Goal: Task Accomplishment & Management: Manage account settings

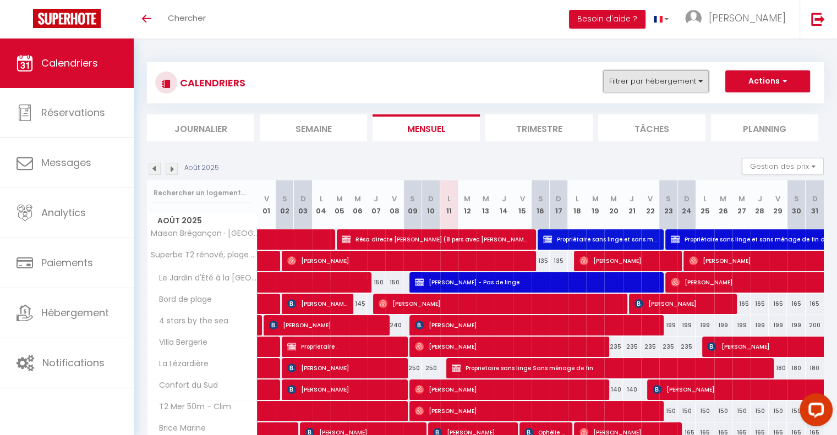
click at [676, 81] on button "Filtrer par hébergement" at bounding box center [656, 81] width 106 height 22
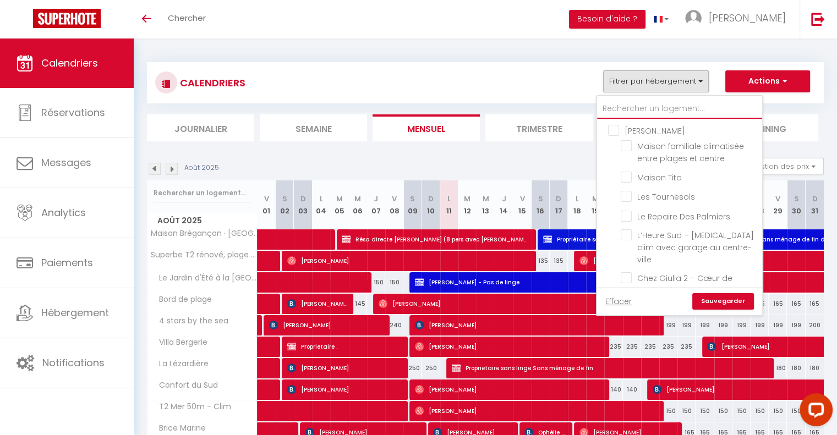
click at [642, 104] on input "text" at bounding box center [679, 109] width 165 height 20
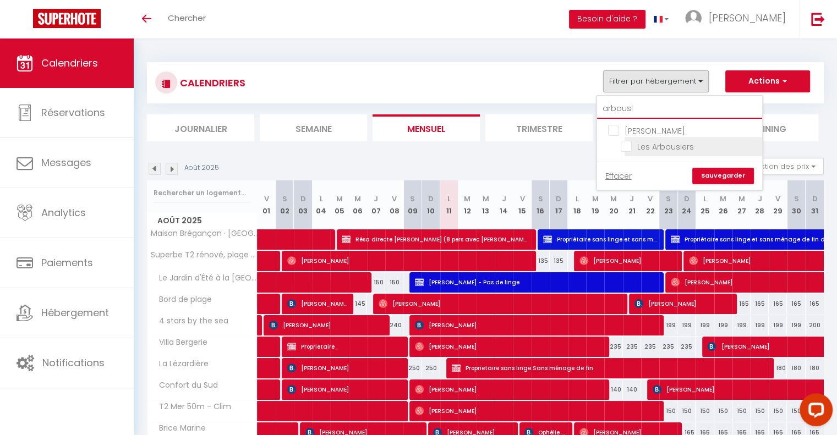
type input "arbousi"
click at [625, 147] on input "Les Arbousiers" at bounding box center [690, 145] width 138 height 11
checkbox input "true"
click at [724, 170] on link "Sauvegarder" at bounding box center [723, 176] width 62 height 17
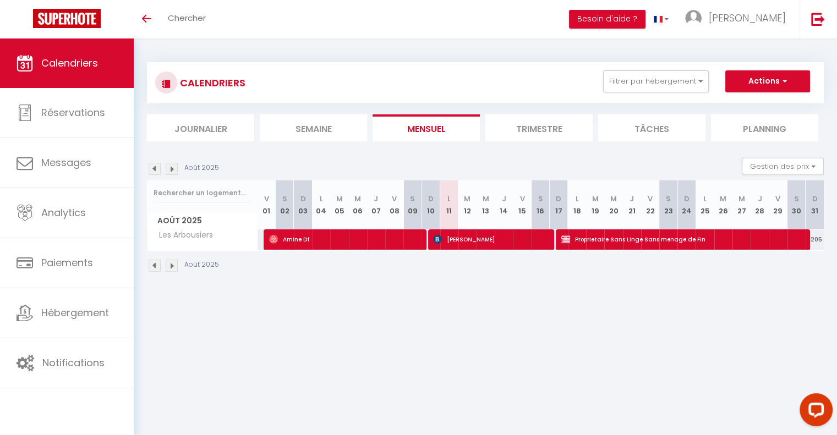
click at [156, 171] on img at bounding box center [155, 169] width 12 height 12
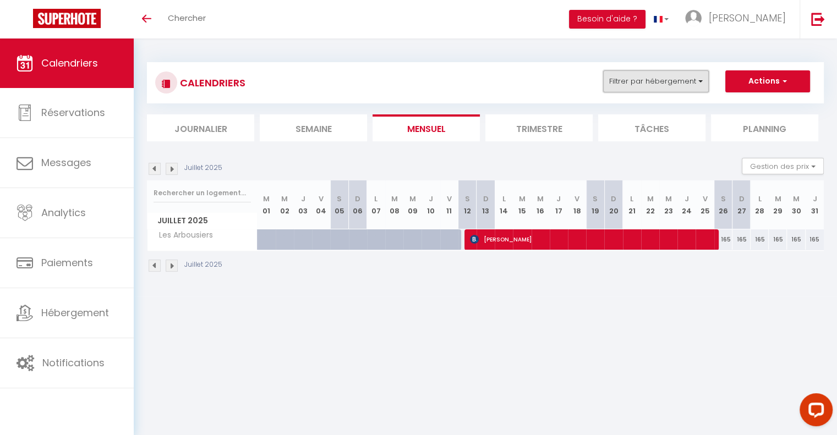
click at [659, 79] on button "Filtrer par hébergement" at bounding box center [656, 81] width 106 height 22
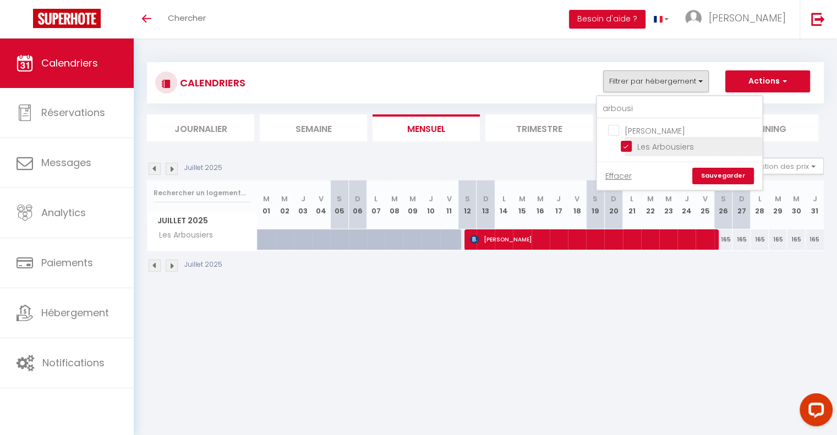
click at [623, 149] on input "Les Arbousiers" at bounding box center [690, 145] width 138 height 11
checkbox input "false"
click at [637, 108] on input "arbousi" at bounding box center [679, 109] width 165 height 20
type input "a"
type input "clair"
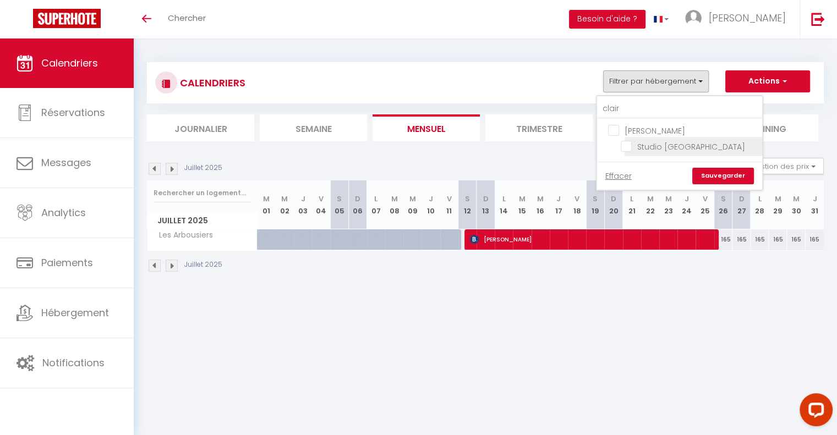
click at [628, 144] on input "Studio [GEOGRAPHIC_DATA]" at bounding box center [690, 145] width 138 height 11
checkbox input "true"
click at [715, 178] on link "Sauvegarder" at bounding box center [723, 176] width 62 height 17
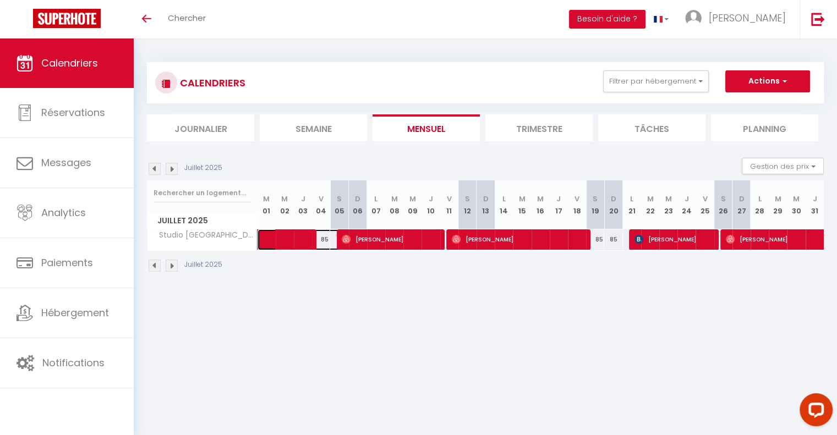
click at [301, 234] on span at bounding box center [307, 239] width 76 height 21
select select "KO"
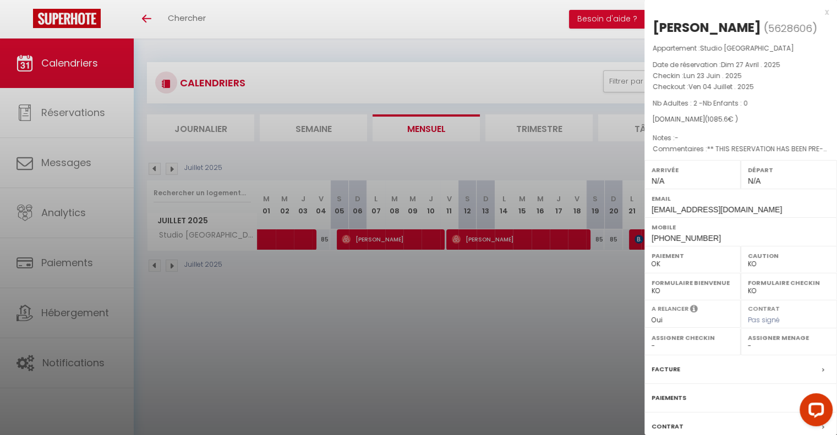
click at [321, 332] on div at bounding box center [418, 217] width 837 height 435
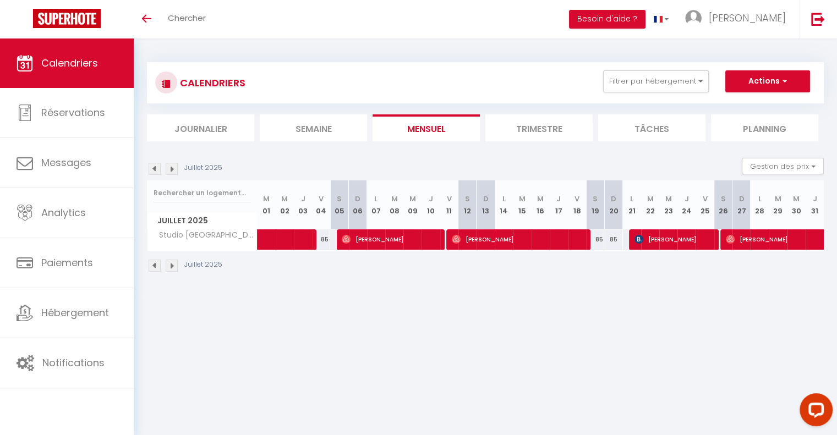
click at [172, 265] on img at bounding box center [172, 266] width 12 height 12
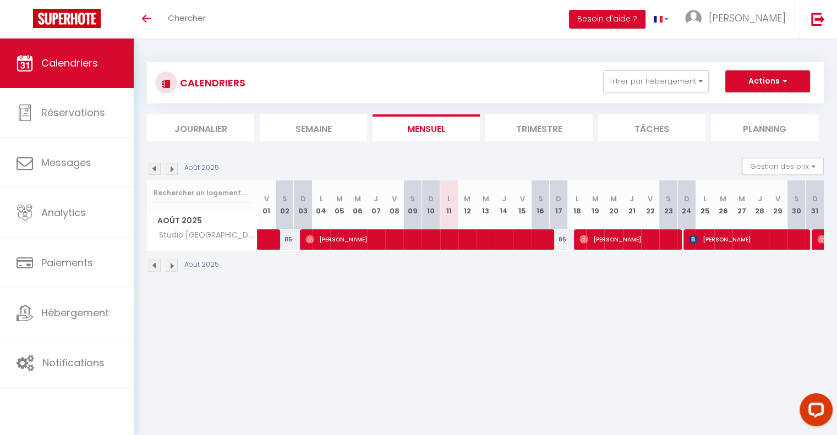
click at [155, 264] on img at bounding box center [155, 266] width 12 height 12
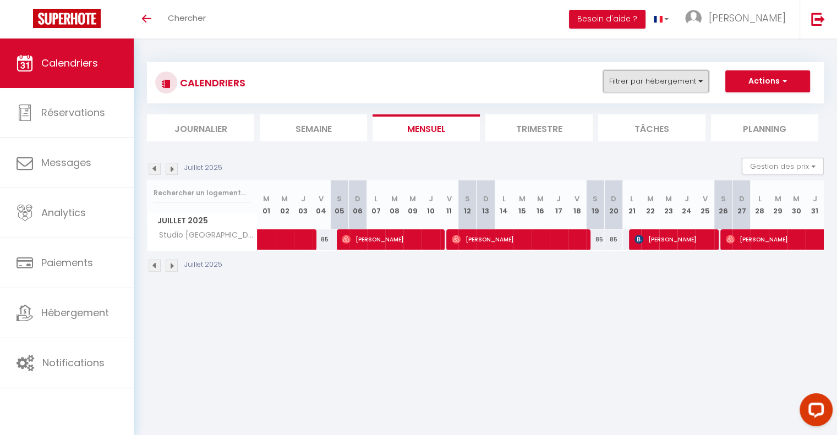
click at [682, 84] on button "Filtrer par hébergement" at bounding box center [656, 81] width 106 height 22
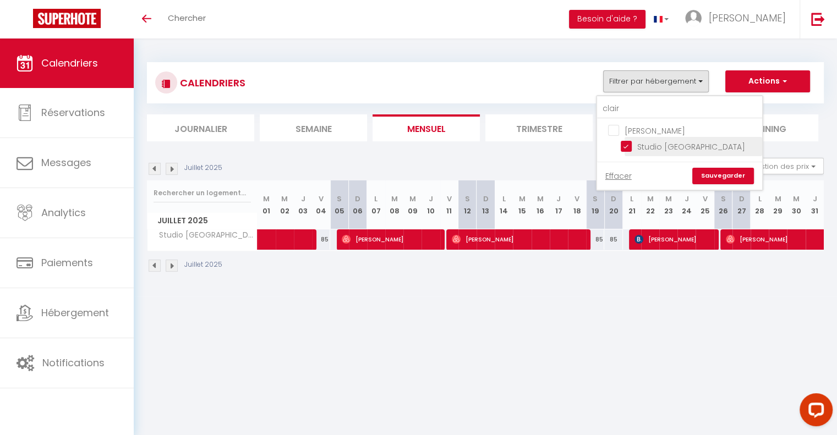
click at [627, 143] on input "Studio [GEOGRAPHIC_DATA]" at bounding box center [690, 145] width 138 height 11
checkbox input "false"
click at [626, 107] on input "clair" at bounding box center [679, 109] width 165 height 20
type input "c"
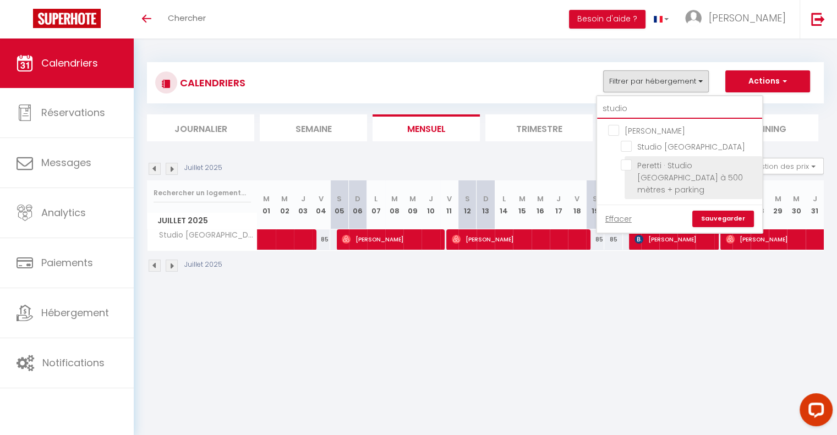
type input "studio"
click at [629, 165] on input "Peretti · Studio [GEOGRAPHIC_DATA] à 500 mètres + parking" at bounding box center [690, 165] width 138 height 11
checkbox input "true"
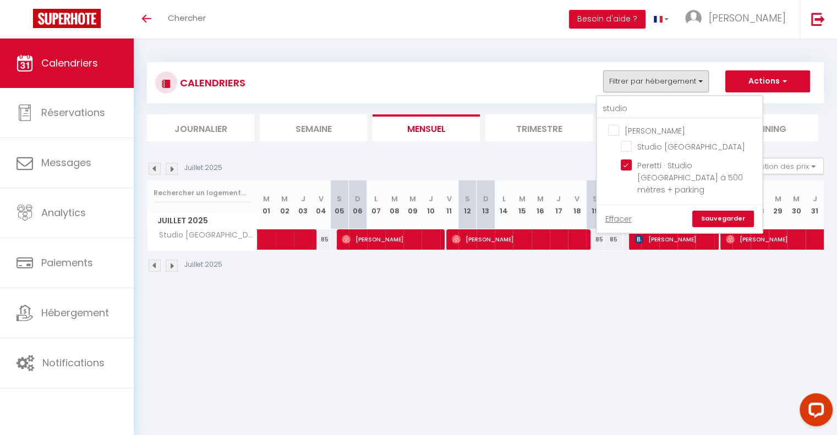
click at [720, 211] on link "Sauvegarder" at bounding box center [723, 219] width 62 height 17
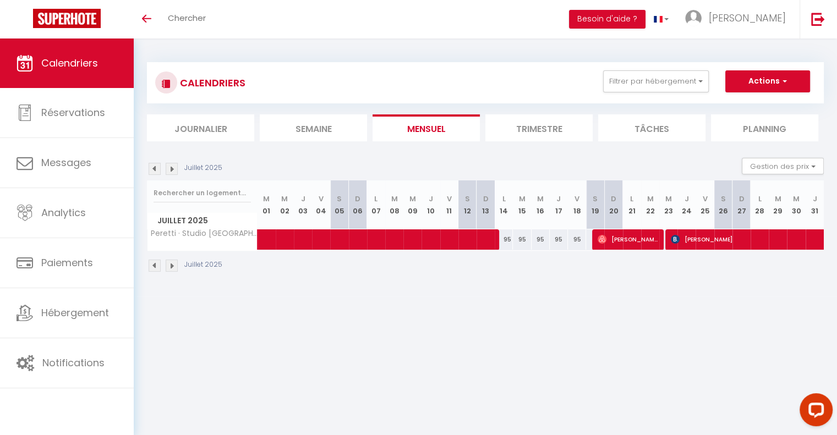
click at [154, 266] on img at bounding box center [155, 266] width 12 height 12
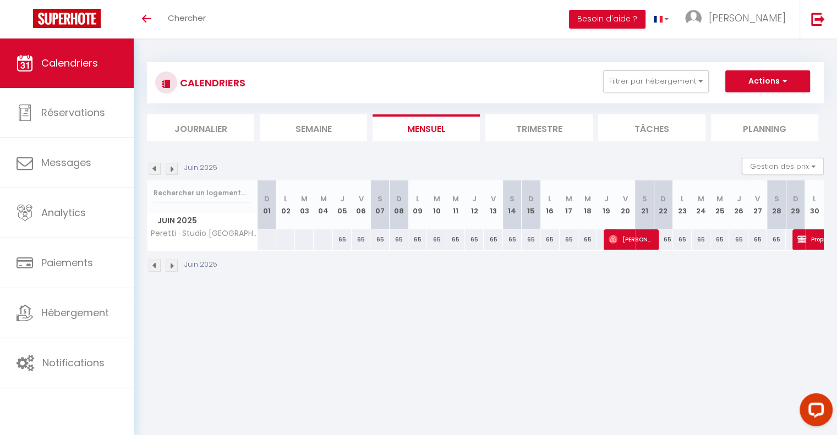
click at [172, 267] on img at bounding box center [172, 266] width 12 height 12
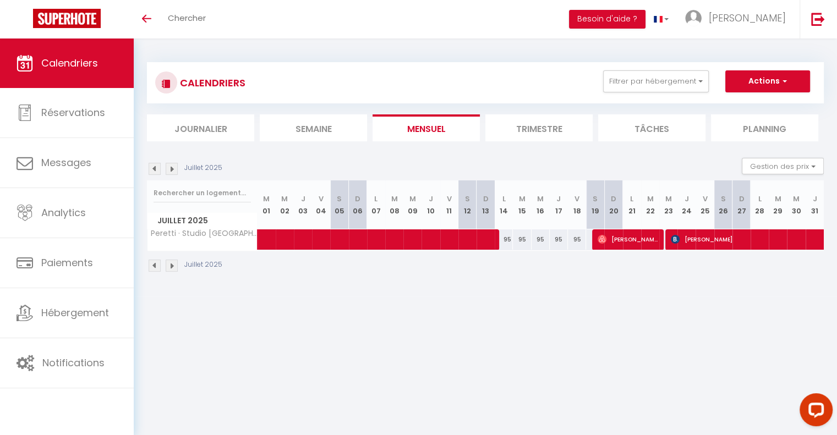
click at [151, 266] on img at bounding box center [155, 266] width 12 height 12
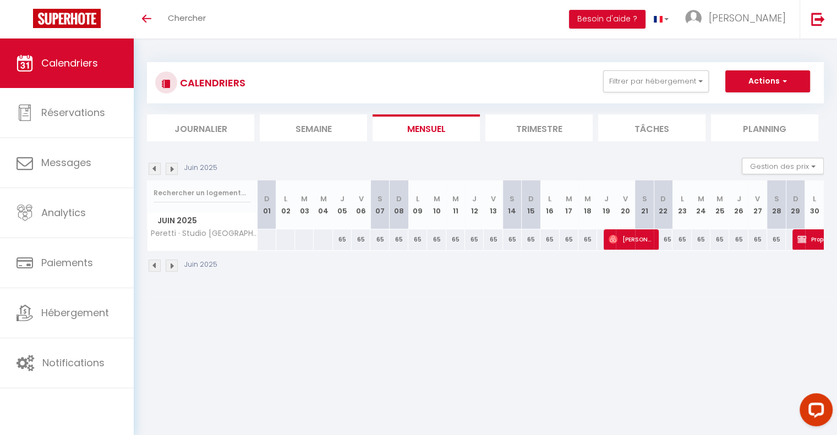
click at [168, 174] on img at bounding box center [172, 169] width 12 height 12
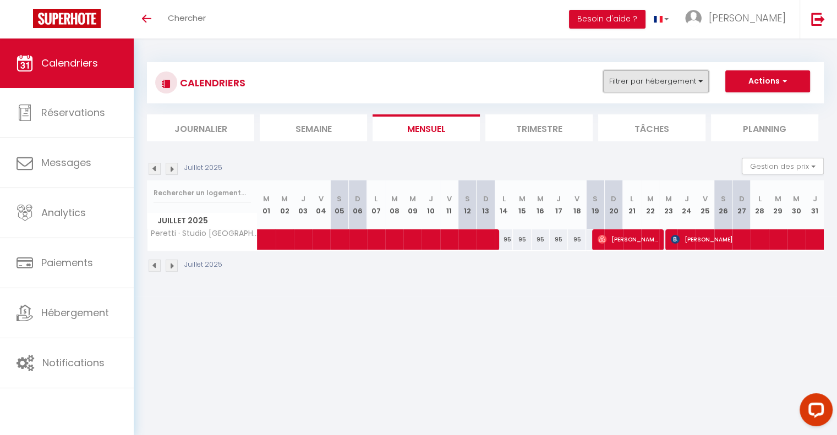
click at [659, 81] on button "Filtrer par hébergement" at bounding box center [656, 81] width 106 height 22
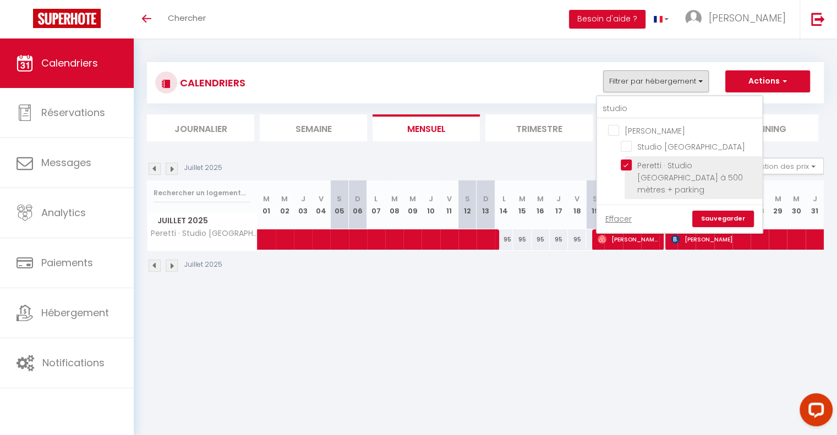
click at [631, 162] on input "Peretti · Studio [GEOGRAPHIC_DATA] à 500 mètres + parking" at bounding box center [690, 165] width 138 height 11
checkbox input "false"
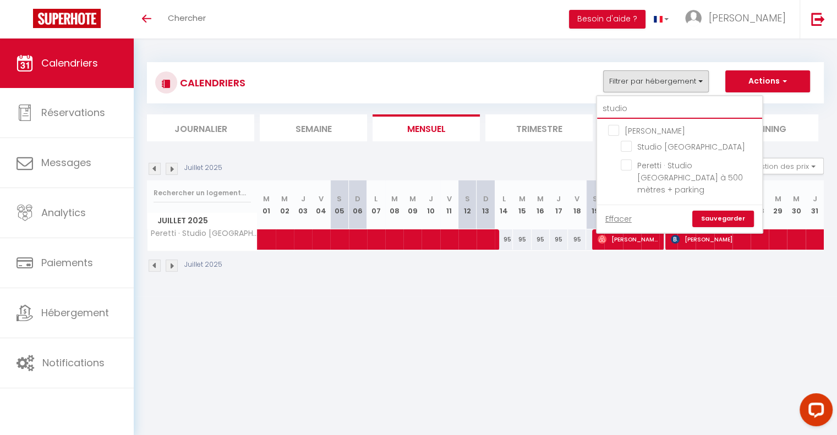
click at [632, 111] on input "studio" at bounding box center [679, 109] width 165 height 20
type input "s"
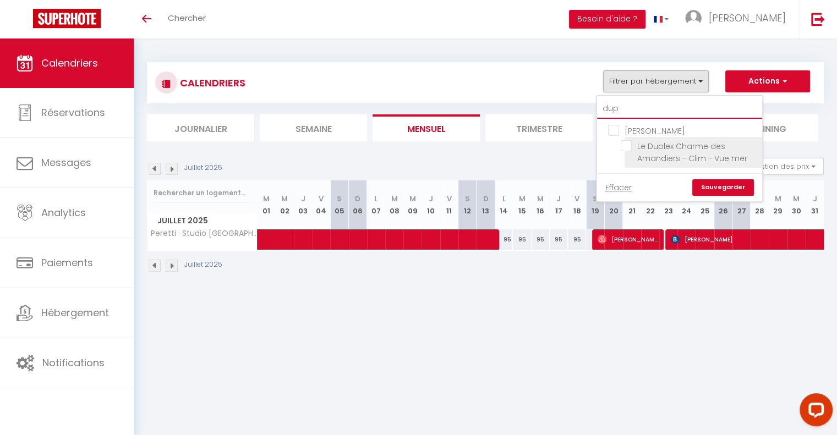
type input "dup"
click at [625, 146] on input "Le Duplex Charme des Amandiers - Clim - Vue mer" at bounding box center [690, 145] width 138 height 11
checkbox input "true"
click at [715, 189] on link "Sauvegarder" at bounding box center [723, 187] width 62 height 17
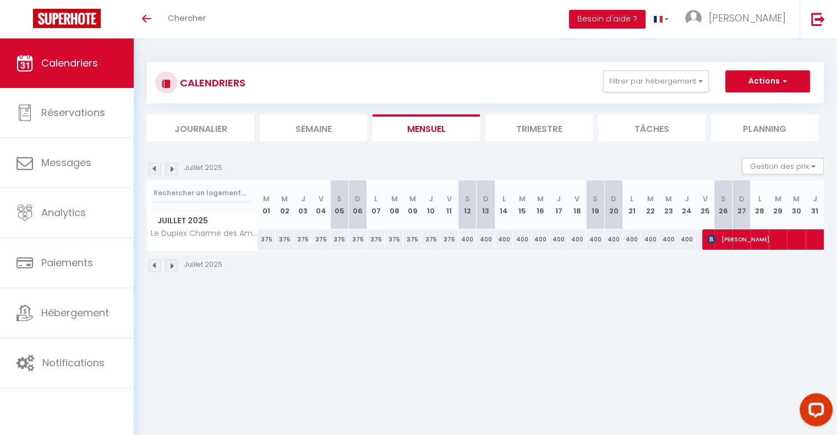
click at [156, 264] on img at bounding box center [155, 266] width 12 height 12
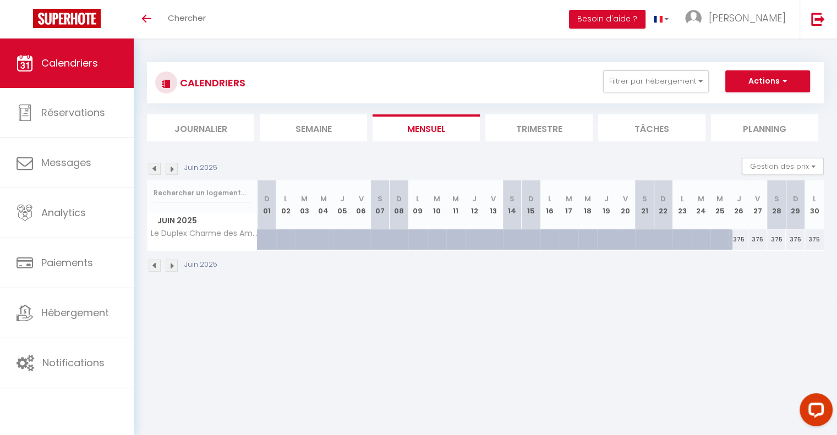
click at [172, 265] on img at bounding box center [172, 266] width 12 height 12
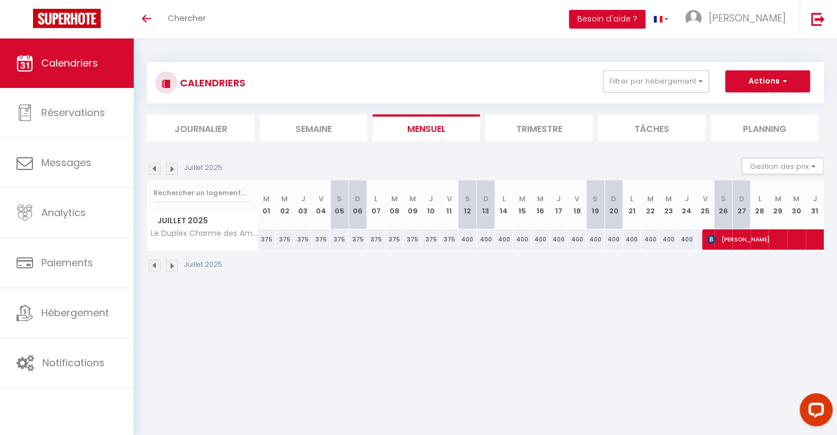
click at [172, 265] on img at bounding box center [172, 266] width 12 height 12
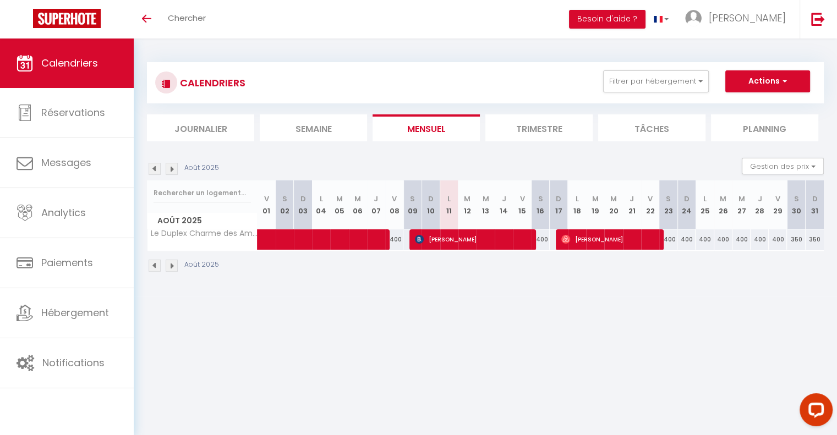
click at [156, 263] on img at bounding box center [155, 266] width 12 height 12
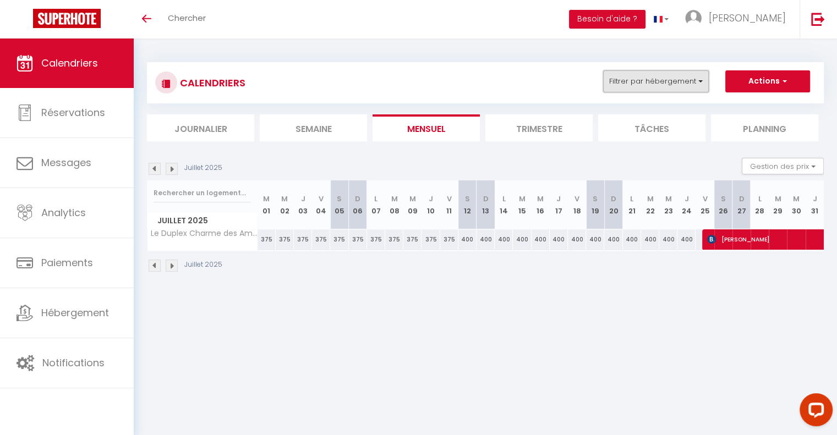
click at [672, 78] on button "Filtrer par hébergement" at bounding box center [656, 81] width 106 height 22
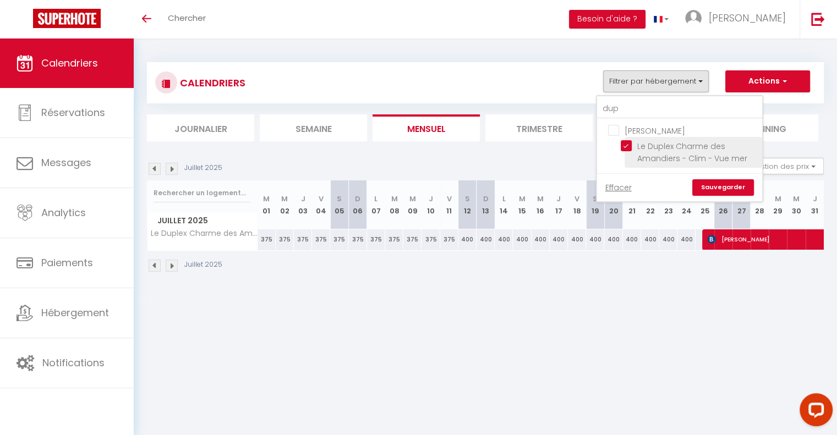
click at [628, 145] on input "Le Duplex Charme des Amandiers - Clim - Vue mer" at bounding box center [690, 145] width 138 height 11
checkbox input "true"
click at [170, 266] on img at bounding box center [172, 266] width 12 height 12
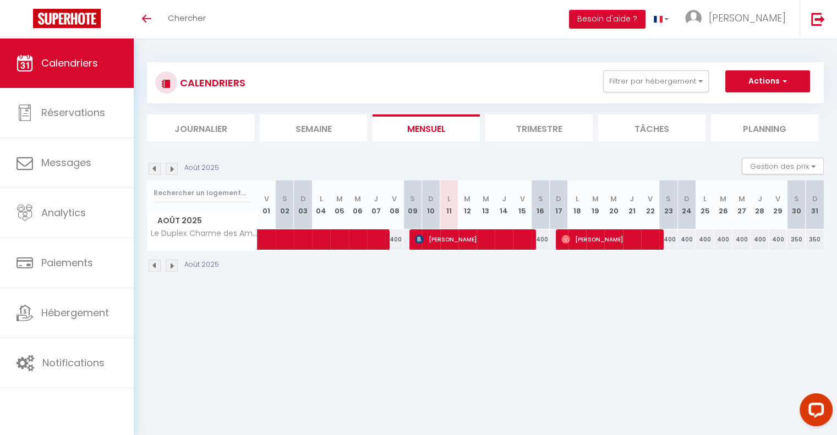
click at [156, 266] on img at bounding box center [155, 266] width 12 height 12
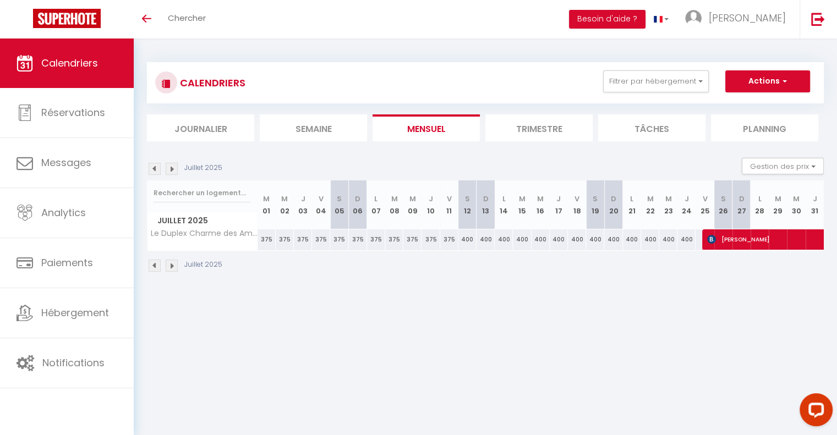
click at [171, 267] on img at bounding box center [172, 266] width 12 height 12
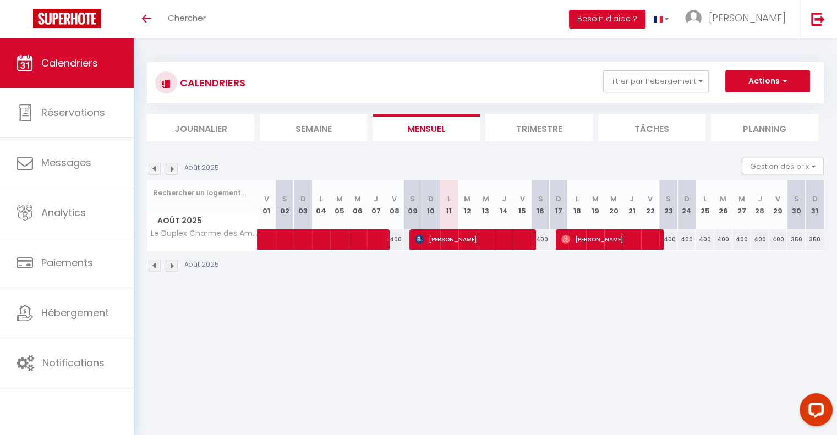
click at [171, 267] on img at bounding box center [172, 266] width 12 height 12
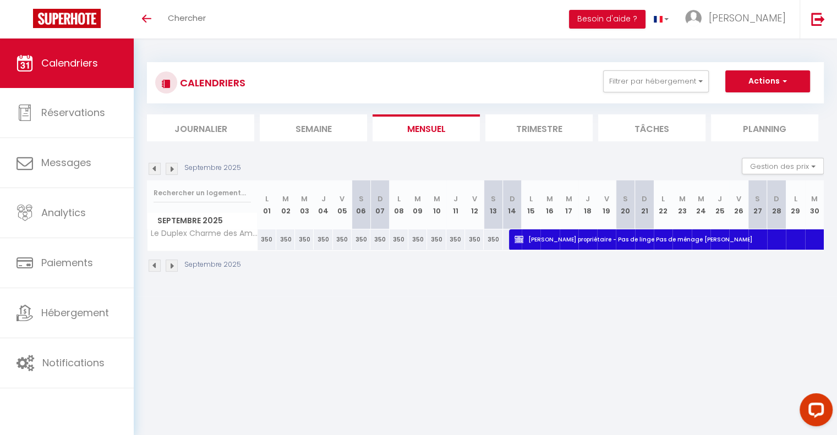
click at [154, 266] on img at bounding box center [155, 266] width 12 height 12
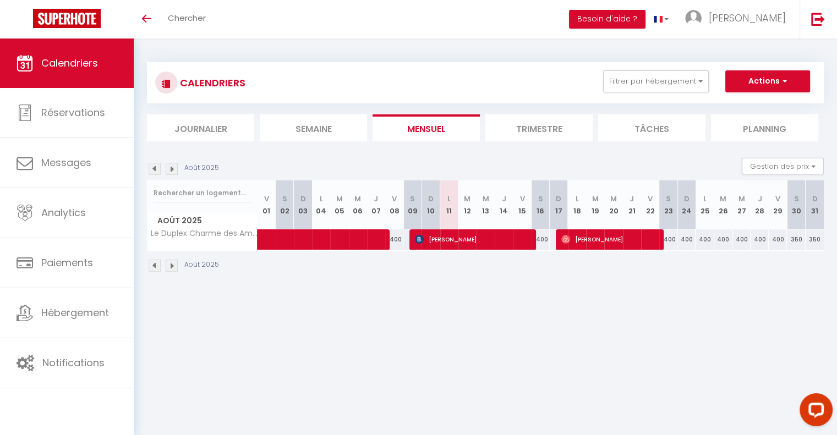
click at [674, 237] on div "400" at bounding box center [668, 239] width 18 height 20
type input "400"
type input "Sam 23 Août 2025"
type input "Dim 24 Août 2025"
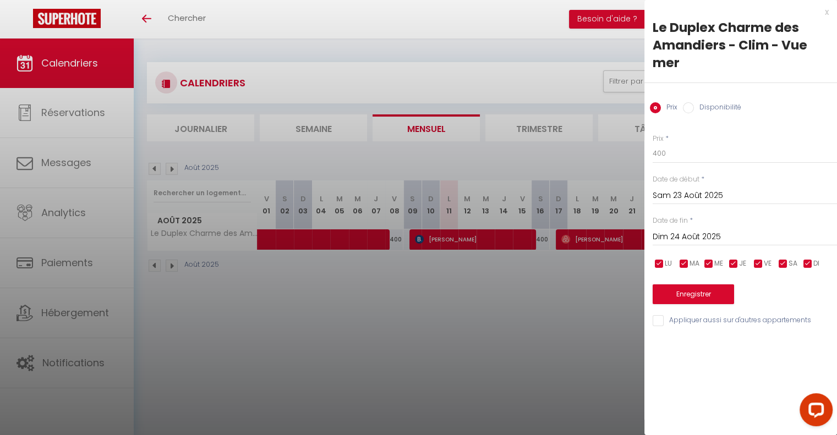
click at [590, 294] on div at bounding box center [418, 217] width 837 height 435
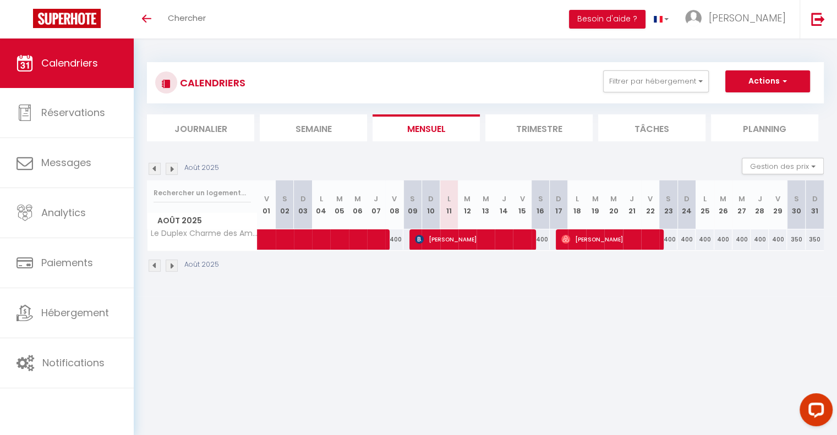
click at [172, 266] on img at bounding box center [172, 266] width 12 height 12
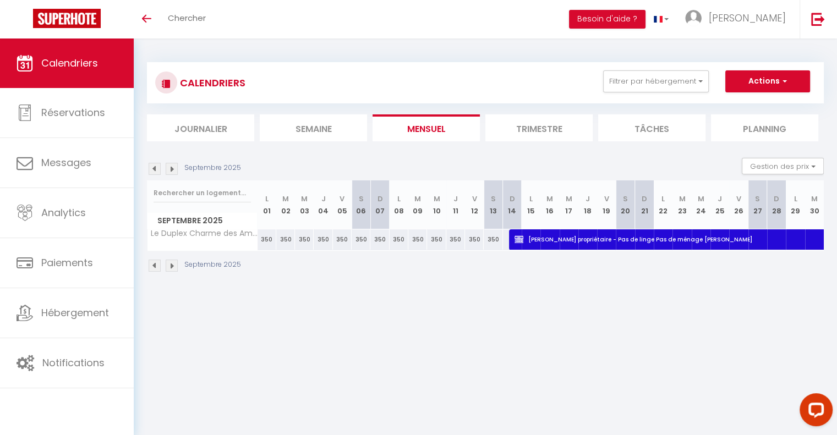
click at [156, 266] on img at bounding box center [155, 266] width 12 height 12
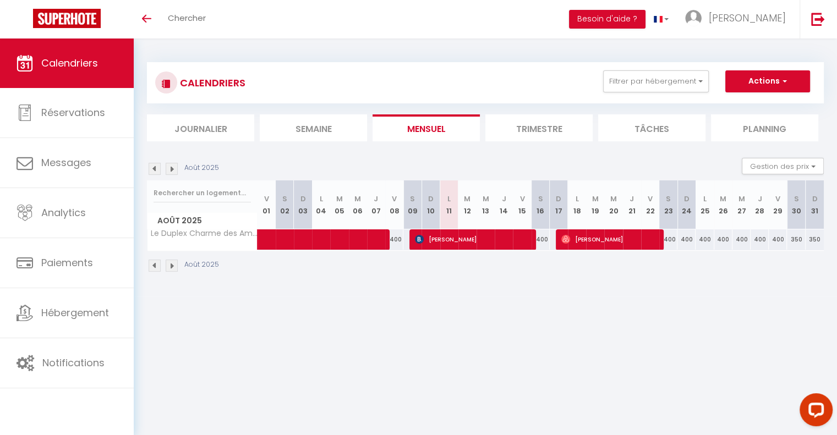
click at [675, 242] on div "400" at bounding box center [668, 239] width 18 height 20
type input "400"
type input "Sam 23 Août 2025"
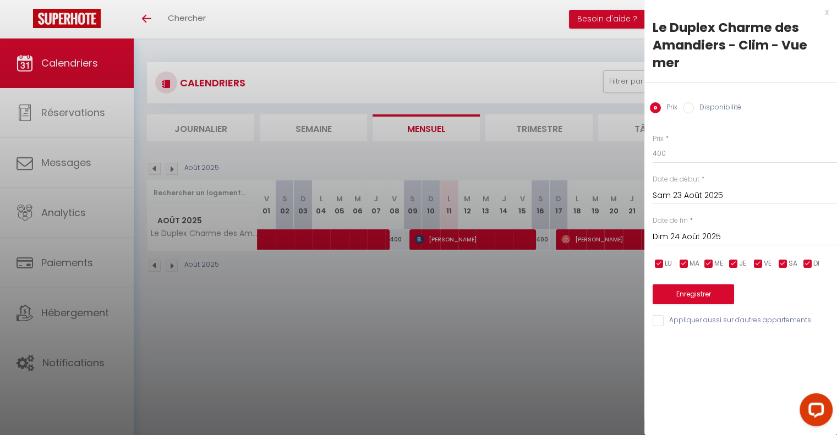
click at [689, 237] on input "Dim 24 Août 2025" at bounding box center [745, 237] width 184 height 14
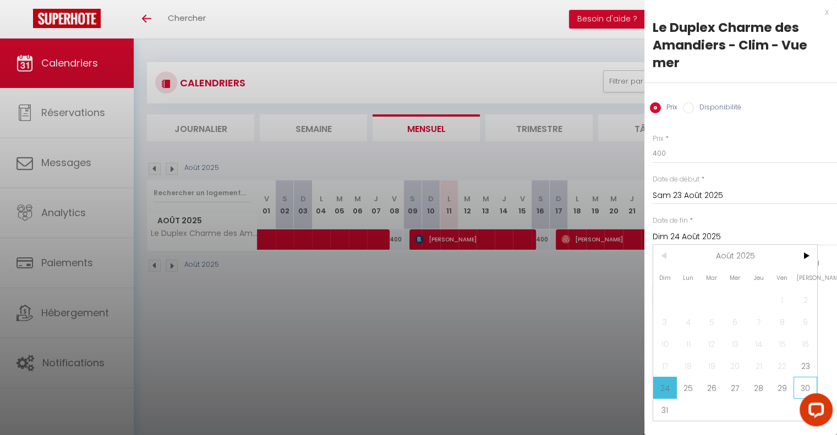
click at [801, 386] on span "30" at bounding box center [806, 388] width 24 height 22
type input "[DATE]"
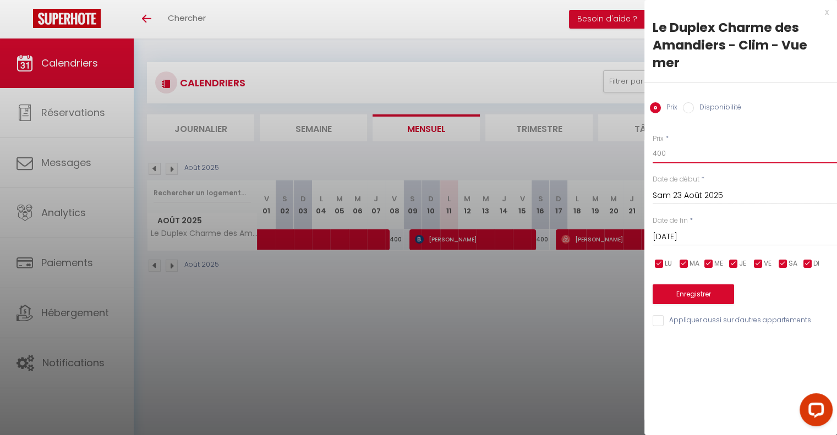
click at [687, 157] on input "400" at bounding box center [745, 154] width 184 height 20
type input "4"
type input "350"
click at [698, 294] on button "Enregistrer" at bounding box center [693, 295] width 81 height 20
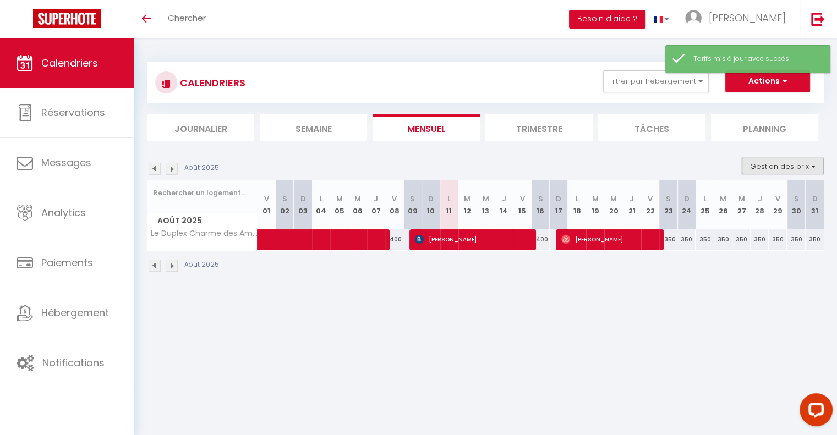
click at [803, 163] on button "Gestion des prix" at bounding box center [783, 166] width 82 height 17
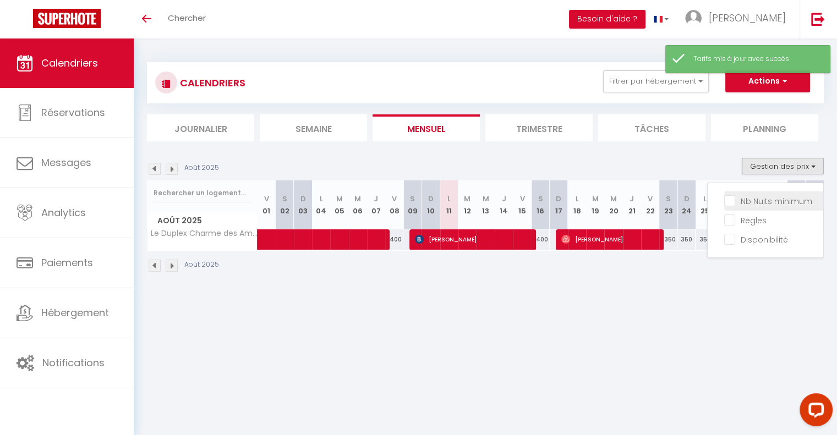
click at [764, 198] on input "Nb Nuits minimum" at bounding box center [773, 200] width 99 height 11
checkbox input "true"
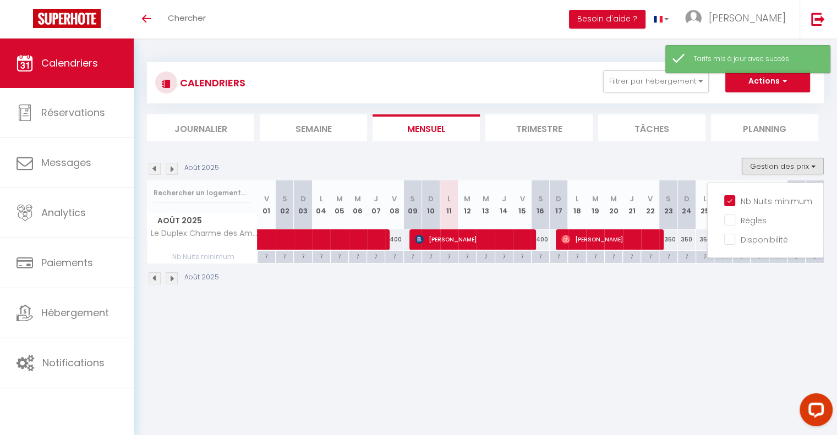
click at [718, 330] on body "Coaching SuperHote ce soir à 18h00, pour participer: [URL][DOMAIN_NAME][SECURIT…" at bounding box center [418, 256] width 837 height 435
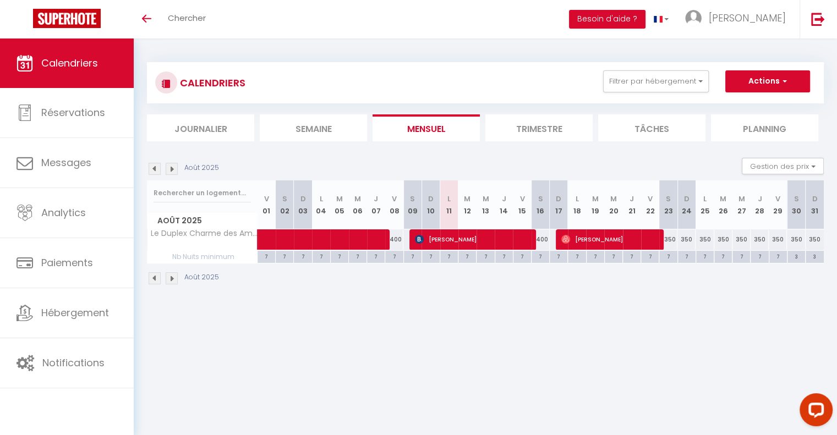
click at [174, 282] on img at bounding box center [172, 278] width 12 height 12
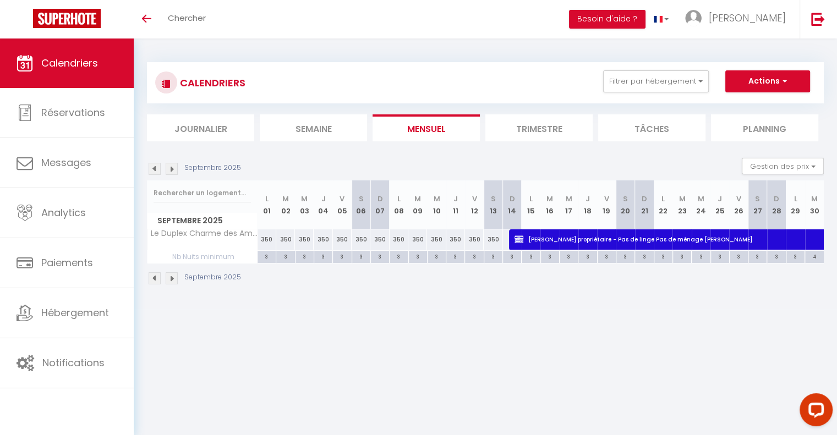
click at [156, 276] on img at bounding box center [155, 278] width 12 height 12
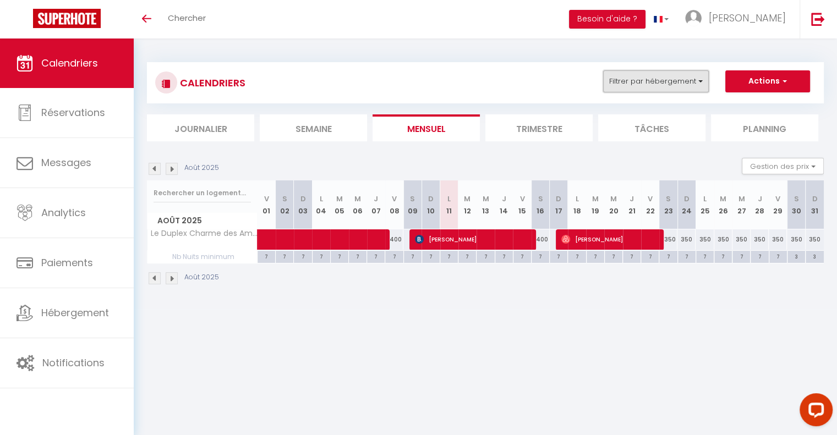
click at [668, 75] on button "Filtrer par hébergement" at bounding box center [656, 81] width 106 height 22
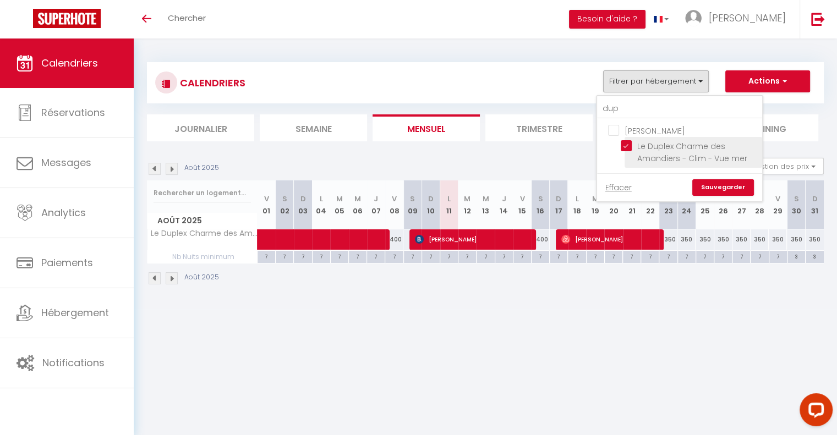
click at [627, 145] on input "Le Duplex Charme des Amandiers - Clim - Vue mer" at bounding box center [690, 145] width 138 height 11
checkbox input "false"
click at [628, 114] on input "dup" at bounding box center [679, 109] width 165 height 20
type input "d"
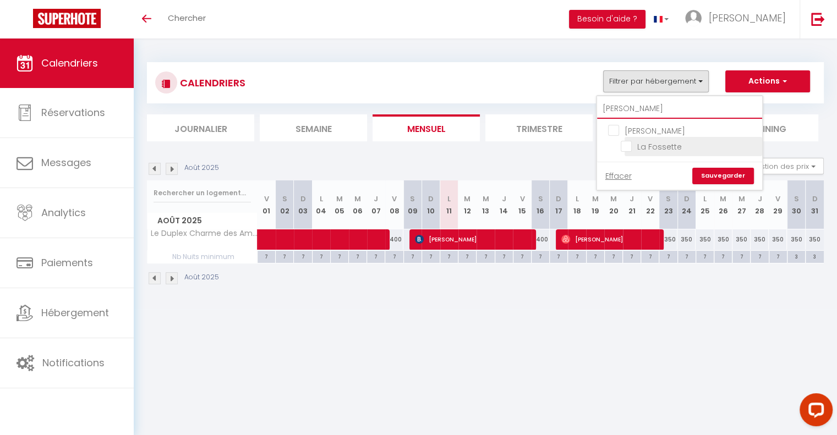
type input "[PERSON_NAME]"
click at [627, 146] on input "La Fossette" at bounding box center [690, 145] width 138 height 11
checkbox input "true"
click at [721, 178] on link "Sauvegarder" at bounding box center [723, 176] width 62 height 17
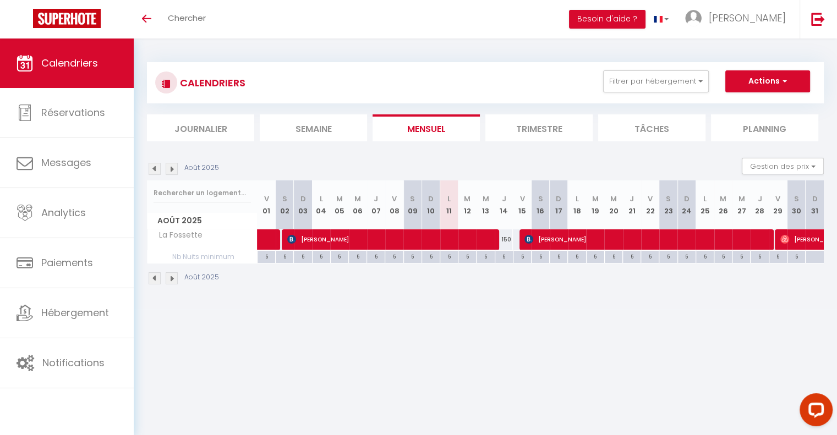
click at [154, 276] on img at bounding box center [155, 278] width 12 height 12
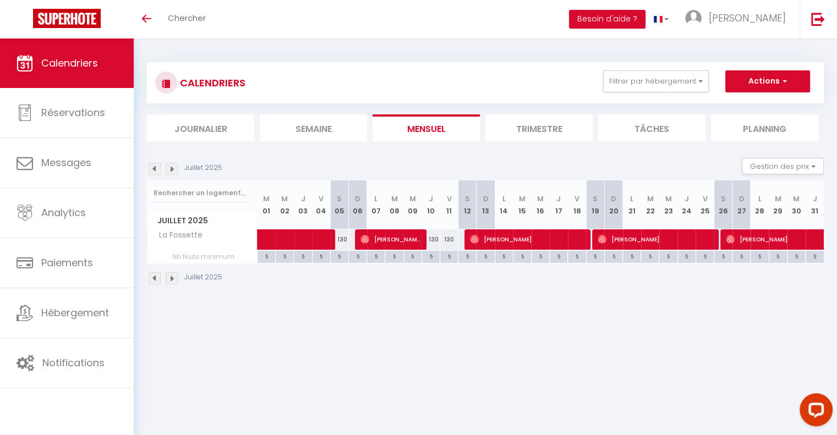
click at [154, 276] on img at bounding box center [155, 278] width 12 height 12
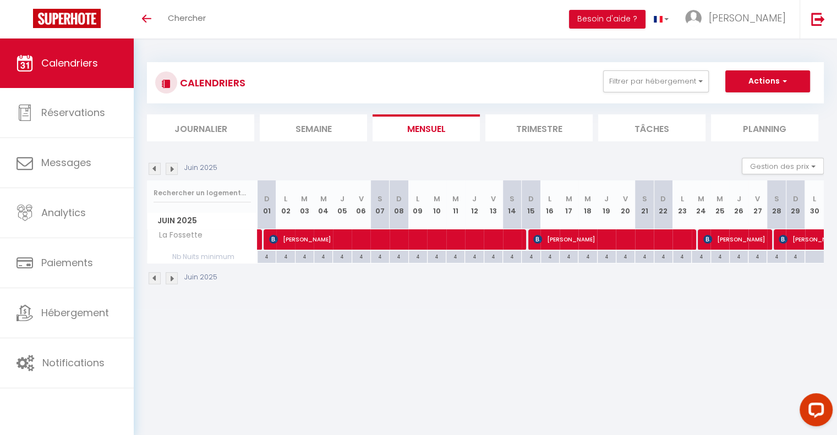
click at [168, 277] on img at bounding box center [172, 278] width 12 height 12
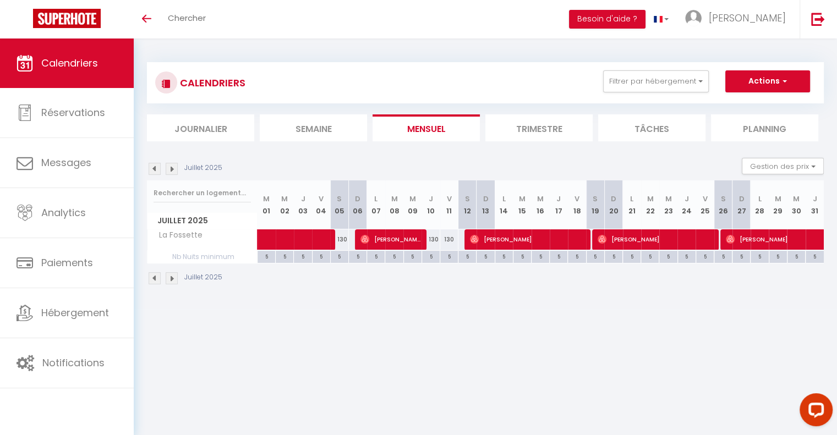
click at [168, 277] on img at bounding box center [172, 278] width 12 height 12
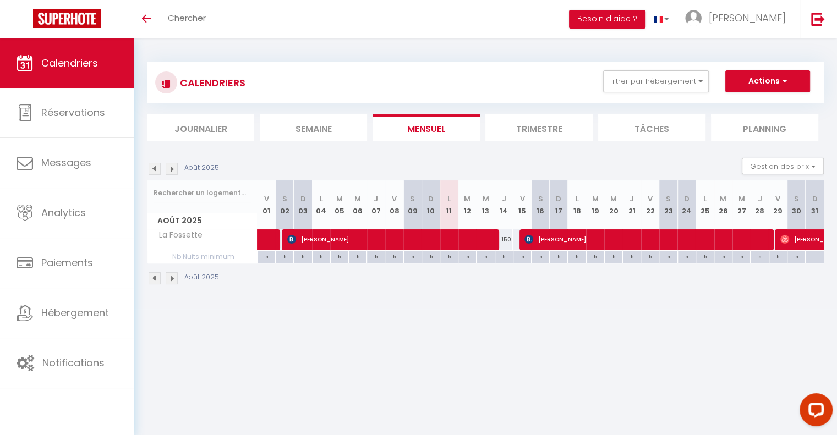
click at [156, 282] on img at bounding box center [155, 278] width 12 height 12
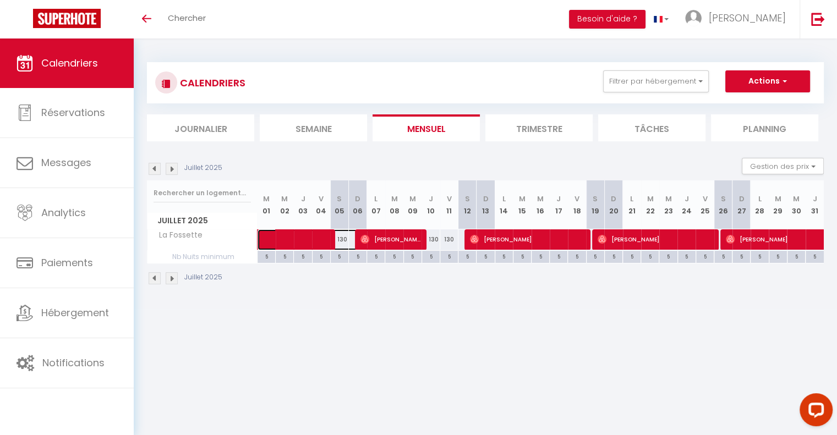
click at [294, 243] on span at bounding box center [319, 239] width 101 height 21
select select "OK"
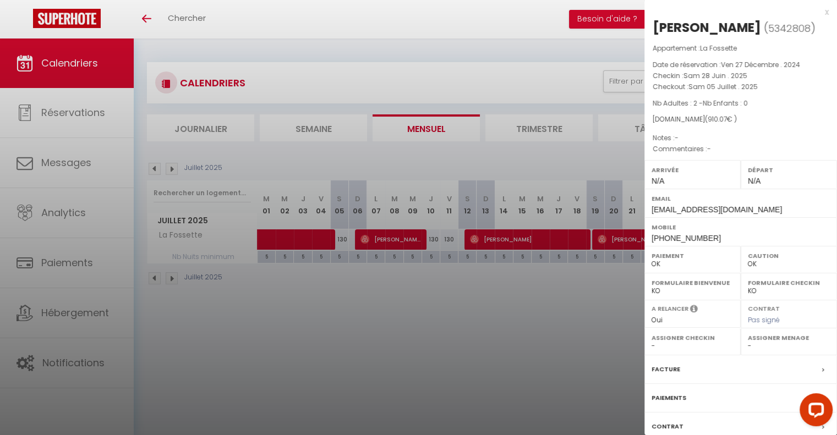
click at [284, 318] on div at bounding box center [418, 217] width 837 height 435
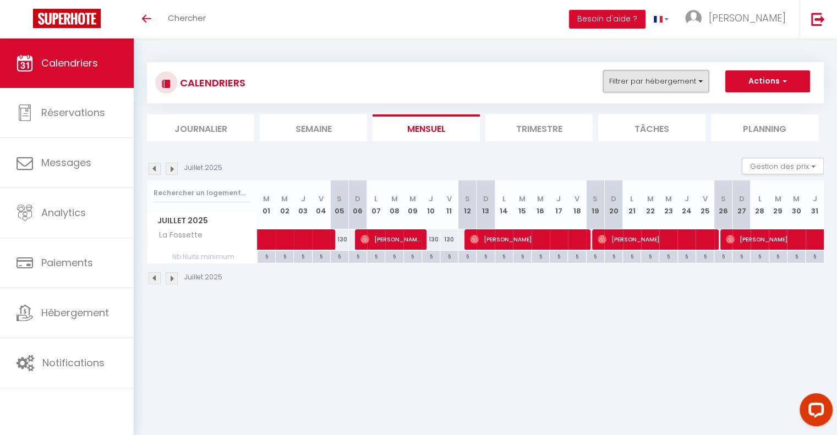
click at [665, 74] on button "Filtrer par hébergement" at bounding box center [656, 81] width 106 height 22
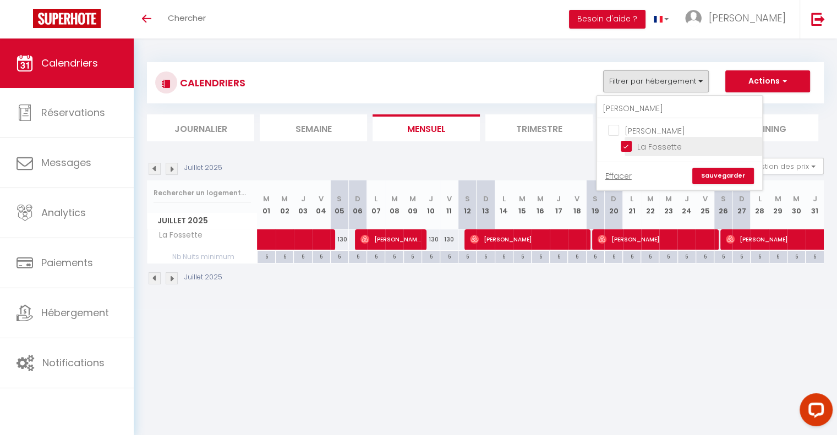
click at [630, 146] on input "La Fossette" at bounding box center [690, 145] width 138 height 11
checkbox input "false"
click at [637, 105] on input "[PERSON_NAME]" at bounding box center [679, 109] width 165 height 20
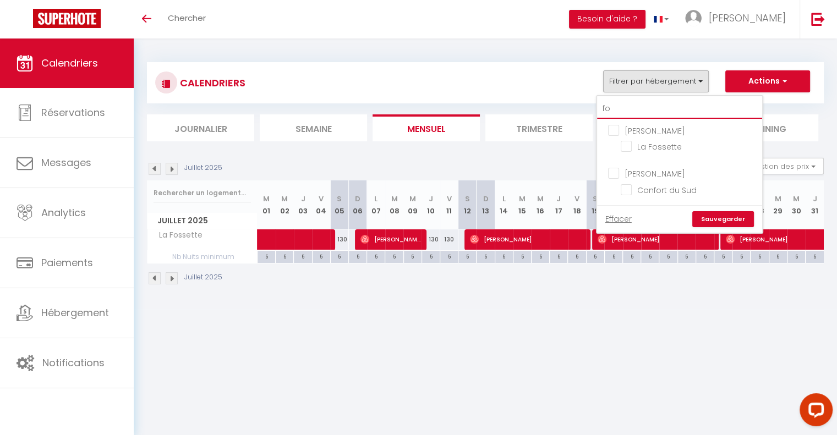
type input "f"
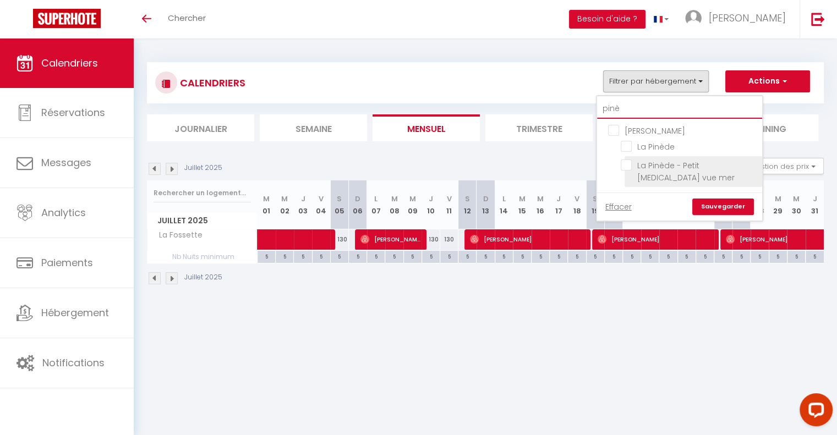
type input "pinè"
click at [624, 165] on input "La Pinède - Petit [MEDICAL_DATA] vue mer" at bounding box center [690, 165] width 138 height 11
checkbox input "true"
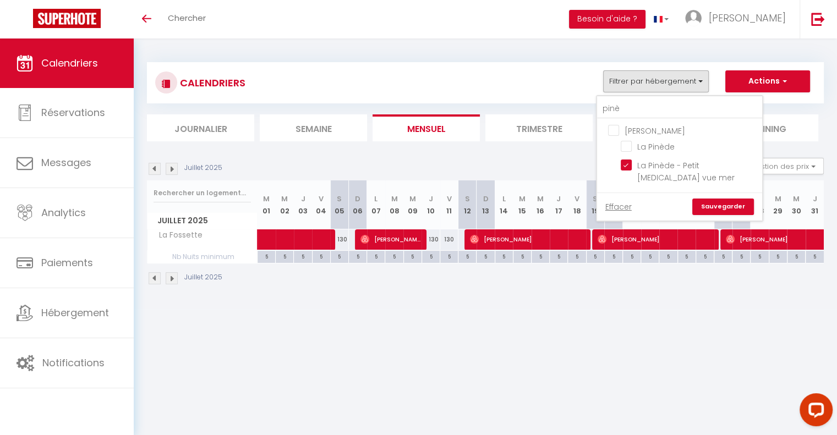
click at [720, 199] on link "Sauvegarder" at bounding box center [723, 207] width 62 height 17
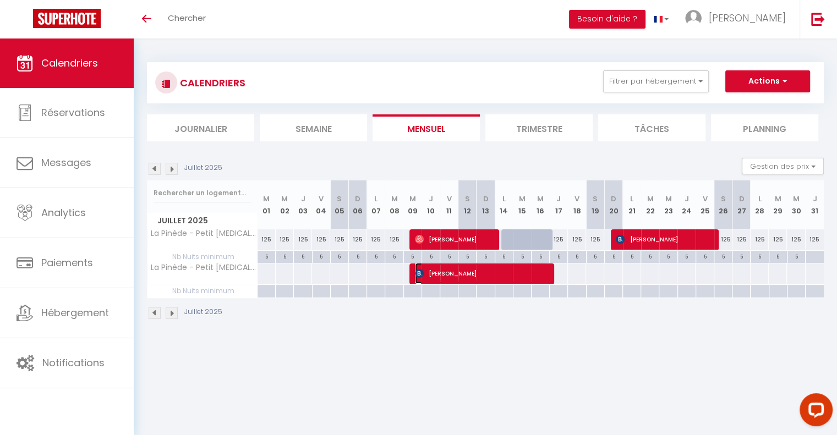
click at [494, 250] on span "[PERSON_NAME]" at bounding box center [454, 239] width 79 height 21
select select "KO"
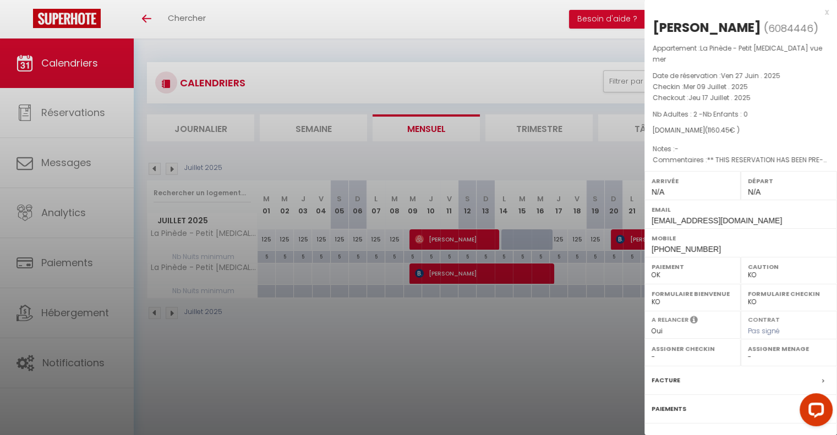
click at [456, 351] on div at bounding box center [418, 217] width 837 height 435
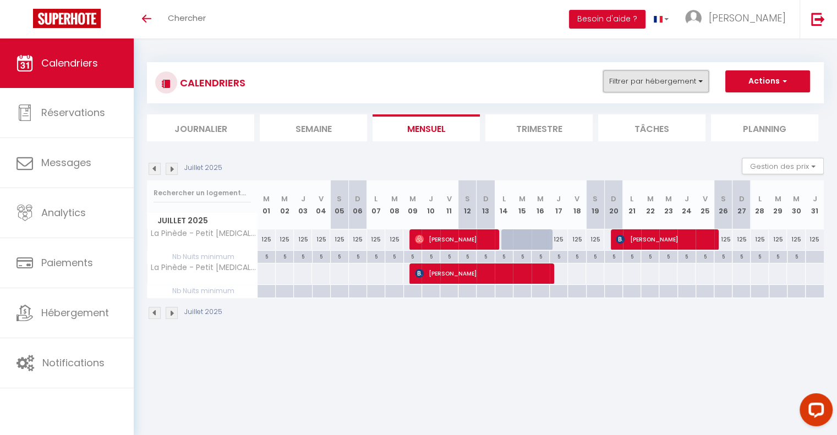
click at [682, 84] on button "Filtrer par hébergement" at bounding box center [656, 81] width 106 height 22
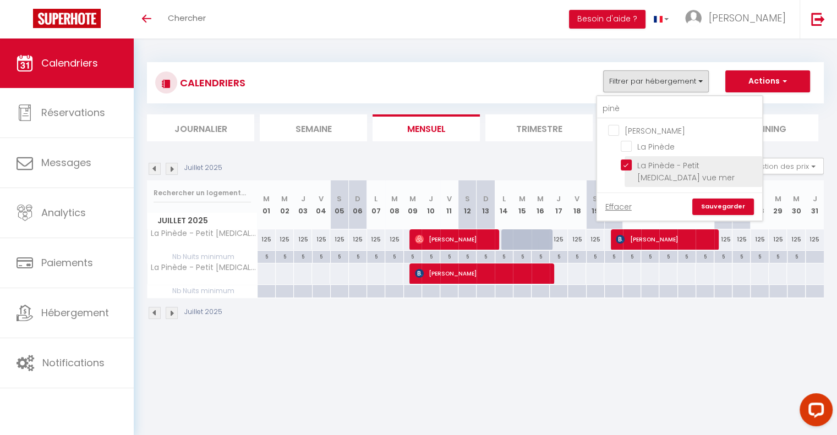
click at [631, 162] on input "La Pinède - Petit [MEDICAL_DATA] vue mer" at bounding box center [690, 165] width 138 height 11
checkbox input "false"
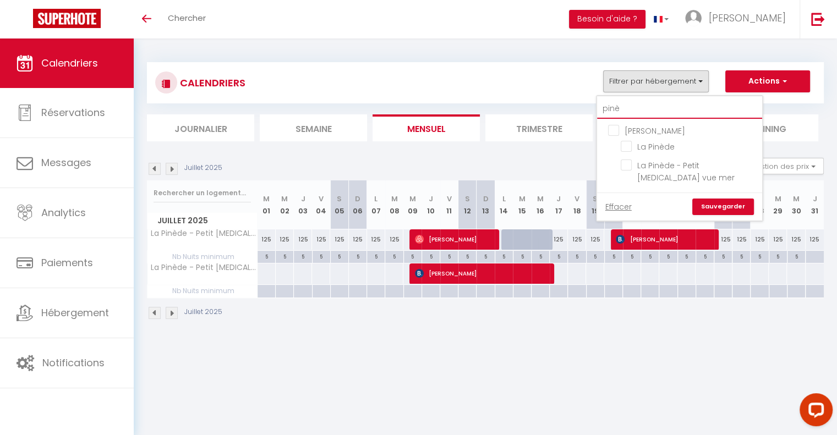
click at [626, 106] on input "pinè" at bounding box center [679, 109] width 165 height 20
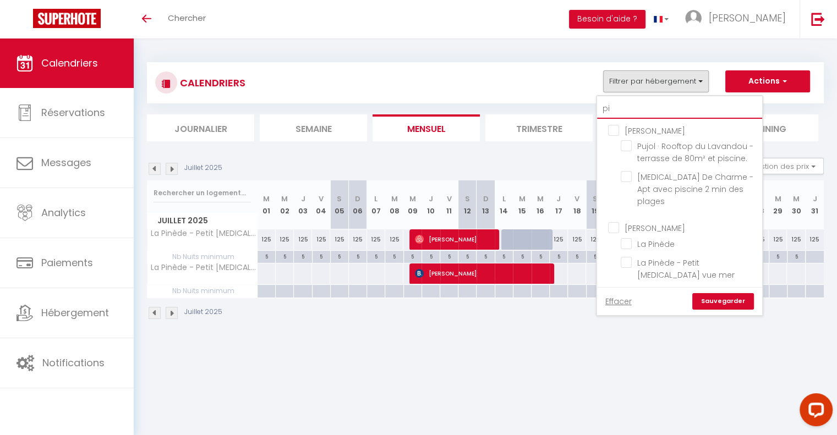
type input "p"
type input "d"
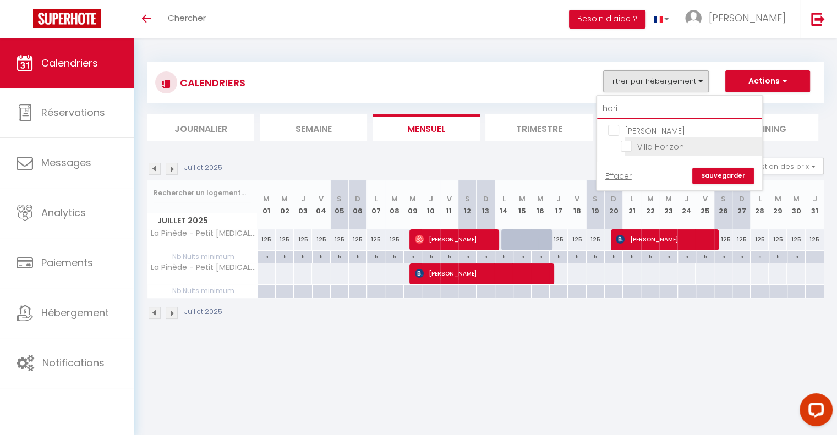
type input "hori"
click at [630, 145] on input "Villa Horizon" at bounding box center [690, 145] width 138 height 11
checkbox input "true"
click at [718, 173] on link "Sauvegarder" at bounding box center [723, 176] width 62 height 17
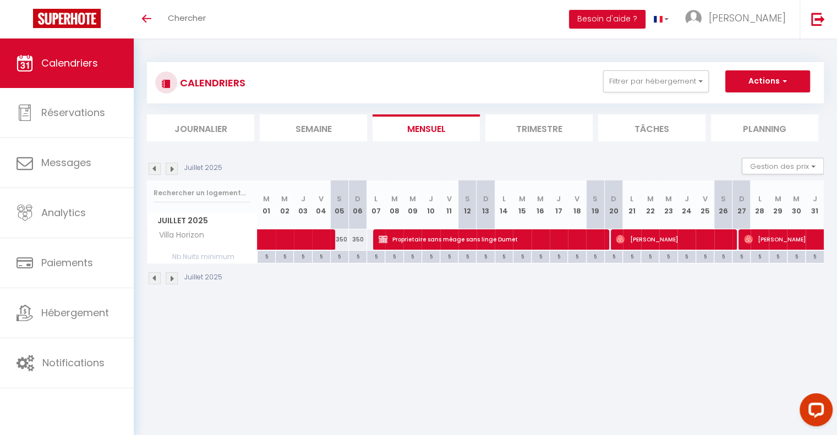
click at [155, 279] on img at bounding box center [155, 278] width 12 height 12
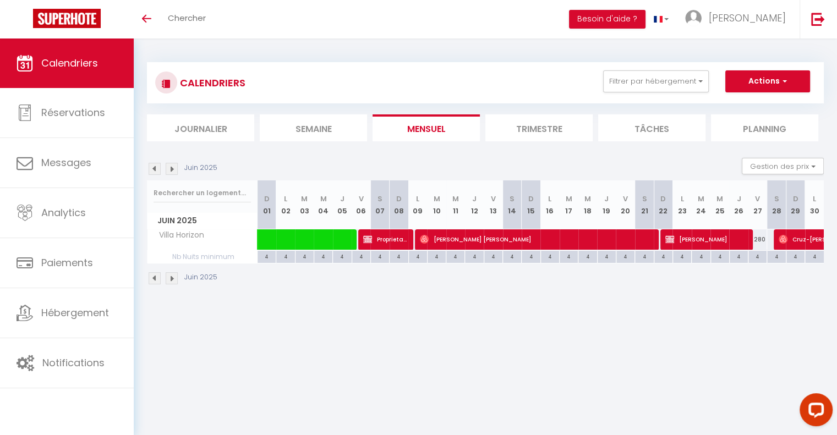
click at [171, 277] on img at bounding box center [172, 278] width 12 height 12
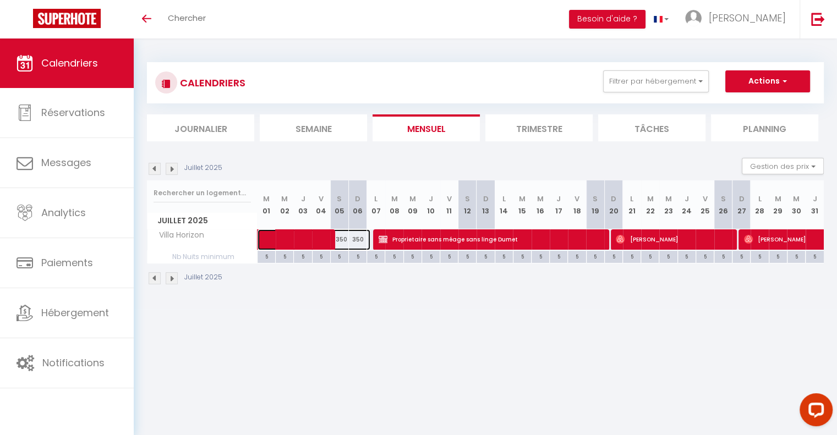
click at [288, 242] on span at bounding box center [319, 239] width 101 height 21
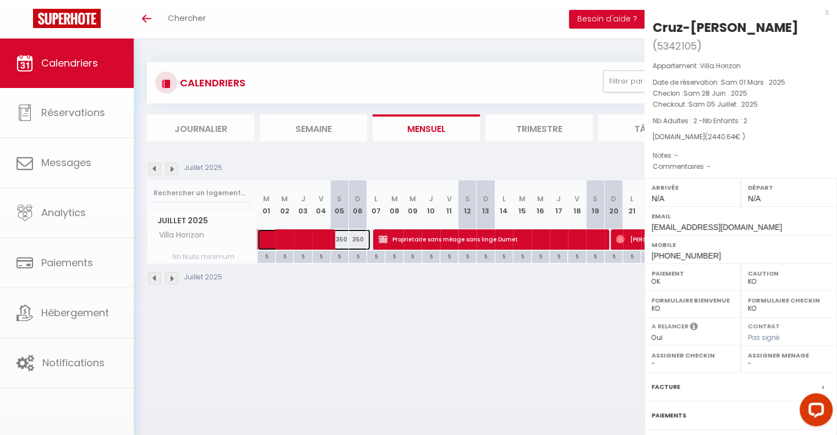
select select "OK"
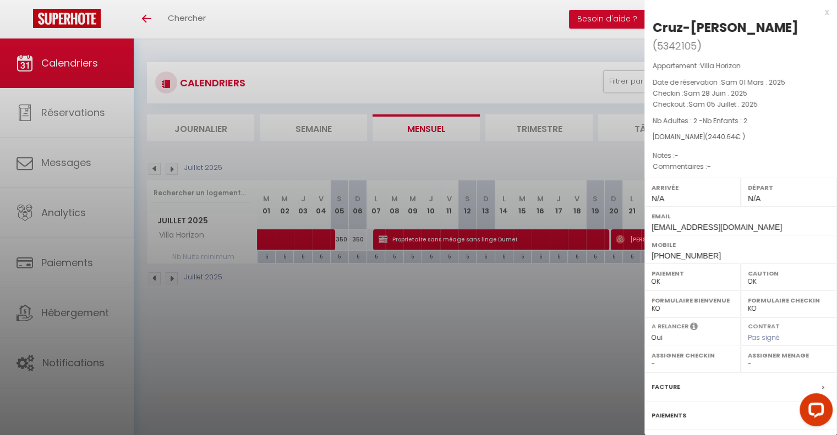
click at [262, 335] on div at bounding box center [418, 217] width 837 height 435
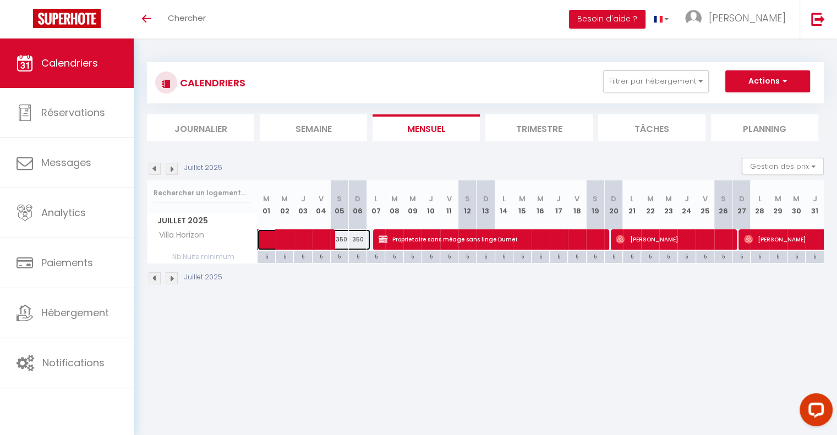
click at [320, 243] on span at bounding box center [319, 239] width 101 height 21
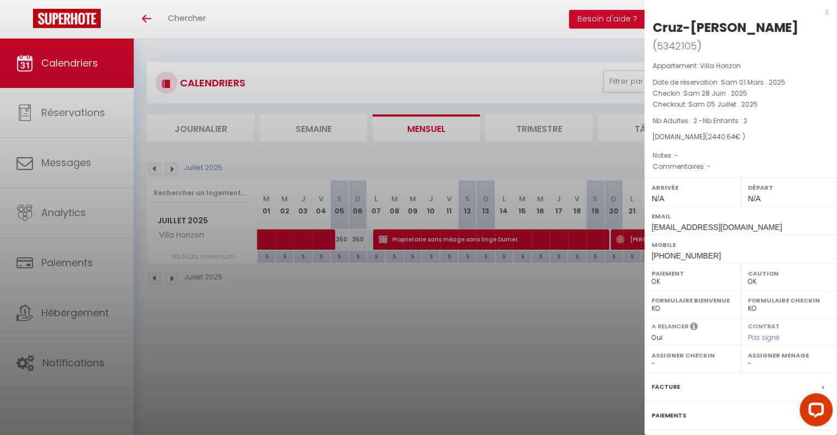
click at [493, 343] on div at bounding box center [418, 217] width 837 height 435
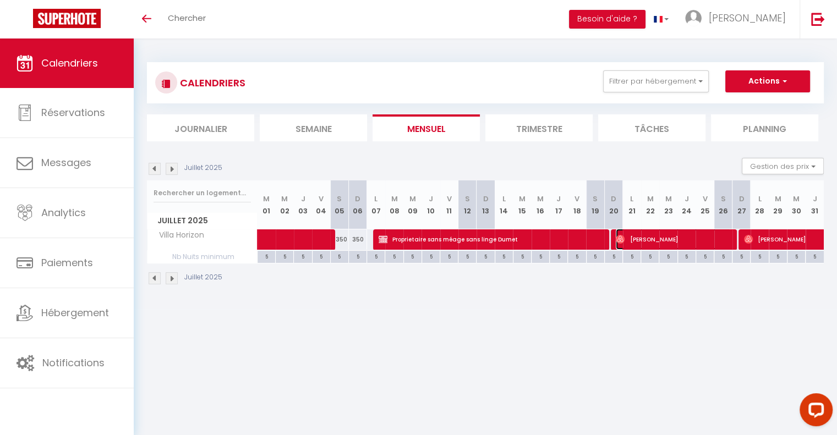
click at [644, 238] on span "[PERSON_NAME]" at bounding box center [673, 239] width 115 height 21
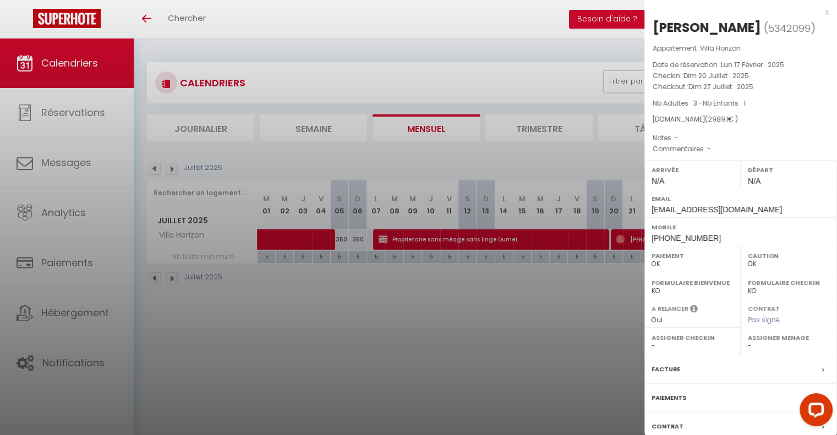
click at [299, 260] on div at bounding box center [418, 217] width 837 height 435
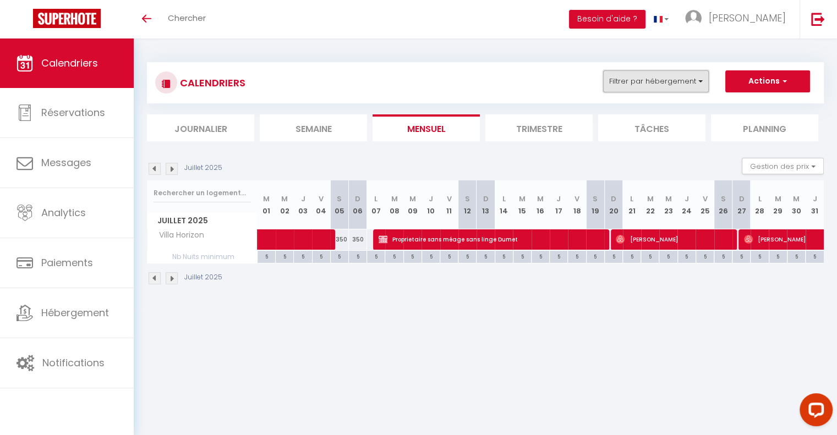
click at [691, 74] on button "Filtrer par hébergement" at bounding box center [656, 81] width 106 height 22
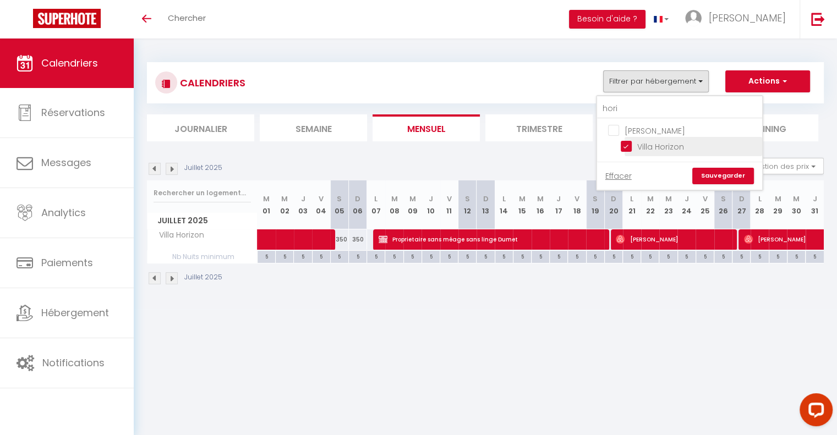
click at [630, 145] on input "Villa Horizon" at bounding box center [690, 145] width 138 height 11
checkbox input "false"
click at [625, 113] on input "hori" at bounding box center [679, 109] width 165 height 20
type input "h"
type input "4"
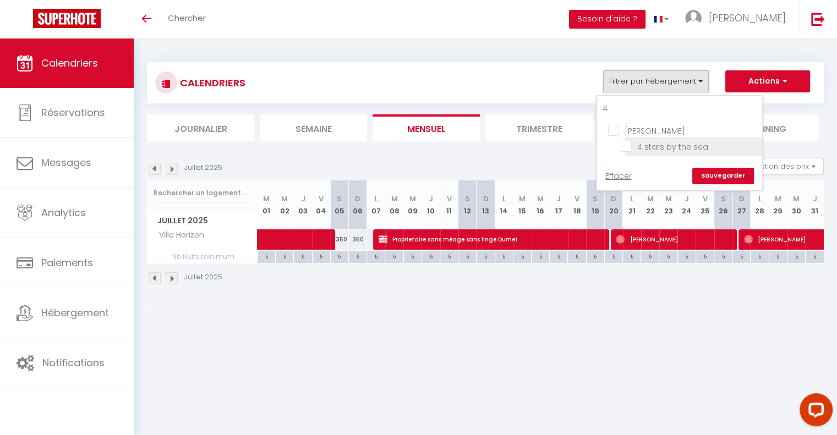
click at [627, 145] on input "4 stars by the sea" at bounding box center [690, 145] width 138 height 11
checkbox input "true"
click at [715, 178] on link "Sauvegarder" at bounding box center [723, 176] width 62 height 17
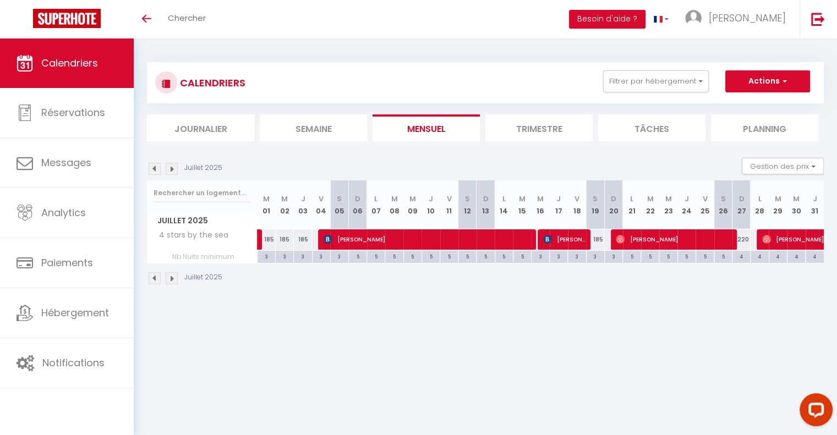
click at [151, 279] on img at bounding box center [155, 278] width 12 height 12
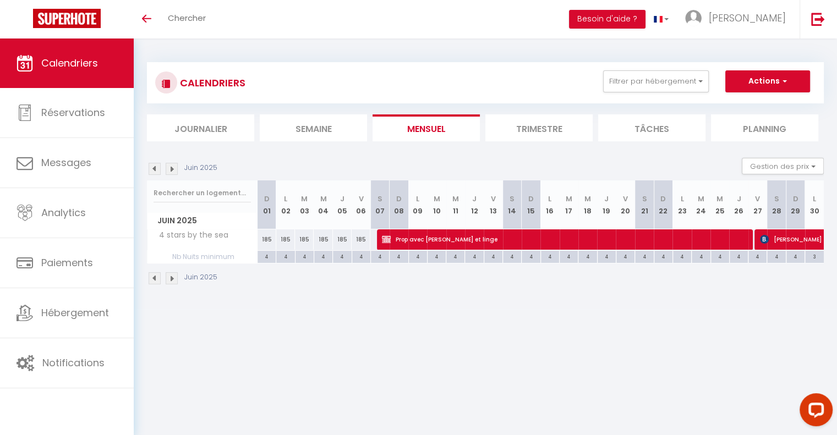
click at [173, 276] on img at bounding box center [172, 278] width 12 height 12
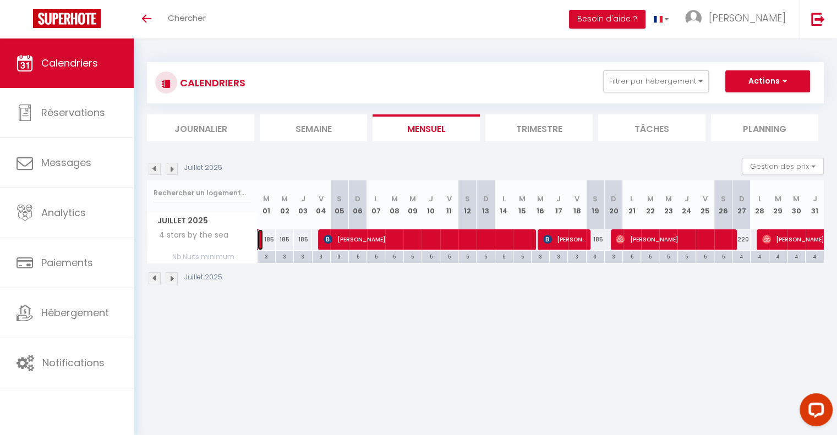
click at [259, 239] on link at bounding box center [261, 239] width 6 height 21
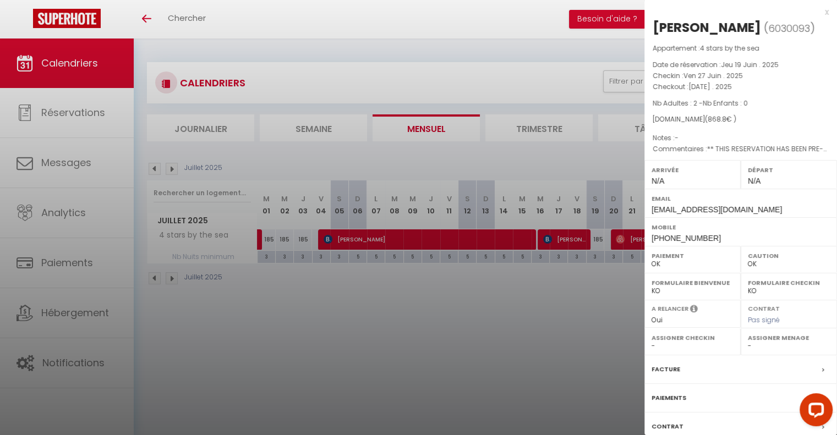
click at [436, 231] on div at bounding box center [418, 217] width 837 height 435
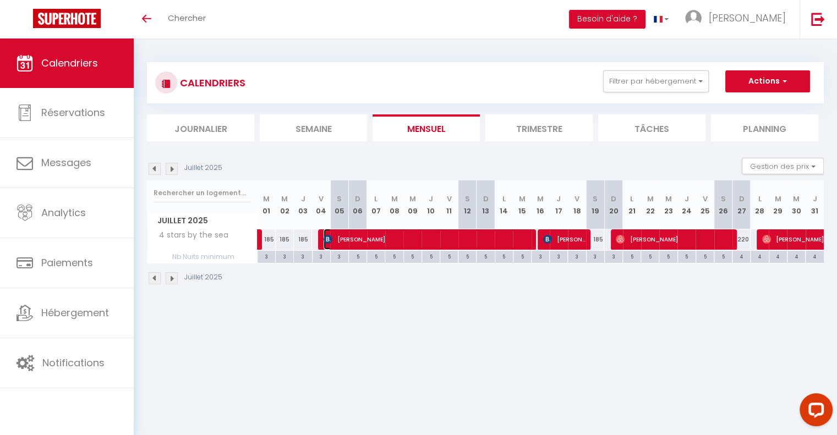
click at [425, 235] on span "[PERSON_NAME]" at bounding box center [427, 239] width 206 height 21
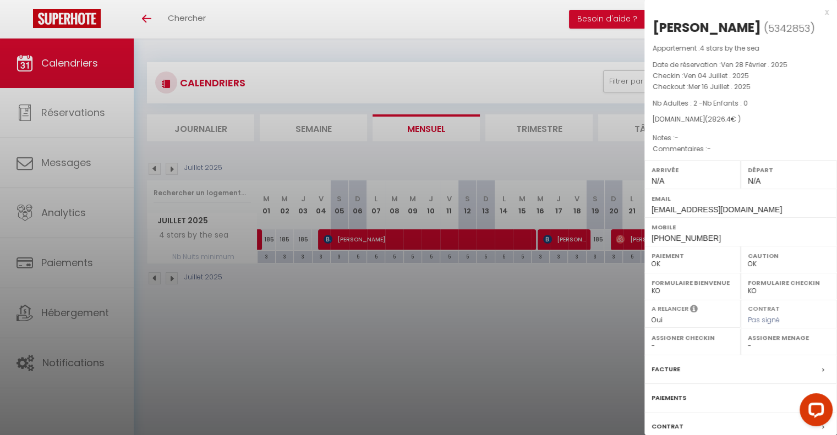
click at [572, 237] on div at bounding box center [418, 217] width 837 height 435
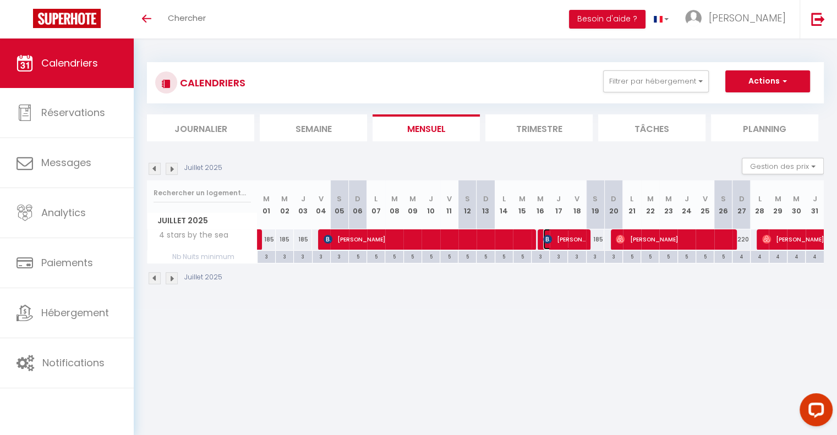
click at [572, 237] on span "[PERSON_NAME]" at bounding box center [564, 239] width 42 height 21
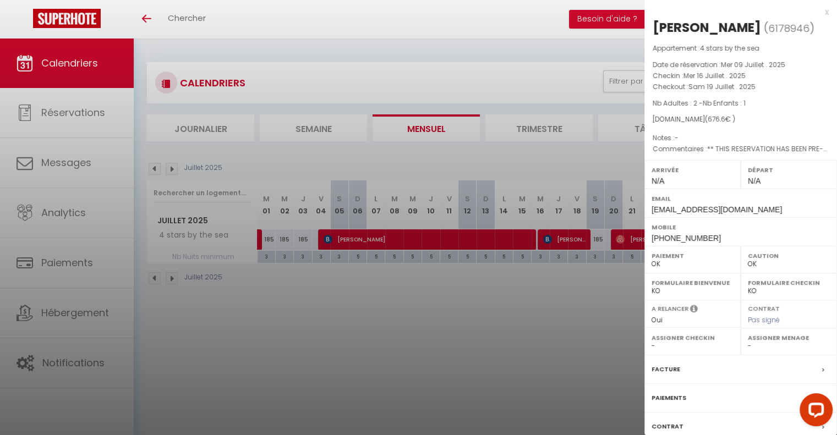
click at [562, 318] on div at bounding box center [418, 217] width 837 height 435
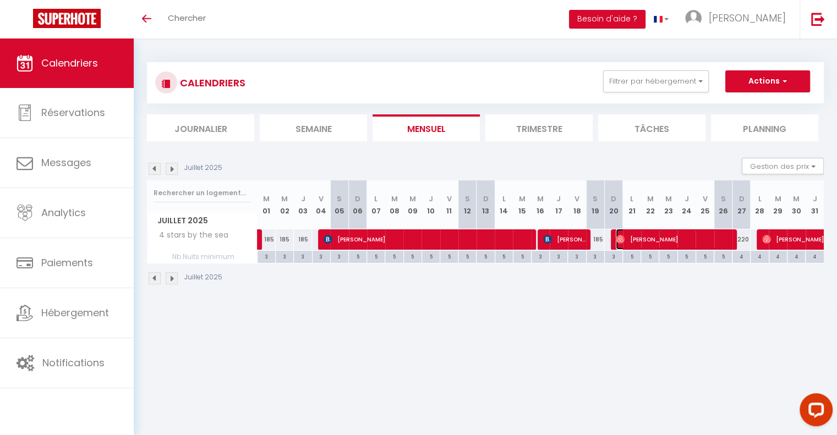
click at [645, 239] on span "[PERSON_NAME]" at bounding box center [673, 239] width 115 height 21
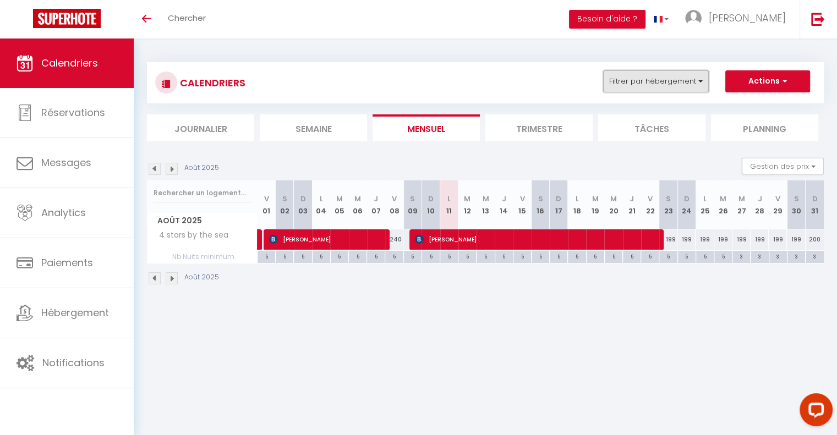
click at [685, 81] on button "Filtrer par hébergement" at bounding box center [656, 81] width 106 height 22
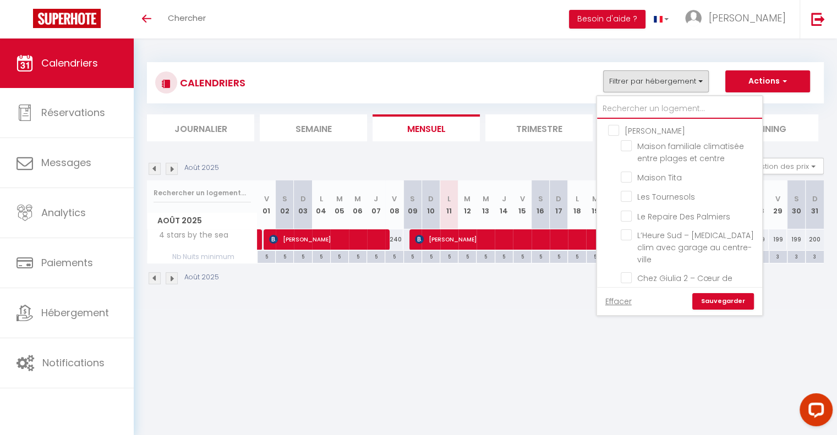
click at [623, 110] on input "text" at bounding box center [679, 109] width 165 height 20
type input "h"
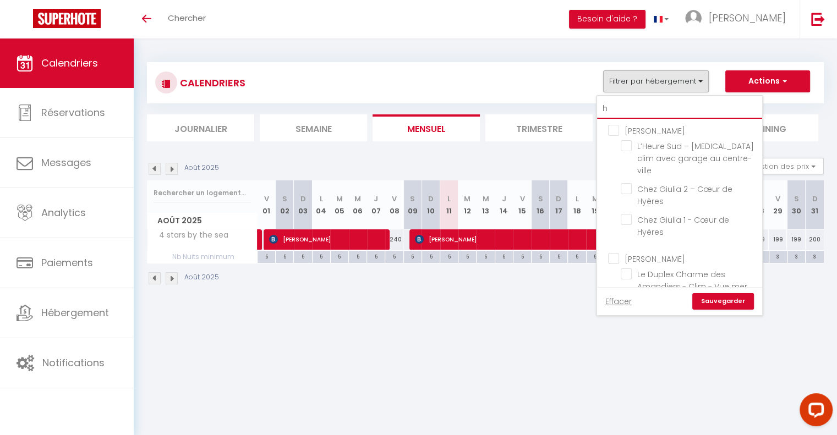
checkbox input "false"
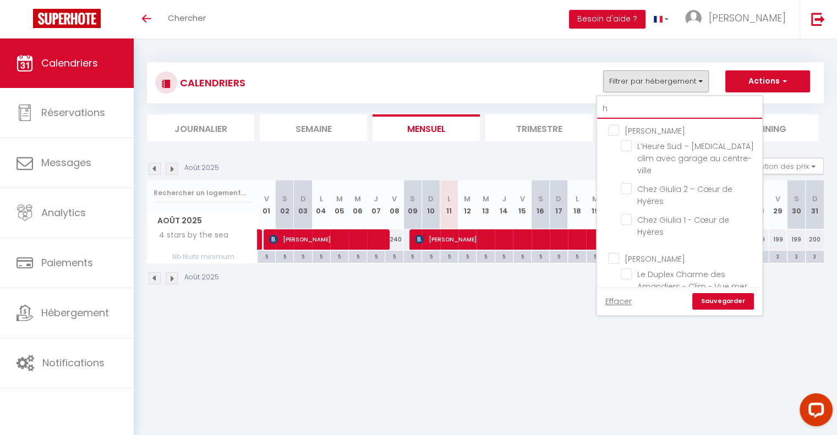
checkbox input "false"
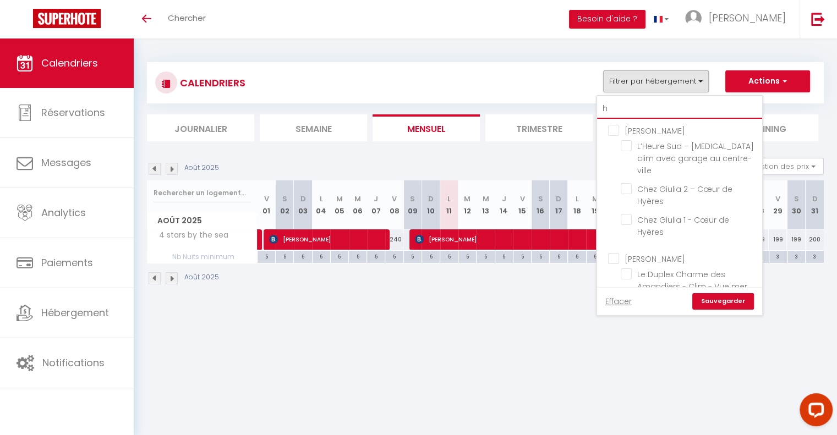
checkbox input "false"
checkbox input "true"
checkbox input "false"
type input "hi"
checkbox input "false"
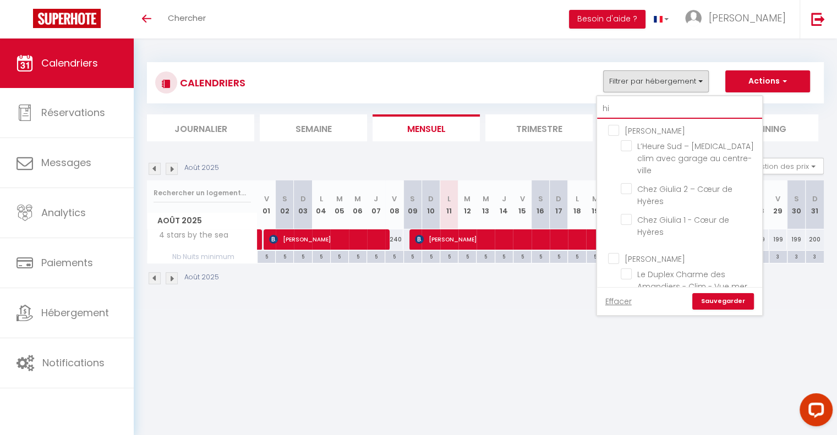
checkbox input "false"
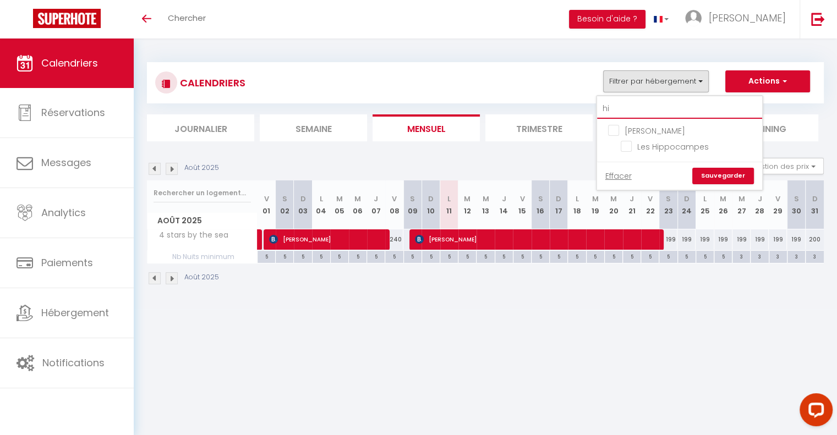
type input "hip"
checkbox input "false"
type input "hip"
click at [628, 145] on input "Les Hippocampes" at bounding box center [690, 145] width 138 height 11
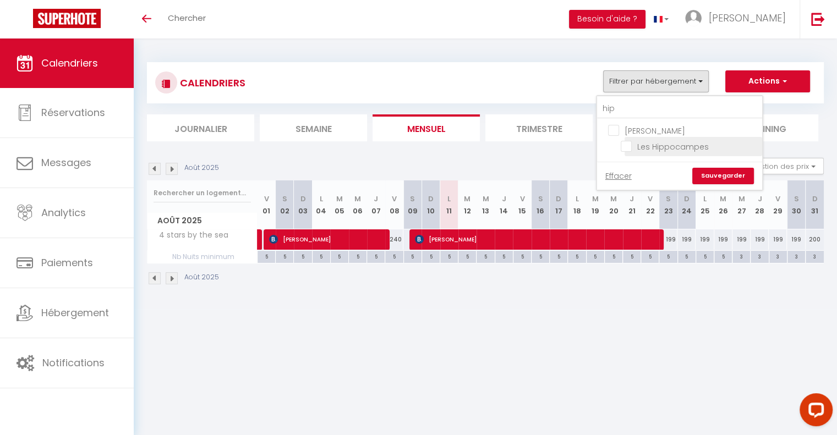
checkbox input "true"
drag, startPoint x: 625, startPoint y: 106, endPoint x: 581, endPoint y: 105, distance: 44.1
click at [581, 105] on div "CALENDRIERS Filtrer par hébergement hip Hayate Lavandou Les Hippocampes Effacer…" at bounding box center [485, 101] width 677 height 79
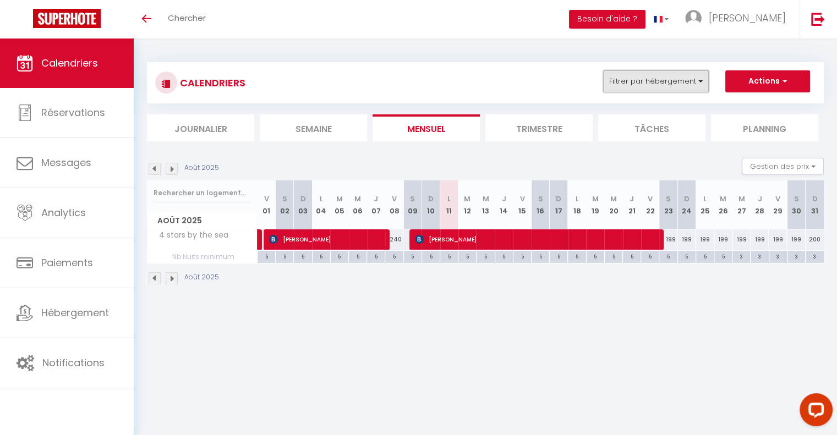
click at [638, 80] on button "Filtrer par hébergement" at bounding box center [656, 81] width 106 height 22
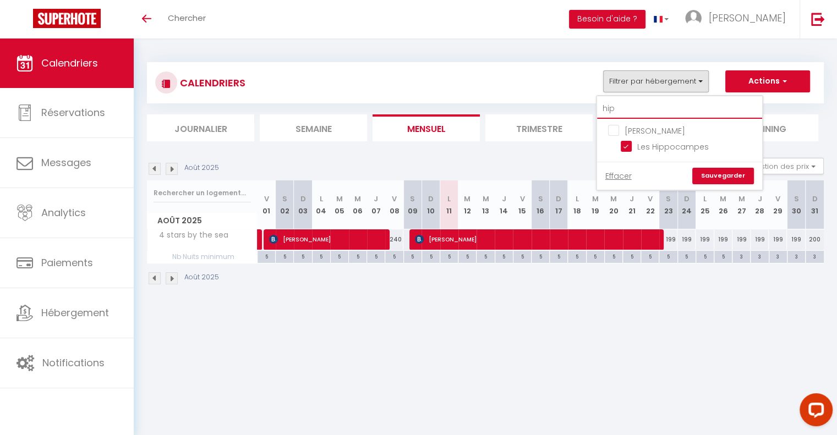
click at [621, 105] on input "hip" at bounding box center [679, 109] width 165 height 20
type input "h"
checkbox input "false"
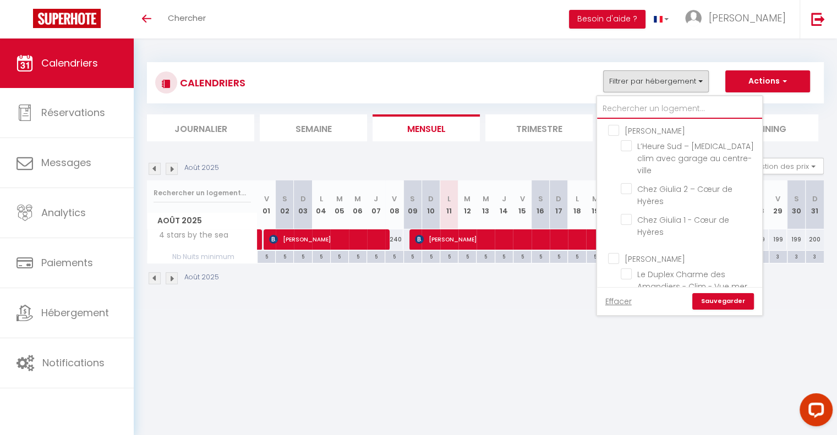
checkbox input "false"
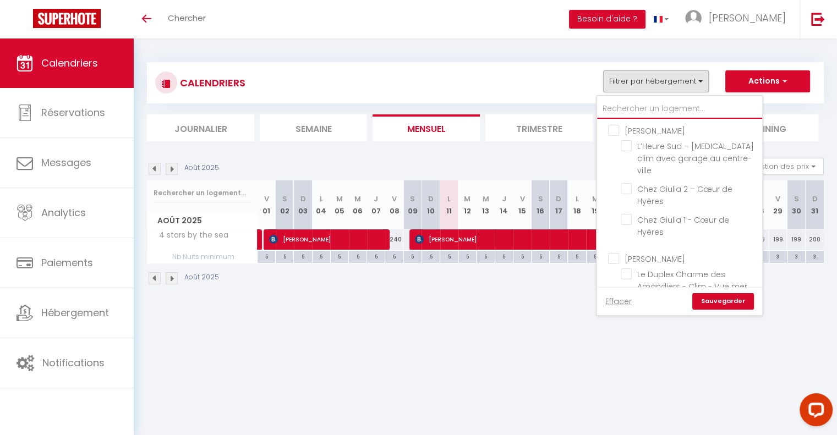
checkbox input "false"
checkbox input "true"
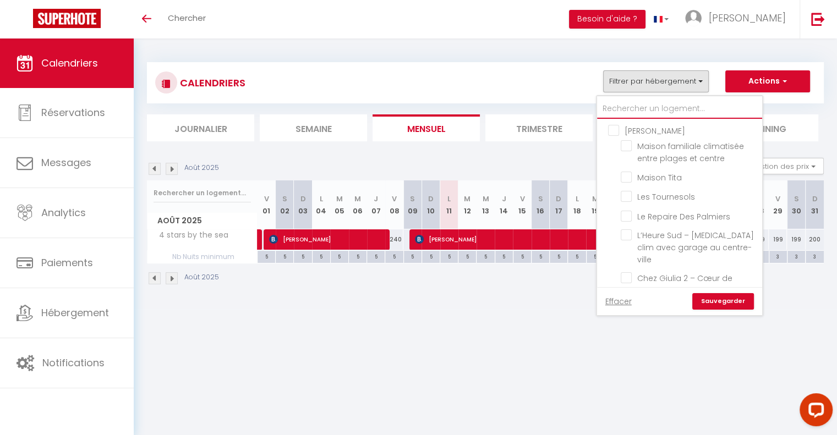
type input "4"
checkbox input "true"
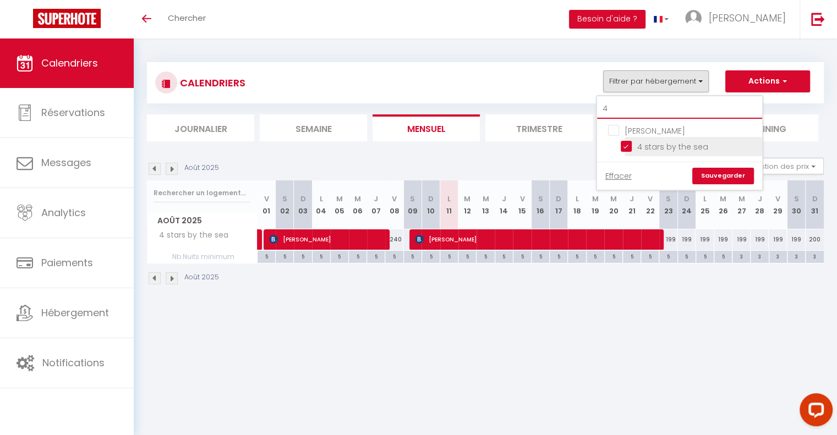
type input "4"
click at [627, 147] on input "4 stars by the sea" at bounding box center [690, 145] width 138 height 11
checkbox input "false"
click at [721, 176] on link "Sauvegarder" at bounding box center [723, 176] width 62 height 17
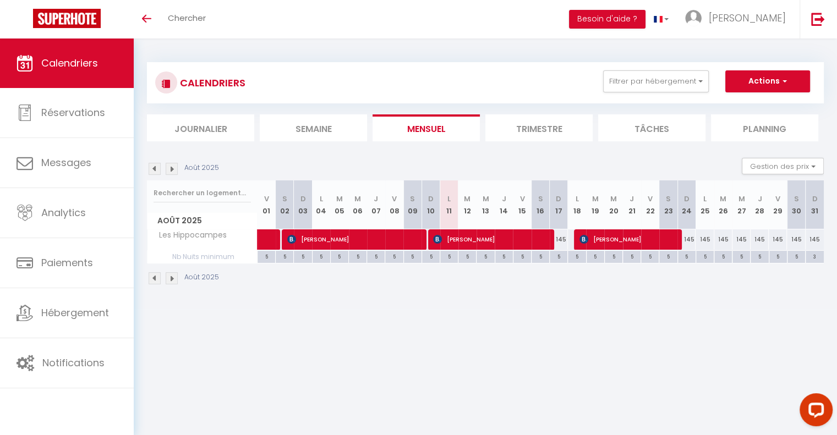
click at [154, 281] on img at bounding box center [155, 278] width 12 height 12
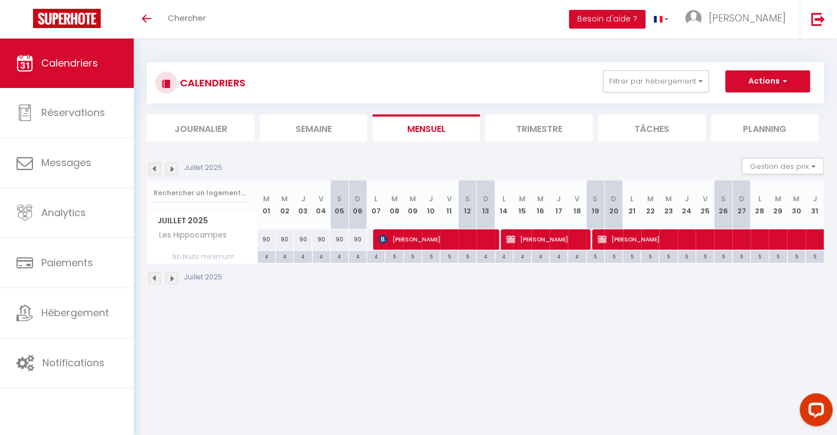
click at [171, 165] on img at bounding box center [172, 169] width 12 height 12
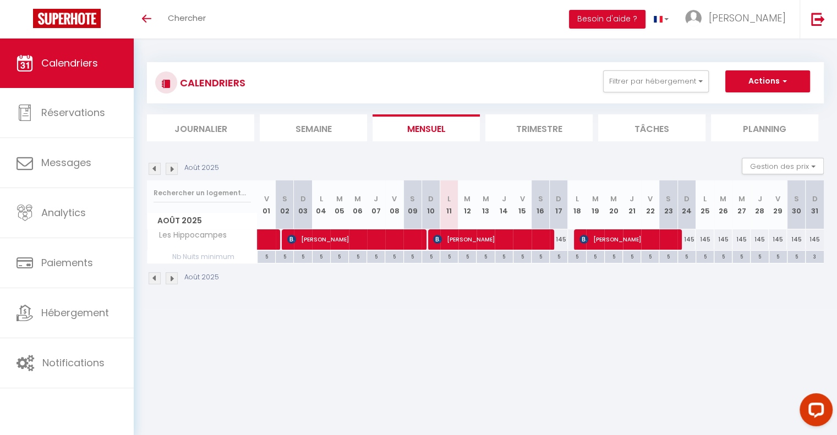
click at [152, 169] on img at bounding box center [155, 169] width 12 height 12
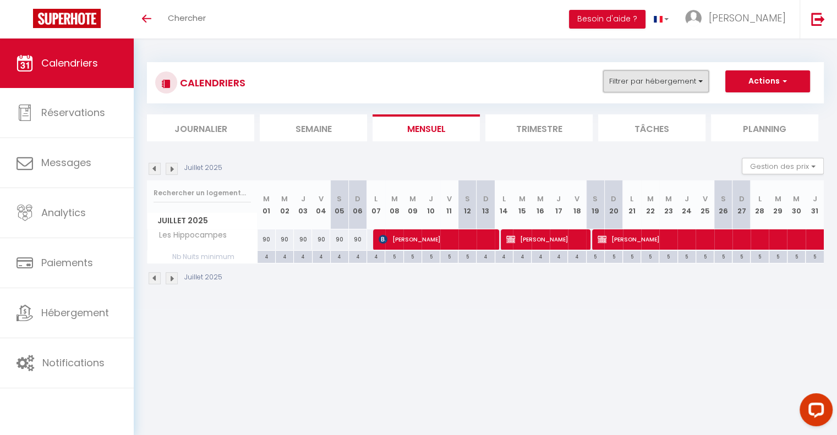
click at [692, 74] on button "Filtrer par hébergement" at bounding box center [656, 81] width 106 height 22
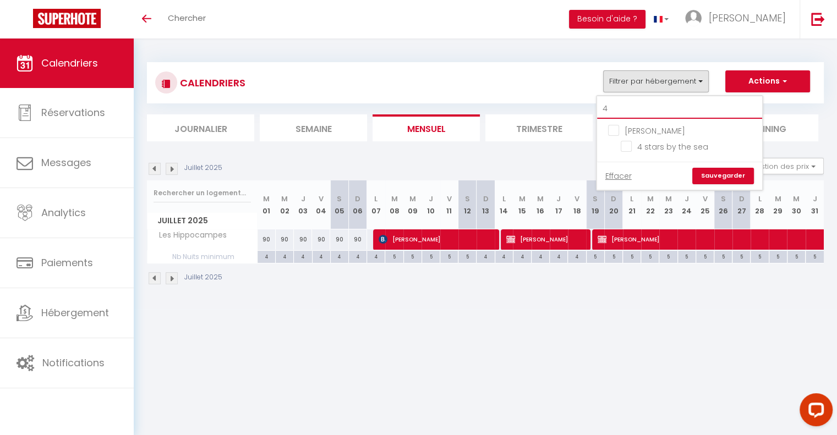
click at [610, 103] on input "4" at bounding box center [679, 109] width 165 height 20
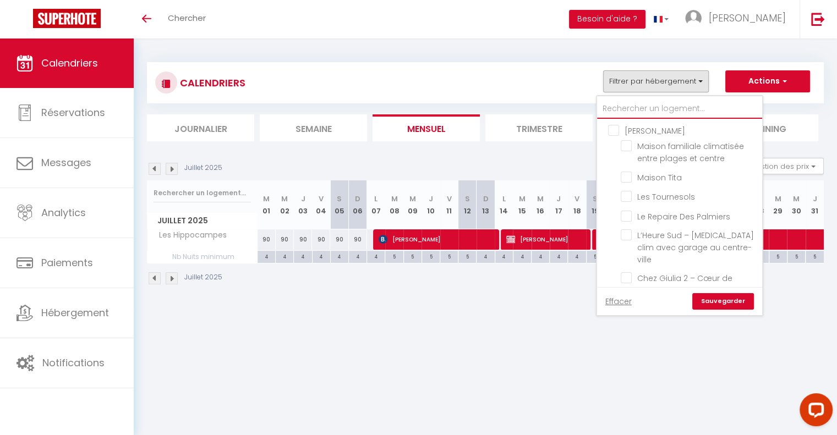
checkbox input "false"
type input "h"
checkbox input "false"
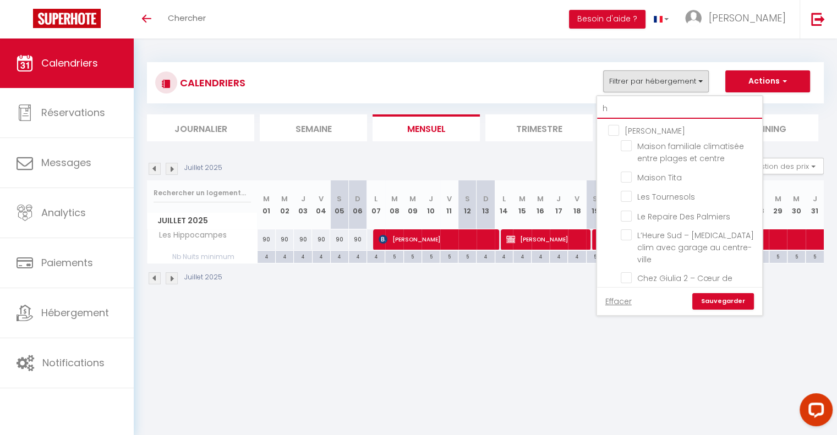
checkbox input "false"
checkbox input "true"
checkbox input "false"
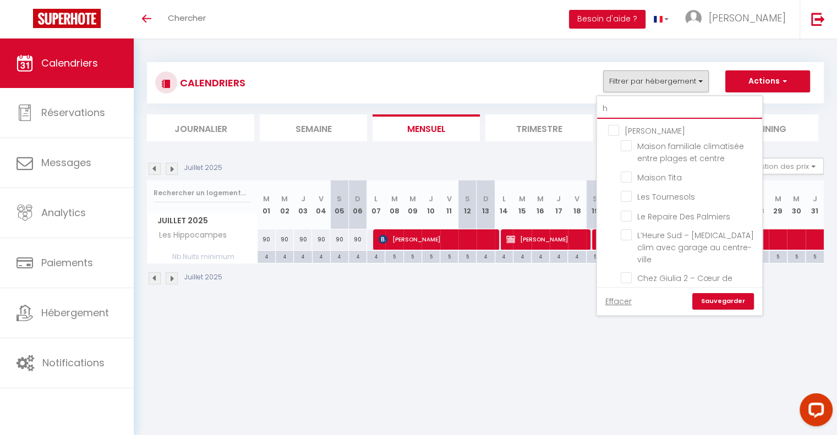
checkbox input "false"
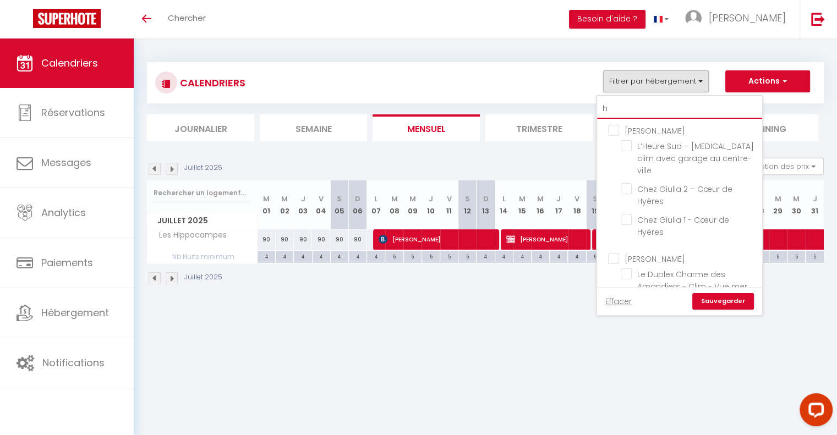
type input "hi"
checkbox input "true"
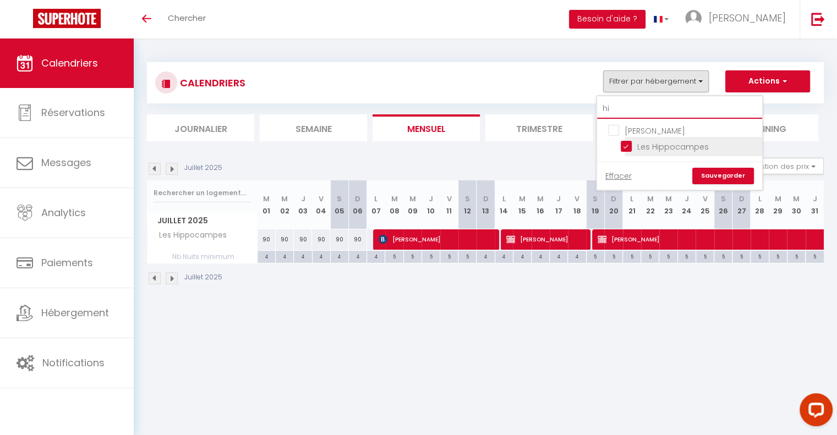
type input "hi"
click at [627, 143] on input "Les Hippocampes" at bounding box center [690, 145] width 138 height 11
checkbox input "false"
click at [635, 110] on input "hi" at bounding box center [679, 109] width 165 height 20
type input "h"
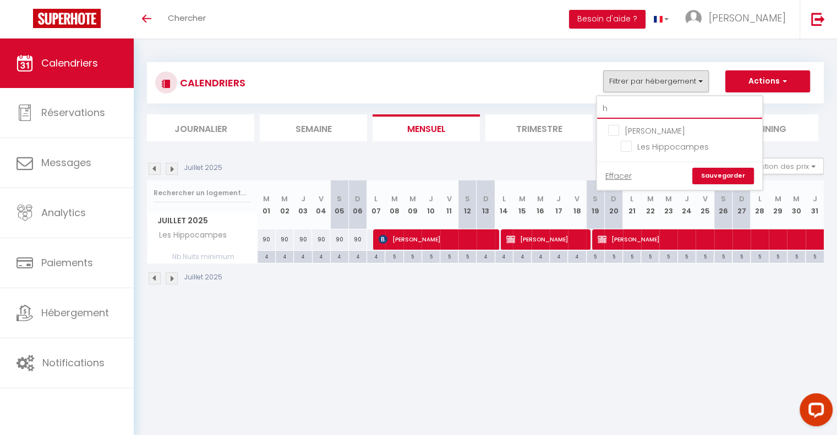
checkbox input "false"
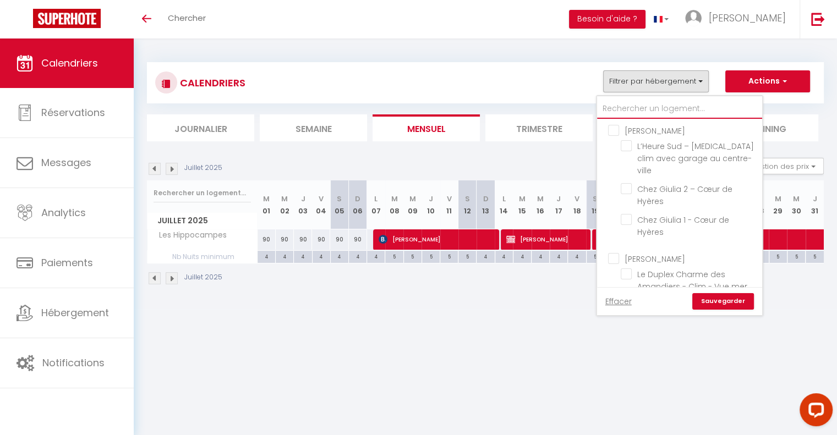
checkbox input "false"
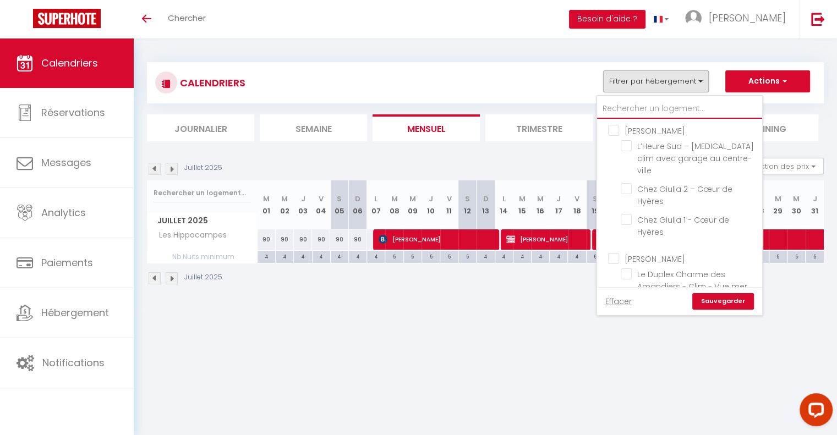
checkbox input "false"
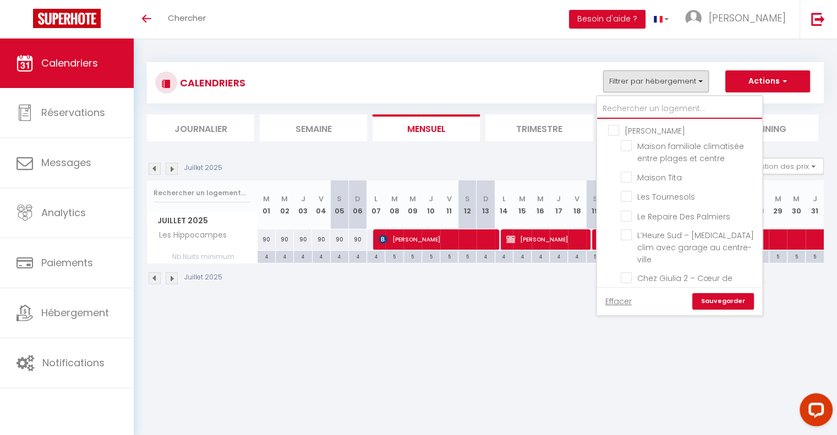
type input "a"
checkbox input "false"
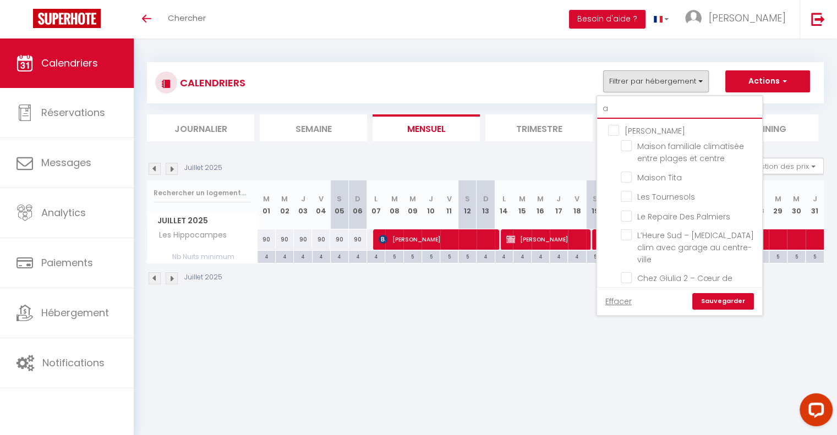
checkbox input "false"
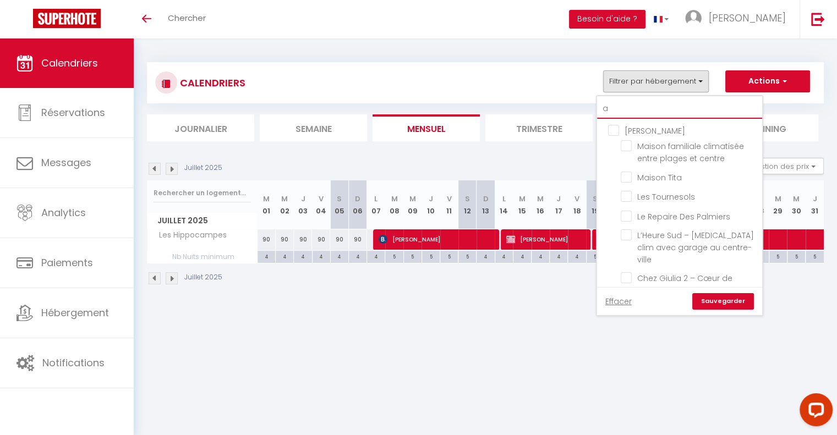
checkbox input "false"
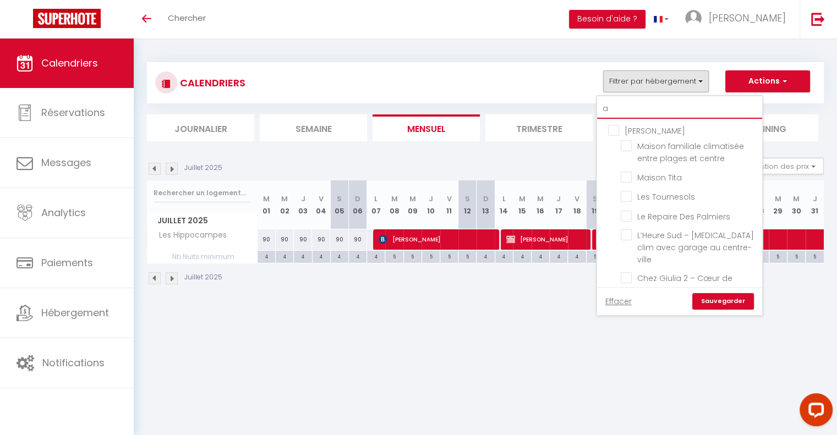
checkbox input "false"
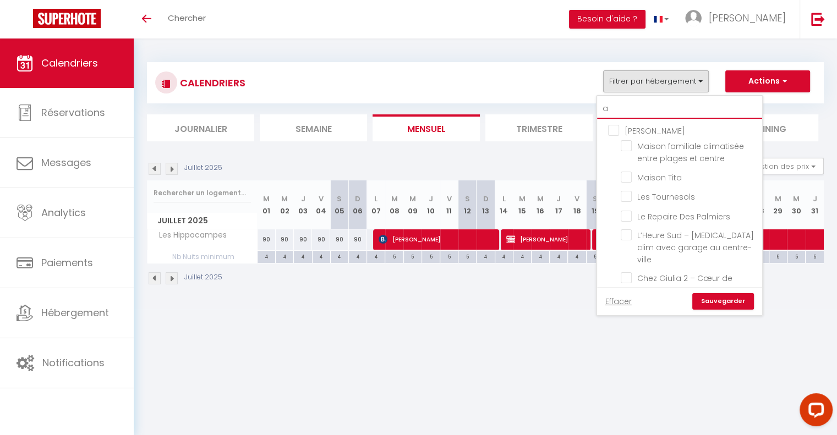
checkbox input "false"
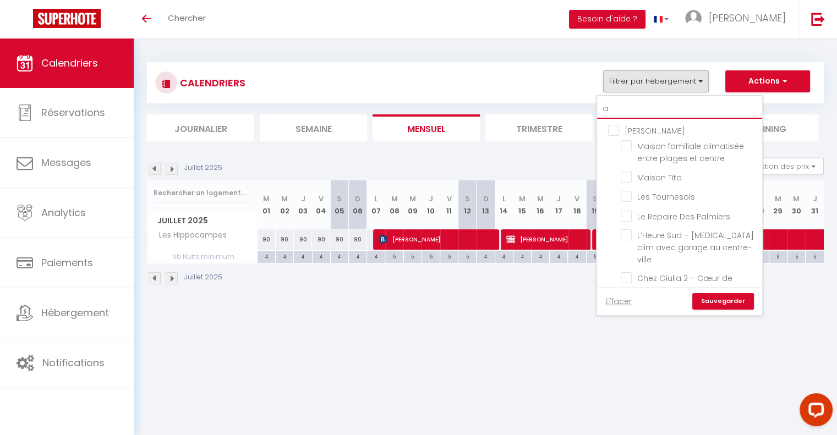
checkbox input "false"
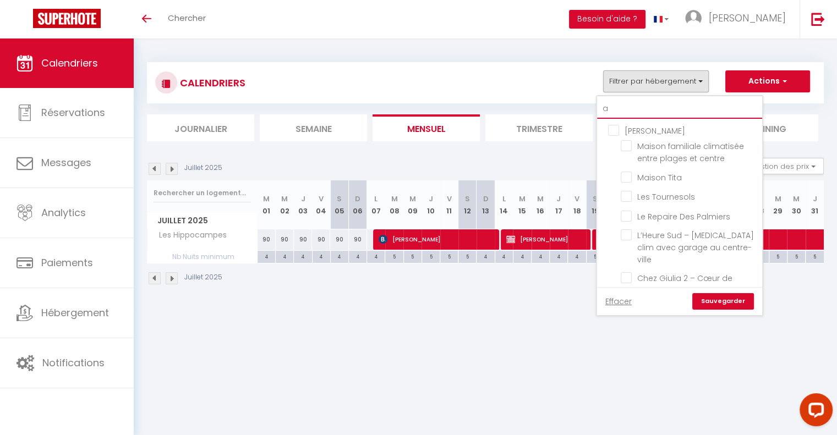
checkbox input "false"
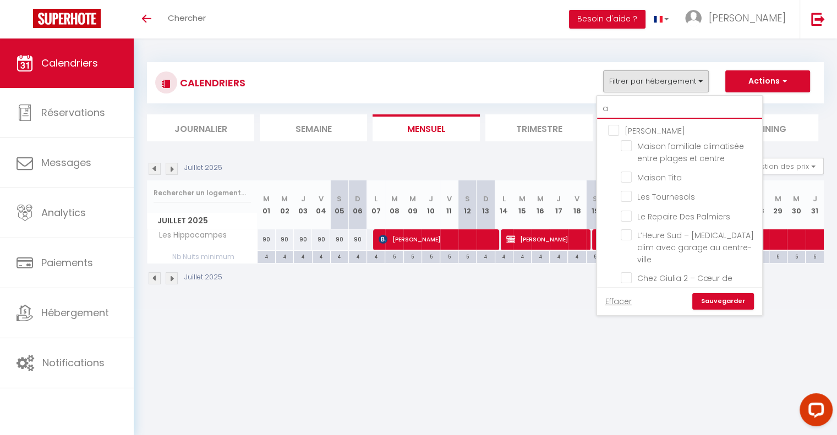
checkbox input "false"
type input "ac"
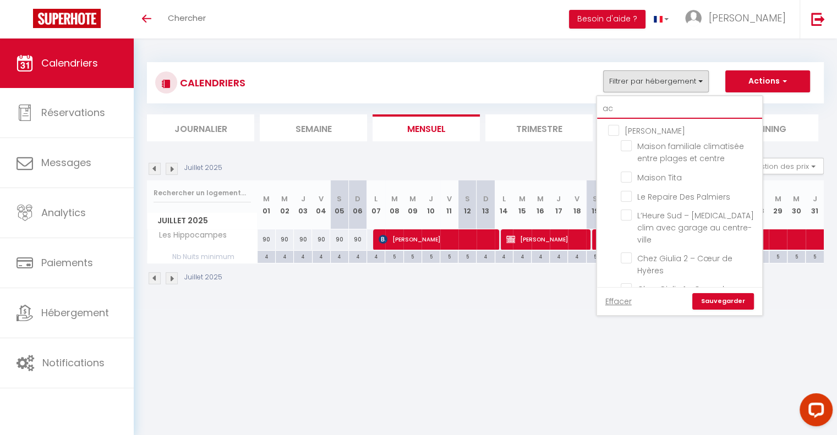
checkbox input "false"
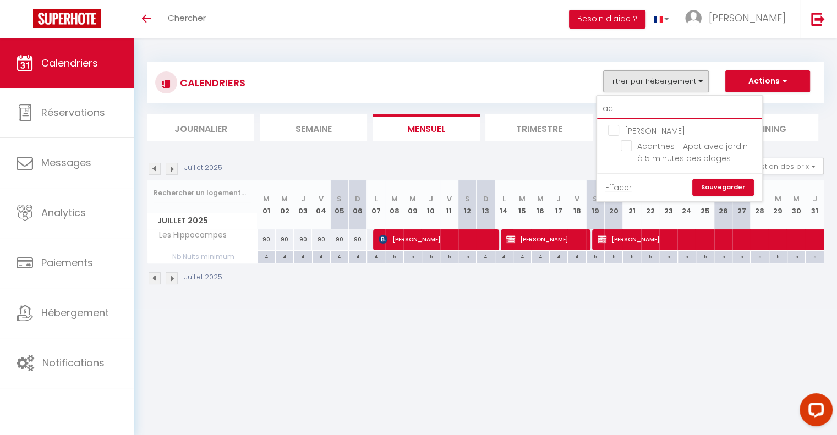
type input "aca"
checkbox input "false"
type input "aca"
click at [636, 145] on input "Acanthes - Appt avec jardin à 5 minutes des plages" at bounding box center [690, 145] width 138 height 11
checkbox input "true"
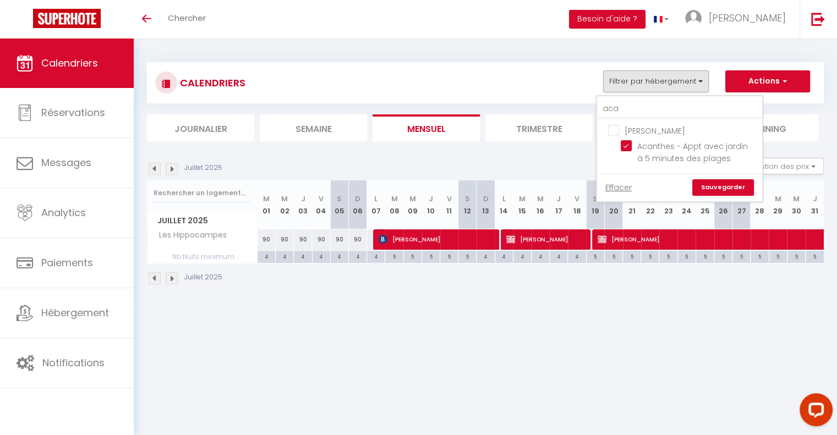
click at [703, 184] on link "Sauvegarder" at bounding box center [723, 187] width 62 height 17
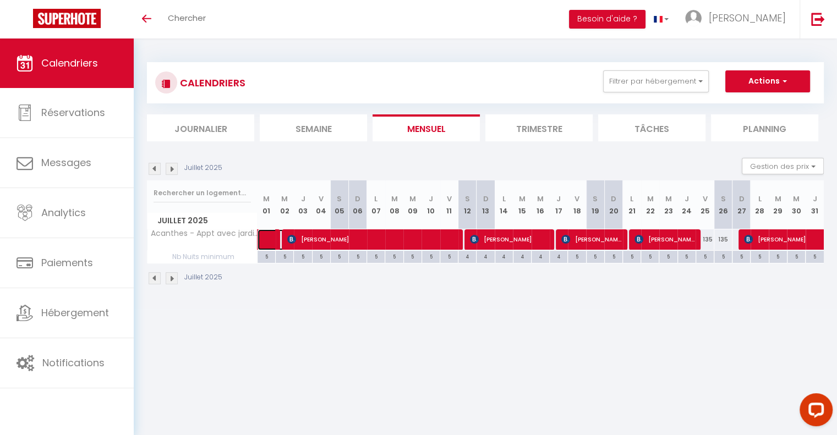
click at [270, 236] on span at bounding box center [281, 239] width 25 height 21
select select "OK"
select select "0"
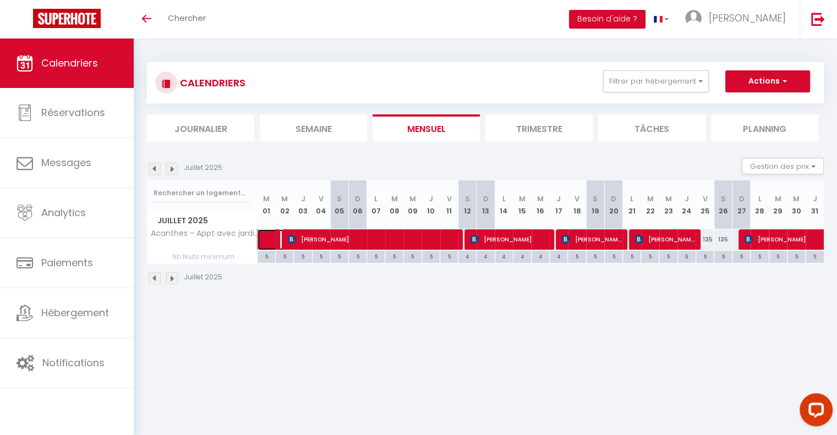
select select "1"
select select
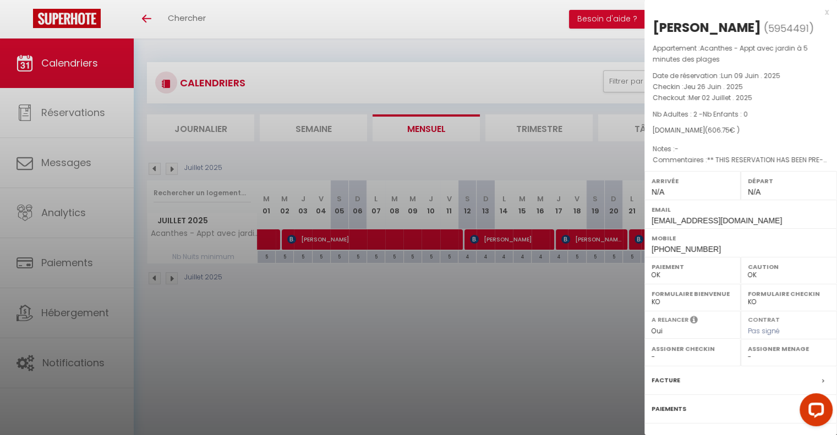
click at [554, 332] on div at bounding box center [418, 217] width 837 height 435
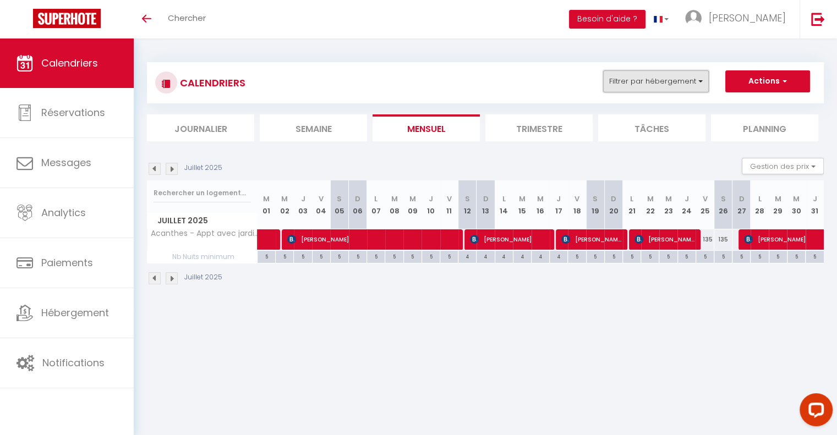
click at [685, 80] on button "Filtrer par hébergement" at bounding box center [656, 81] width 106 height 22
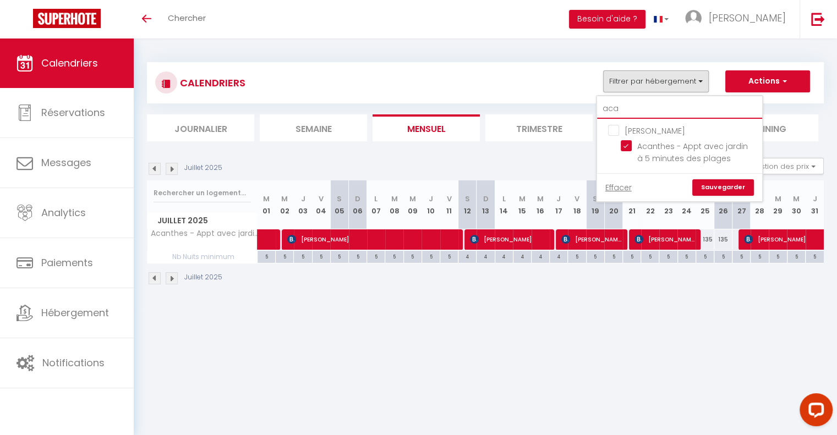
click at [631, 108] on input "aca" at bounding box center [679, 109] width 165 height 20
type input "a"
checkbox input "false"
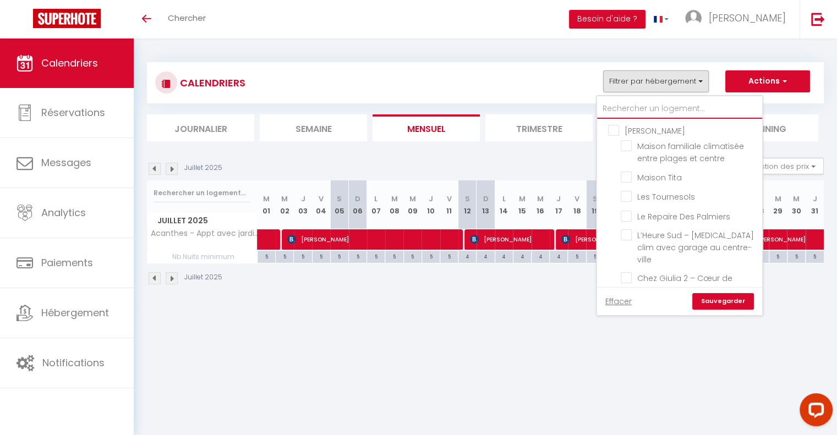
type input "h"
checkbox input "false"
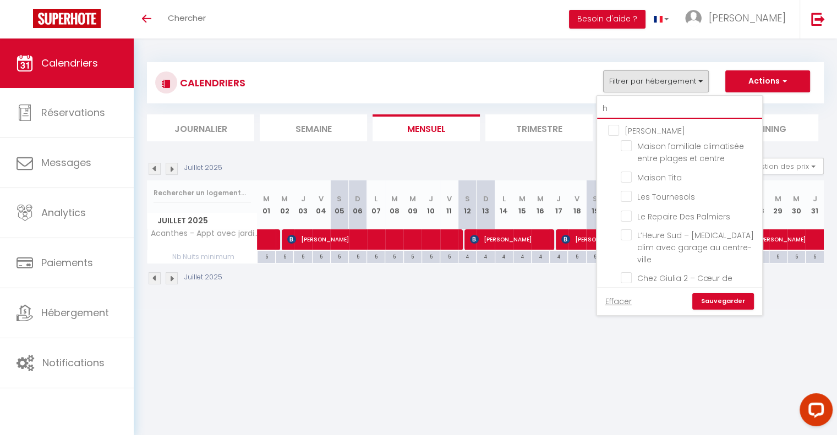
checkbox input "true"
checkbox input "false"
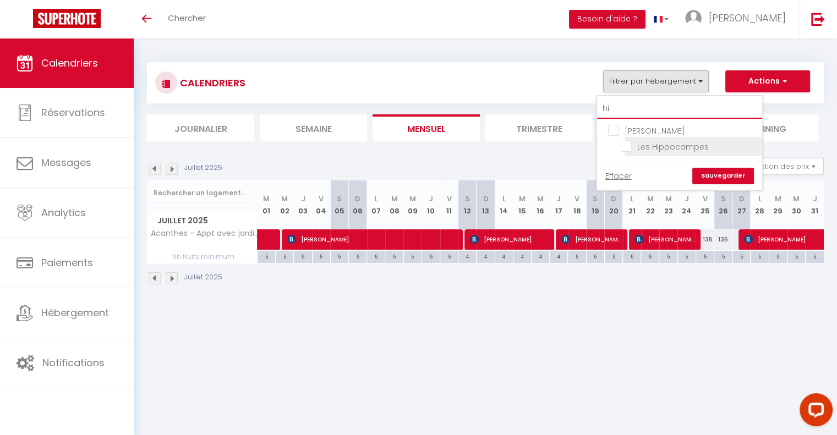
type input "hi"
click at [632, 143] on input "Les Hippocampes" at bounding box center [690, 145] width 138 height 11
checkbox input "true"
click at [723, 175] on link "Sauvegarder" at bounding box center [723, 176] width 62 height 17
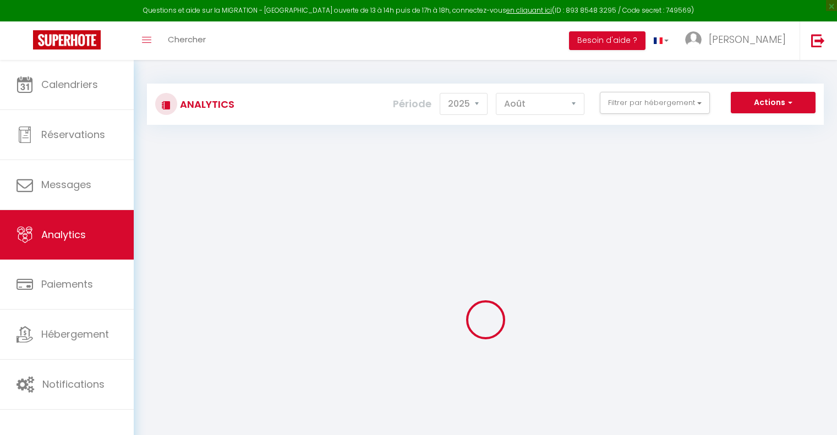
select select "2025"
select select "8"
click at [646, 114] on div "Actions Génération SuperConciergerie Génération SuperAnalyzer Génération SuperE…" at bounding box center [541, 104] width 562 height 25
click at [661, 105] on button "Filtrer par hébergement" at bounding box center [655, 103] width 110 height 22
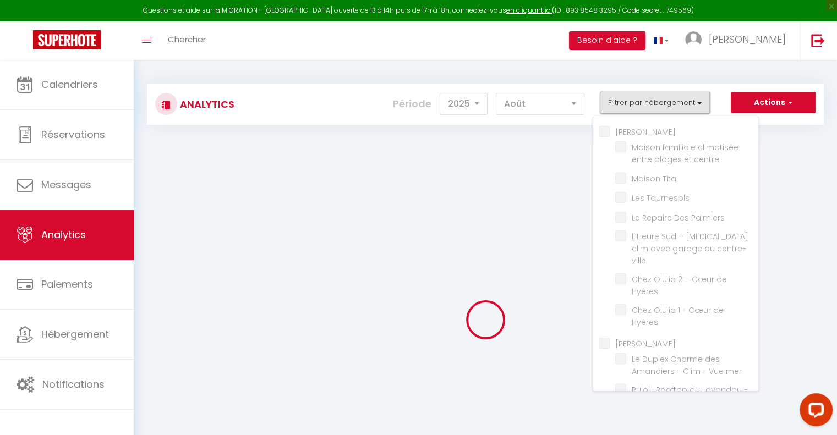
checkbox Hyéres "false"
checkbox centre "false"
checkbox Tita "false"
checkbox Tournesols "false"
checkbox Palmiers "false"
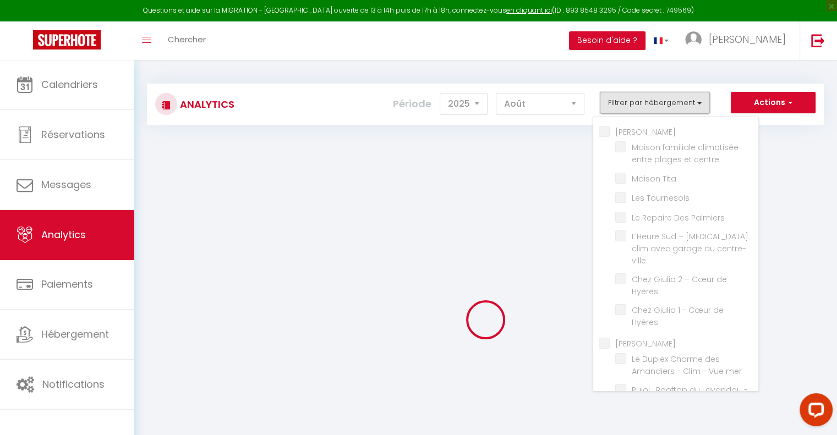
checkbox centre-ville "false"
checkbox Hyères "false"
checkbox Lavandou "false"
checkbox mer "false"
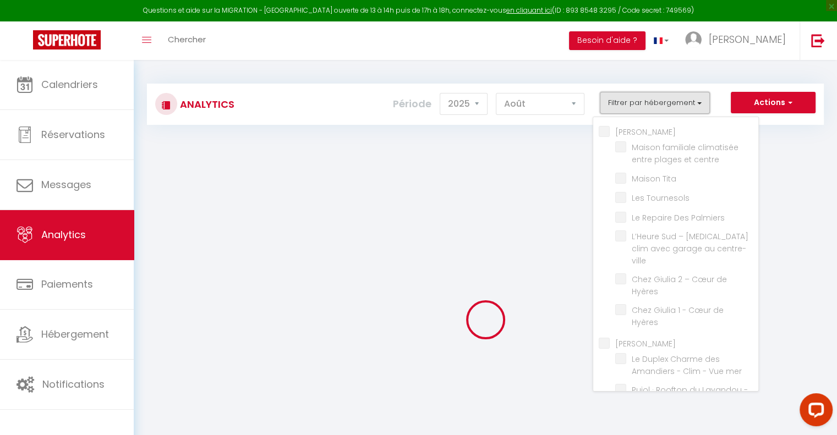
checkbox piscine\ "false"
checkbox Mer "false"
checkbox plage "false"
checkbox Lézardière "false"
checkbox Marine "false"
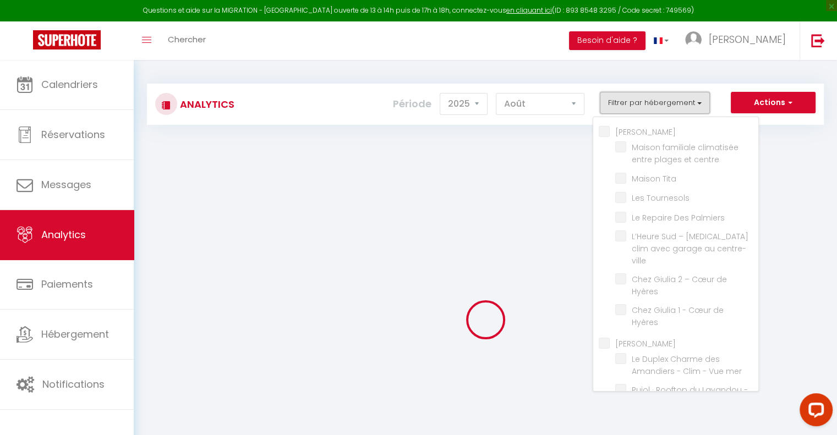
checkbox Hippocampes "false"
checkbox plages "false"
checkbox Saint-Clair "false"
checkbox Marguerites "false"
checkbox Horizon "false"
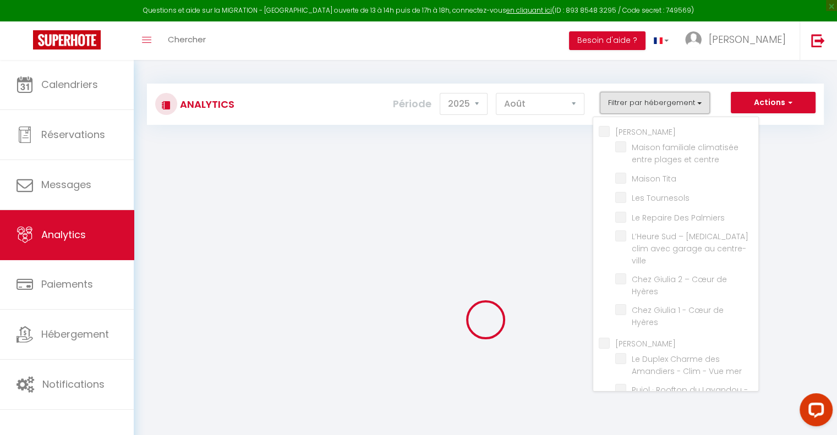
checkbox Azur "false"
checkbox Fossette "false"
checkbox input "false"
checkbox Iris "false"
checkbox plages "false"
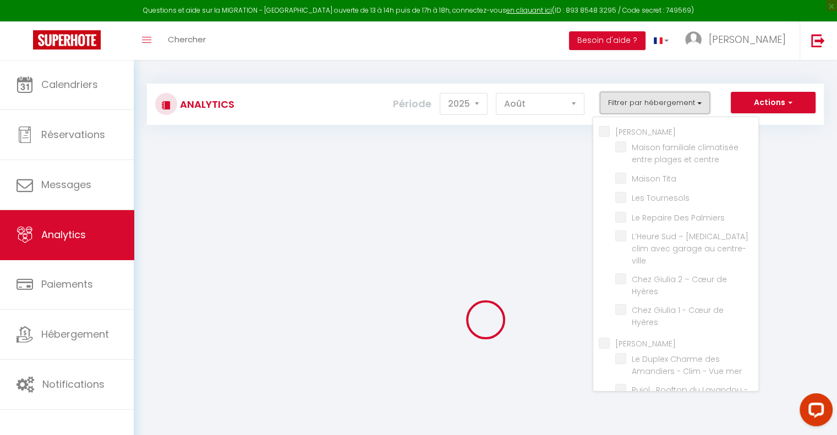
checkbox parking "false"
checkbox Lavandou "false"
checkbox Mer "false"
checkbox sea "false"
checkbox Clim "false"
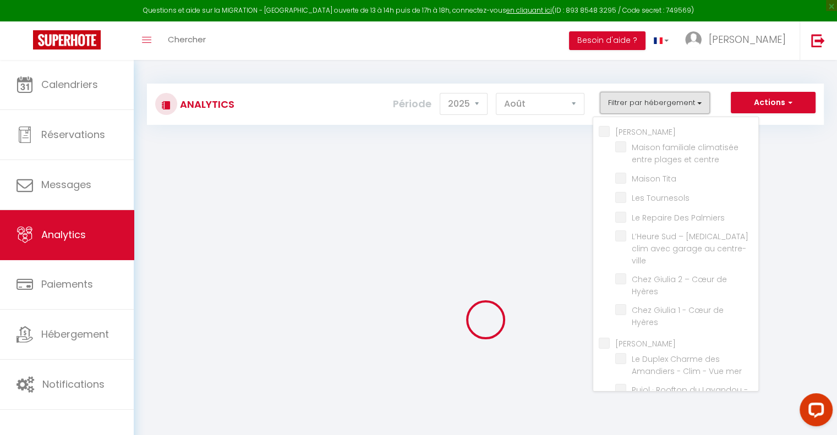
checkbox Pinède "false"
checkbox Arbousiers "false"
checkbox Bleu "false"
checkbox Soleil "false"
checkbox Bormes "false"
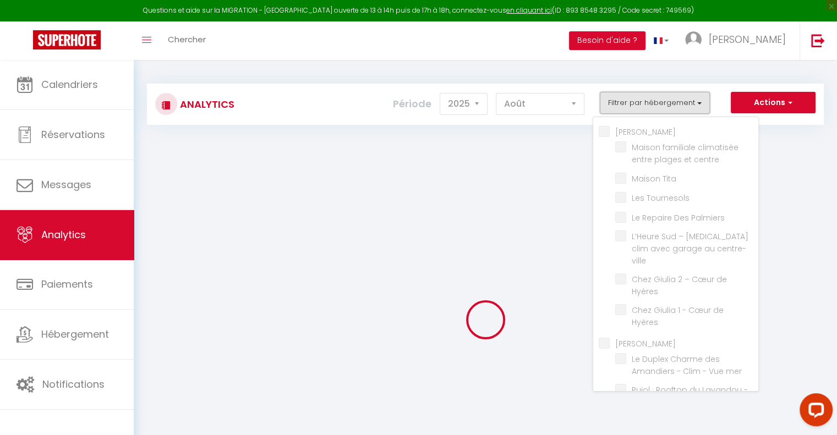
checkbox Clim "false"
checkbox Cabin "false"
checkbox mer "false"
checkbox Sud "false"
checkbox \! "false"
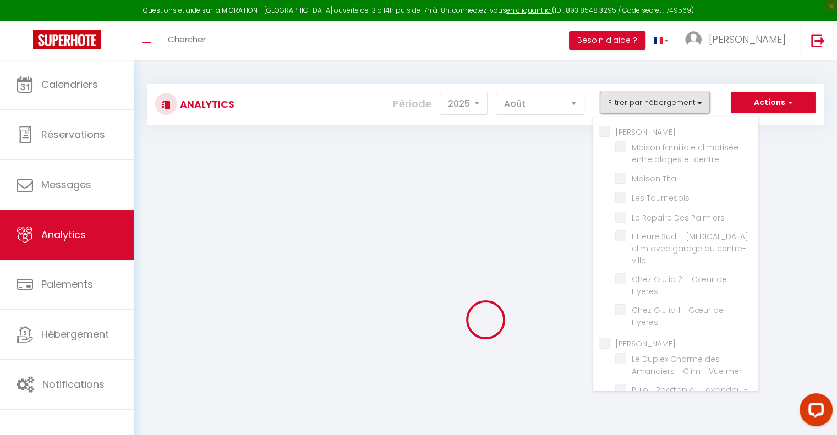
checkbox Cavalaire "false"
checkbox Parking "false"
checkbox Terrasse "false"
checkbox Mer "false"
checkbox Bergerie "false"
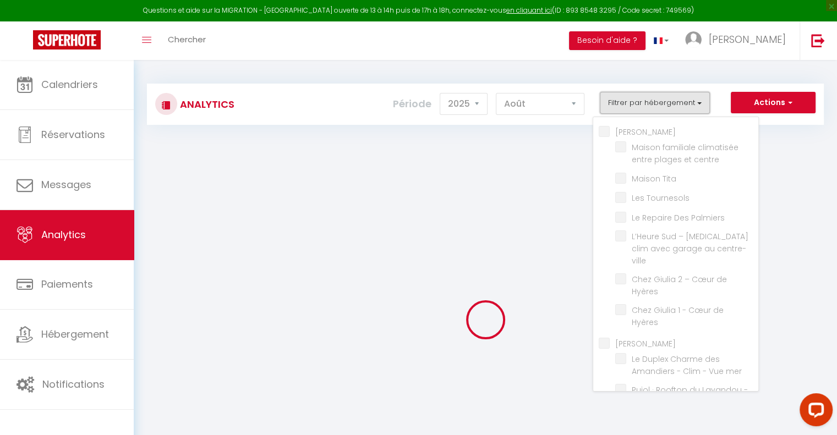
checkbox Sud "false"
checkbox Marine "false"
checkbox Clim "false"
checkbox Parking "false"
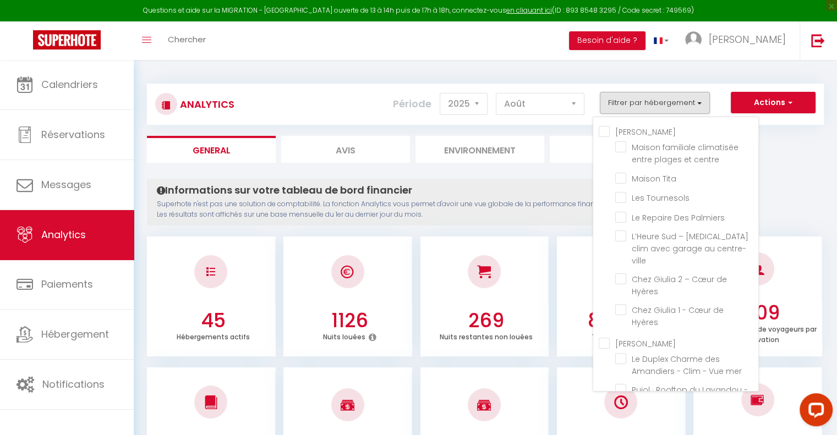
click at [608, 132] on Hyéres "[PERSON_NAME]" at bounding box center [679, 130] width 160 height 11
checkbox Hyéres "true"
checkbox centre "true"
checkbox Tita "true"
checkbox Tournesols "true"
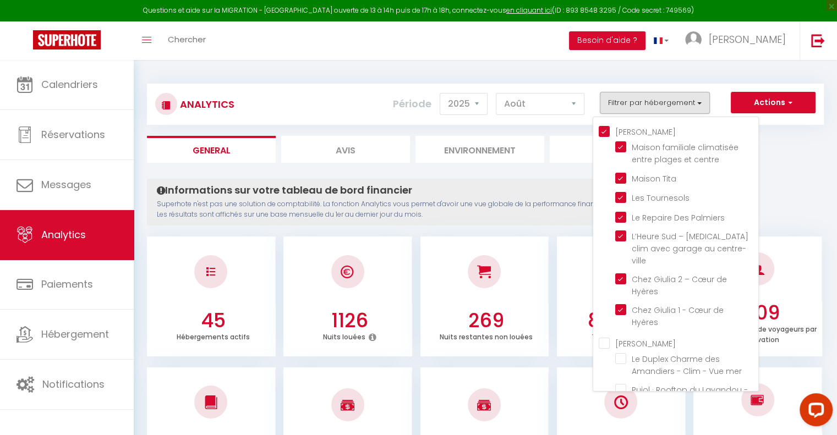
checkbox Palmiers "true"
checkbox centre-ville "true"
checkbox Hyères "true"
checkbox mer "false"
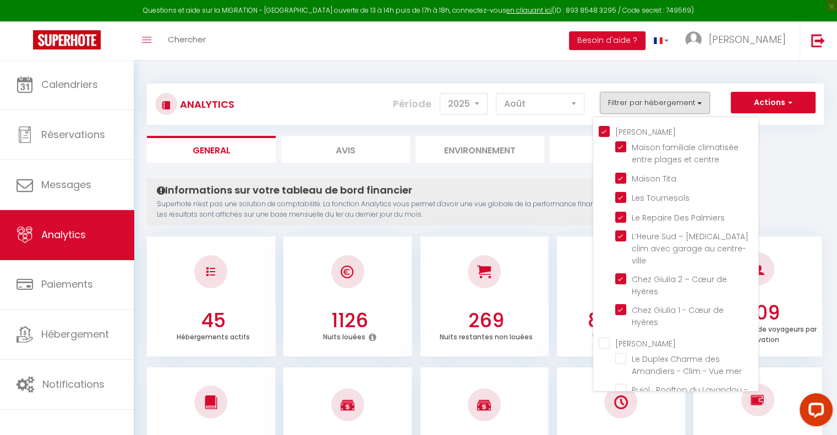
checkbox piscine\ "false"
checkbox Mer "false"
checkbox plage "false"
checkbox Lézardière "false"
checkbox Marine "false"
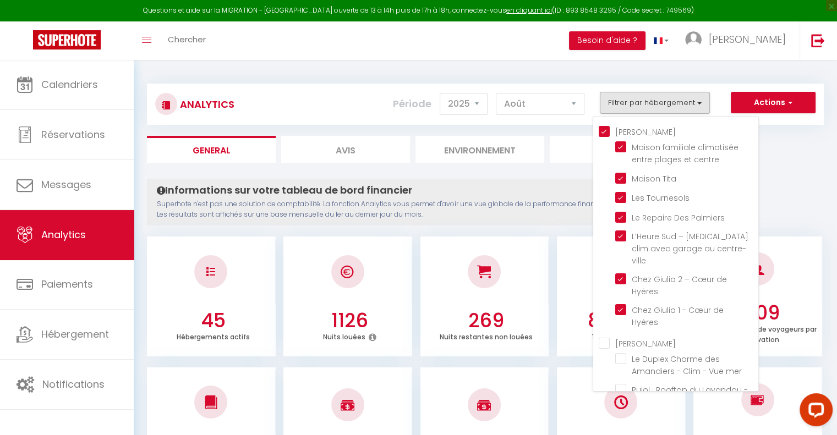
checkbox Hippocampes "false"
checkbox plages "false"
checkbox Saint-Clair "false"
checkbox Marguerites "false"
checkbox Horizon "false"
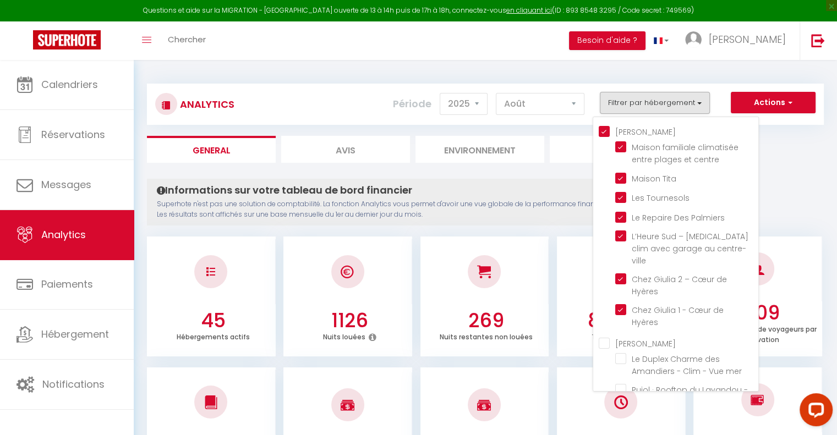
checkbox Azur "false"
checkbox Fossette "false"
checkbox input "false"
checkbox Iris "false"
checkbox plages "false"
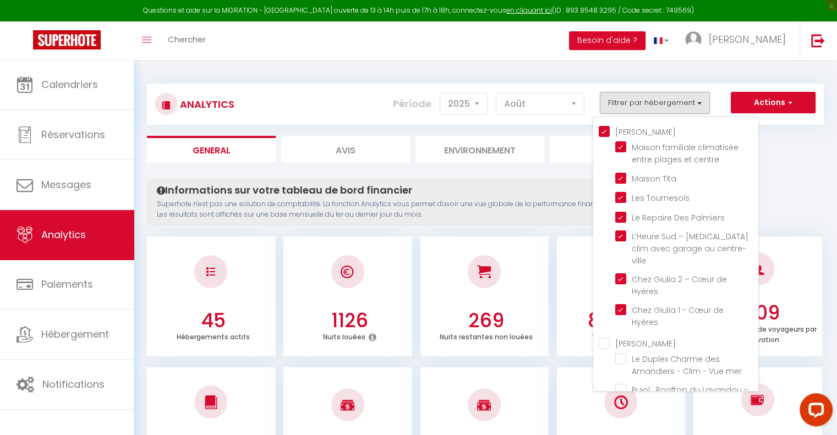
checkbox parking "false"
checkbox Mer "false"
checkbox sea "false"
checkbox Clim "false"
checkbox Pinède "false"
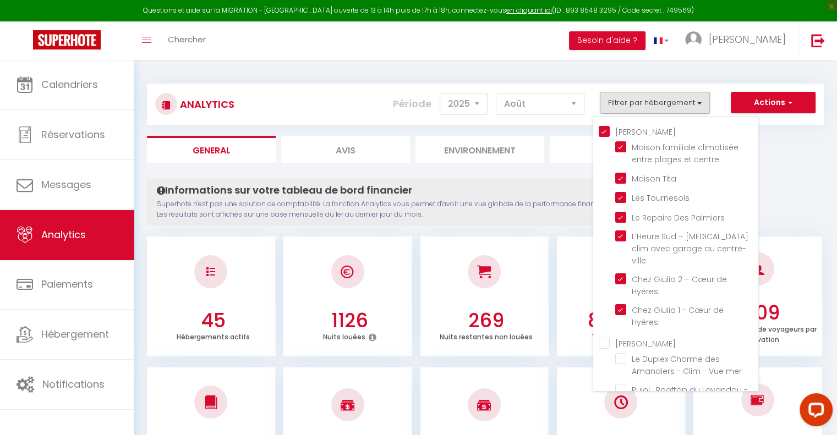
checkbox Arbousiers "false"
checkbox Bleu "false"
checkbox Soleil "false"
checkbox Bormes "false"
checkbox Clim "false"
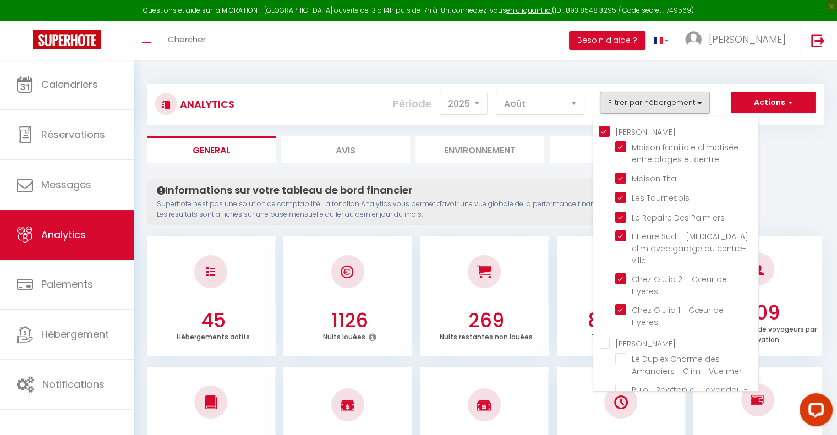
checkbox Cabin "false"
checkbox mer "false"
checkbox Sud "false"
checkbox \! "false"
checkbox Parking "false"
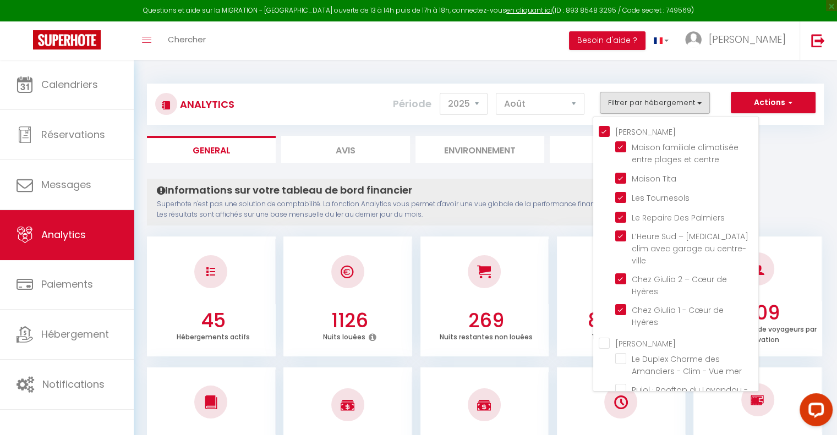
checkbox Terrasse "false"
checkbox Mer "false"
checkbox Bergerie "false"
checkbox Sud "false"
checkbox Marine "false"
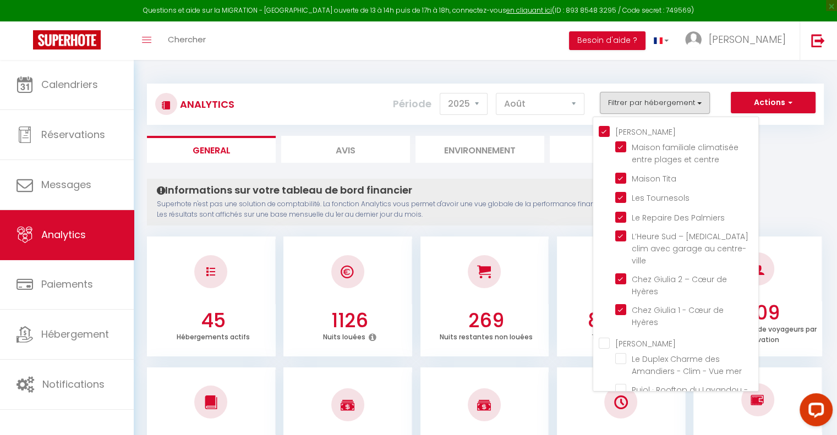
checkbox Clim "false"
checkbox Parking "false"
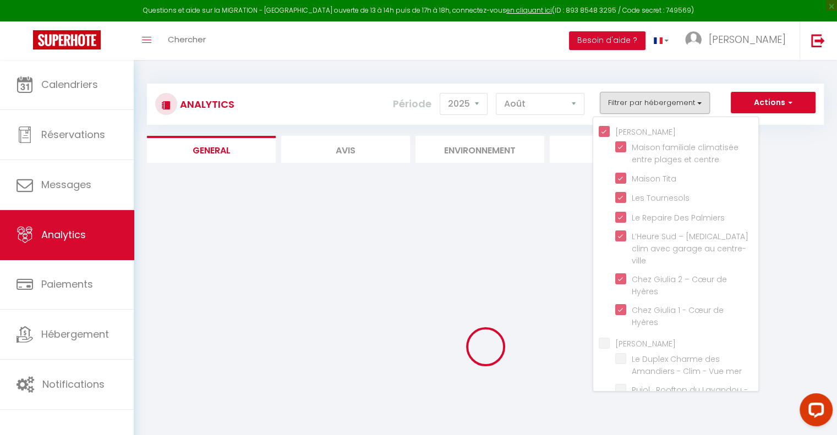
checkbox mer "false"
checkbox piscine\ "false"
checkbox Mer "false"
checkbox plage "false"
checkbox Lézardière "false"
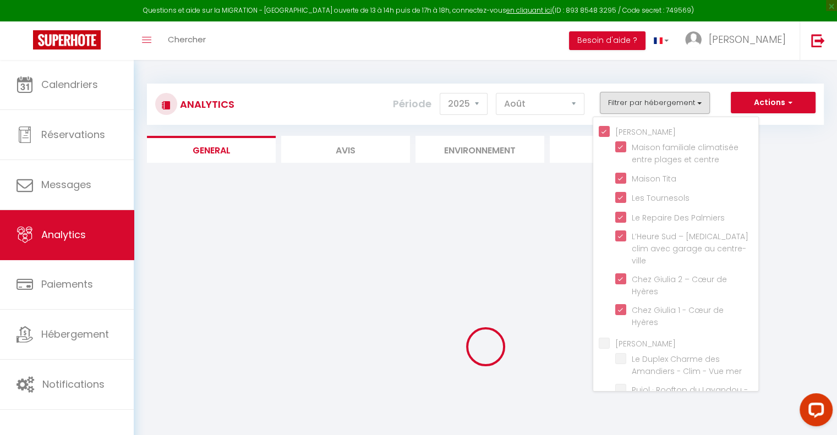
checkbox Marine "false"
checkbox Hippocampes "false"
checkbox plages "false"
checkbox Saint-Clair "false"
checkbox Marguerites "false"
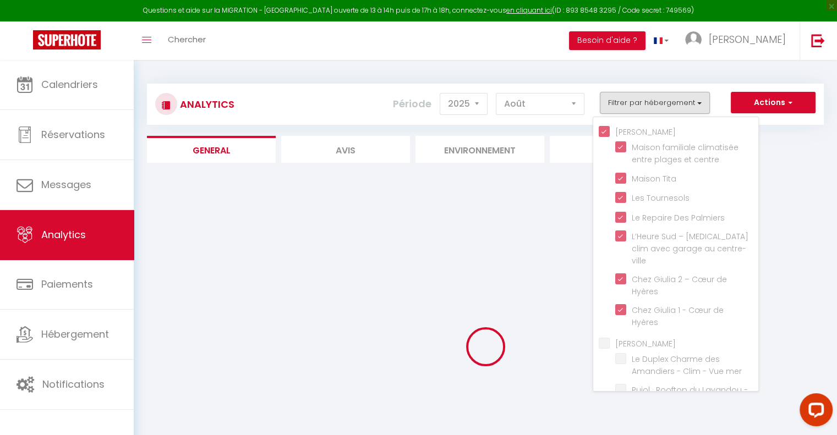
checkbox Horizon "false"
checkbox Azur "false"
checkbox Fossette "false"
checkbox input "false"
checkbox Iris "false"
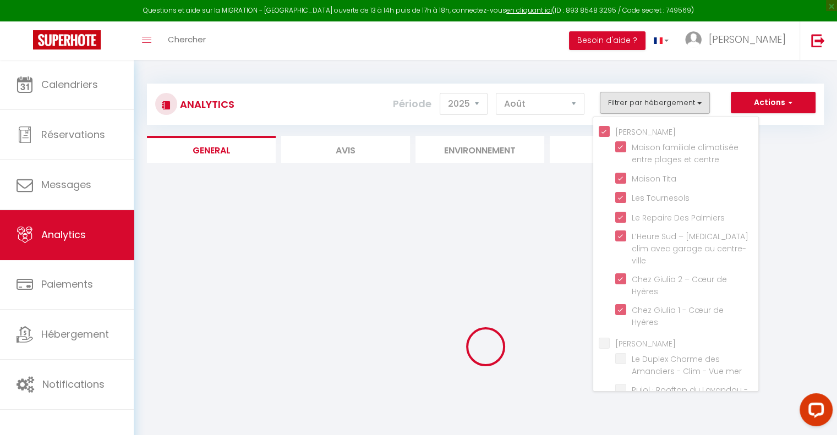
checkbox plages "false"
checkbox parking "false"
checkbox Mer "false"
checkbox sea "false"
checkbox Clim "false"
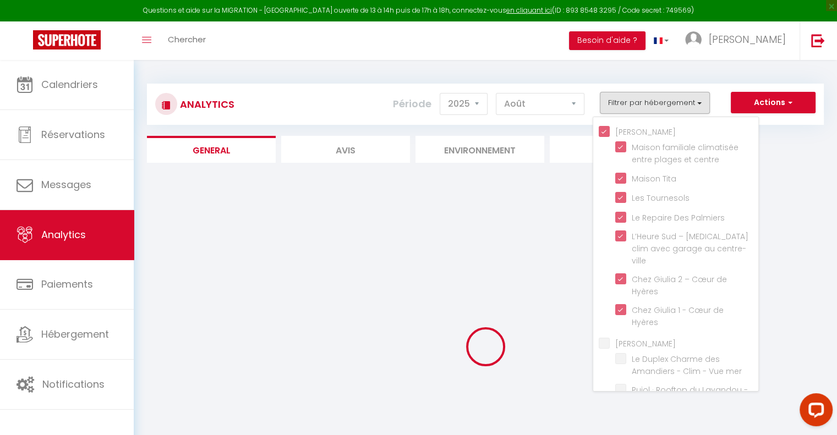
checkbox Pinède "false"
checkbox Arbousiers "false"
checkbox Bleu "false"
checkbox Soleil "false"
checkbox Bormes "false"
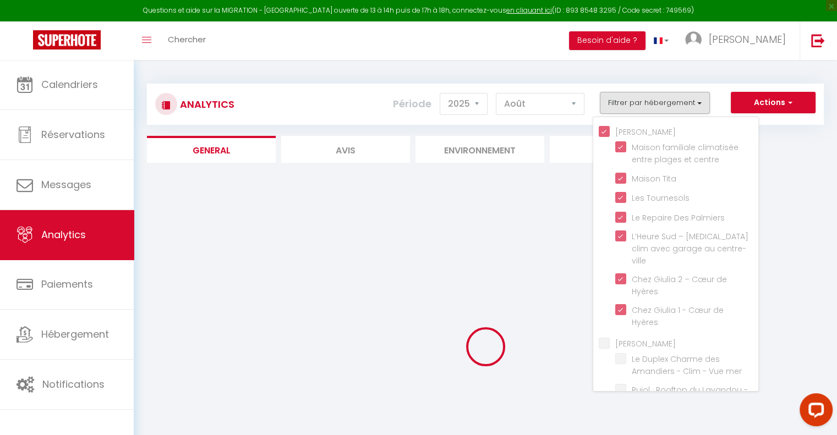
checkbox Clim "false"
checkbox Cabin "false"
checkbox mer "false"
checkbox Sud "false"
checkbox \! "false"
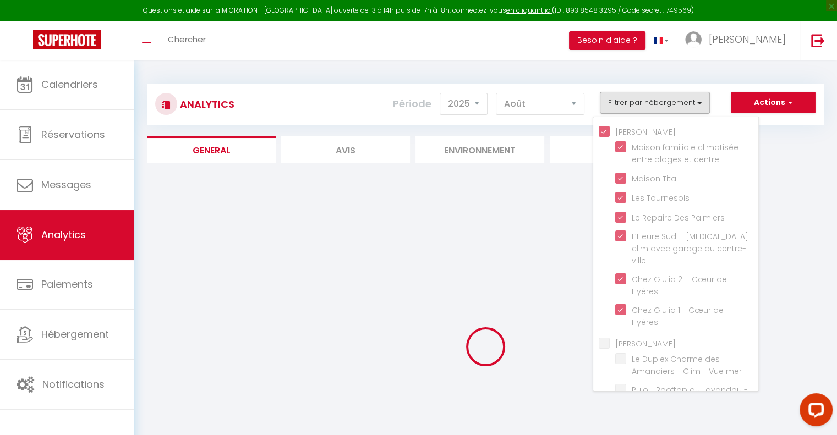
checkbox Parking "false"
checkbox Terrasse "false"
checkbox Mer "false"
checkbox Bergerie "false"
checkbox Sud "false"
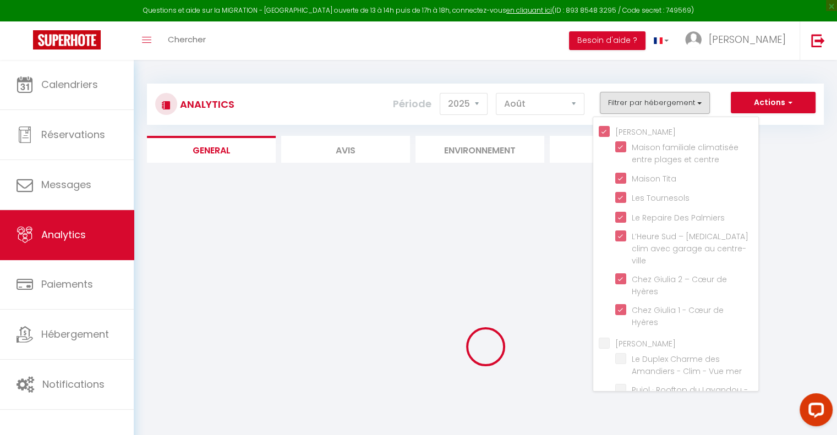
checkbox Marine "false"
checkbox Clim "false"
checkbox Parking "false"
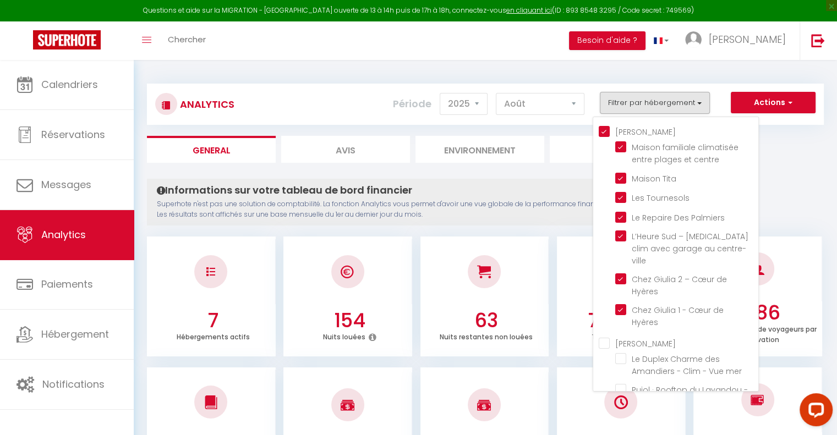
click at [605, 337] on Lavandou "[PERSON_NAME]" at bounding box center [679, 342] width 160 height 11
checkbox Lavandou "true"
checkbox mer "true"
checkbox piscine\ "true"
checkbox Mer "true"
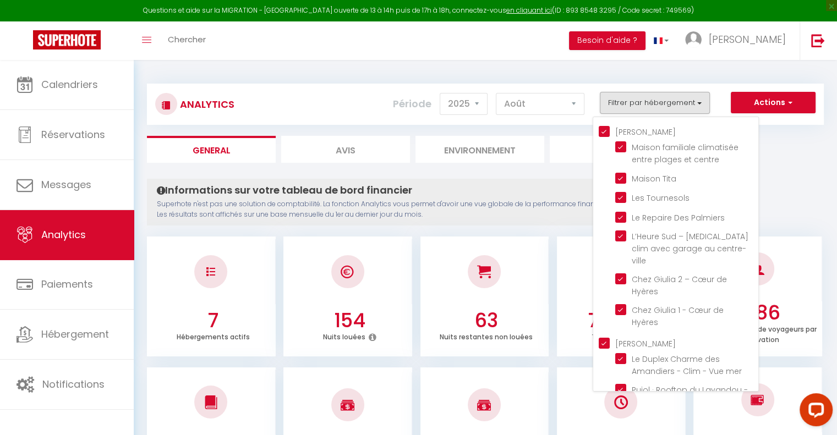
checkbox plage "true"
checkbox Lézardière "true"
checkbox Marine "true"
checkbox Hippocampes "true"
checkbox plages "true"
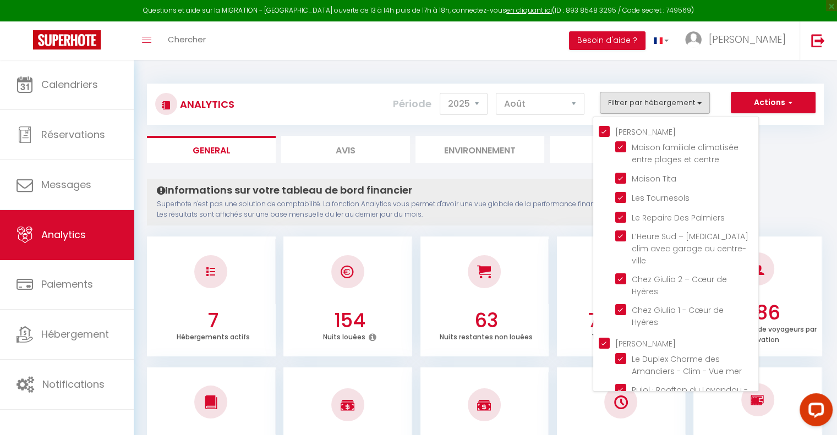
checkbox Saint-Clair "true"
checkbox Marguerites "true"
checkbox Horizon "true"
checkbox Azur "true"
checkbox Fossette "true"
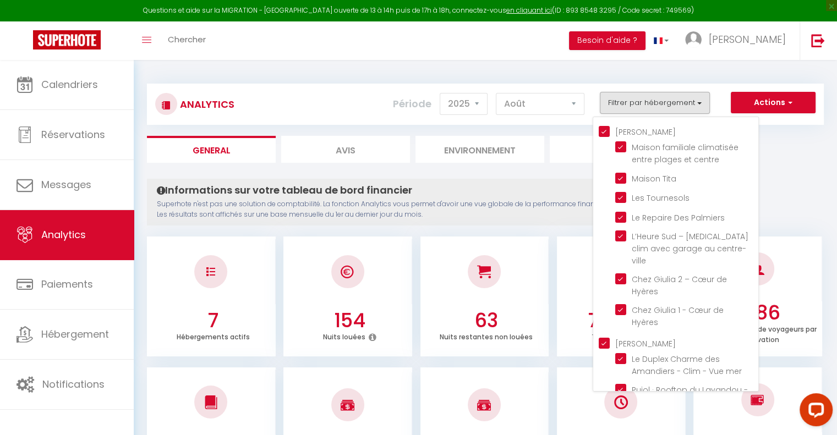
checkbox input "true"
checkbox Iris "true"
checkbox plages "true"
checkbox parking "true"
checkbox Mer "false"
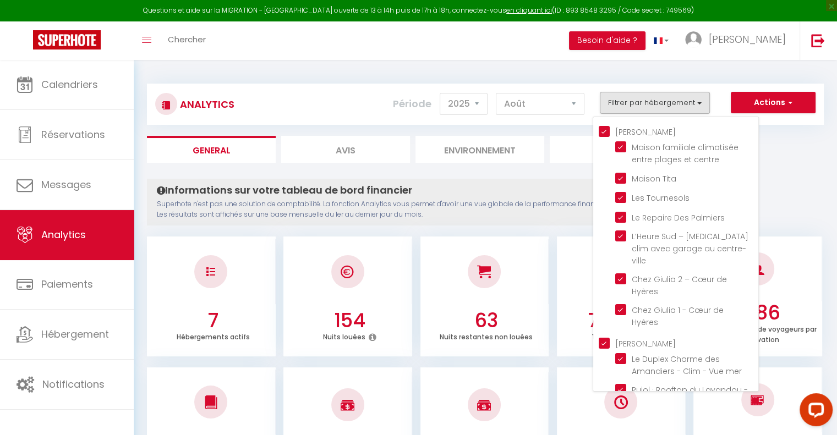
checkbox sea "false"
checkbox Clim "false"
checkbox Pinède "false"
checkbox Arbousiers "false"
checkbox Bleu "false"
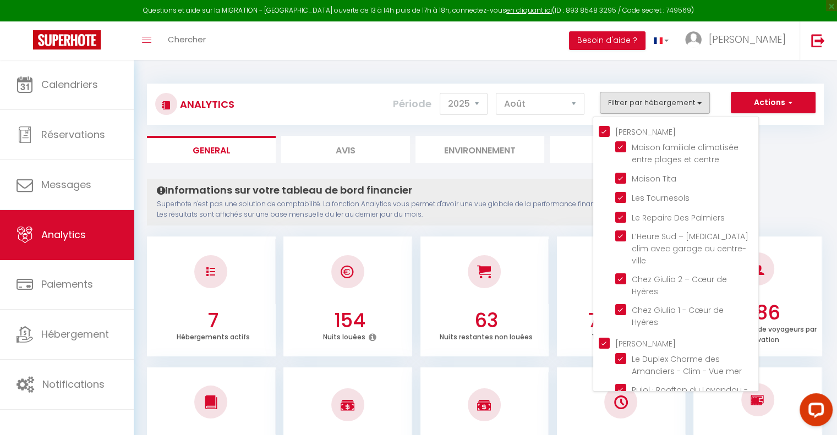
checkbox Soleil "false"
checkbox Bormes "false"
checkbox Clim "false"
checkbox Cabin "false"
checkbox mer "false"
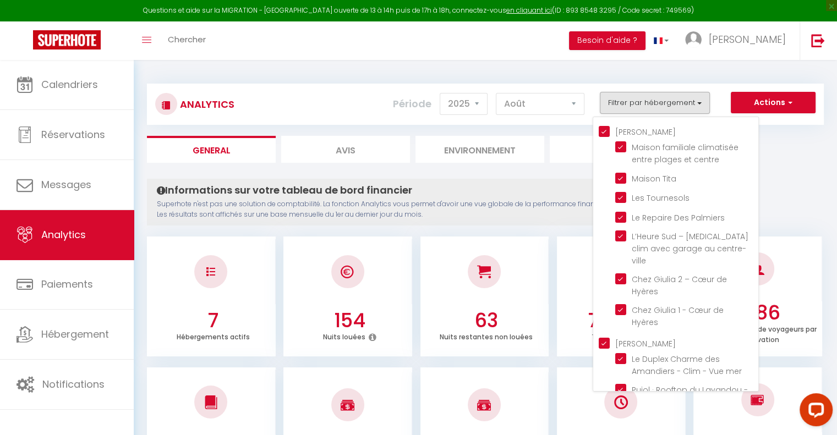
checkbox Sud "false"
checkbox \! "false"
checkbox Parking "false"
checkbox Terrasse "false"
checkbox Mer "false"
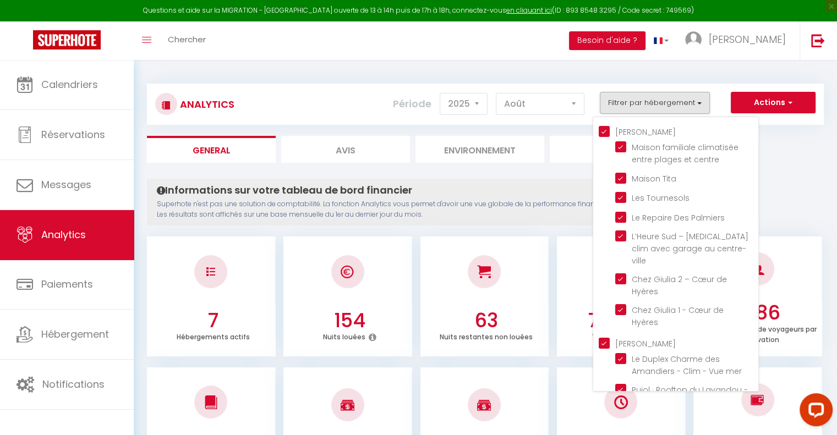
checkbox Bergerie "false"
checkbox Sud "false"
checkbox Marine "false"
checkbox Clim "false"
checkbox Parking "false"
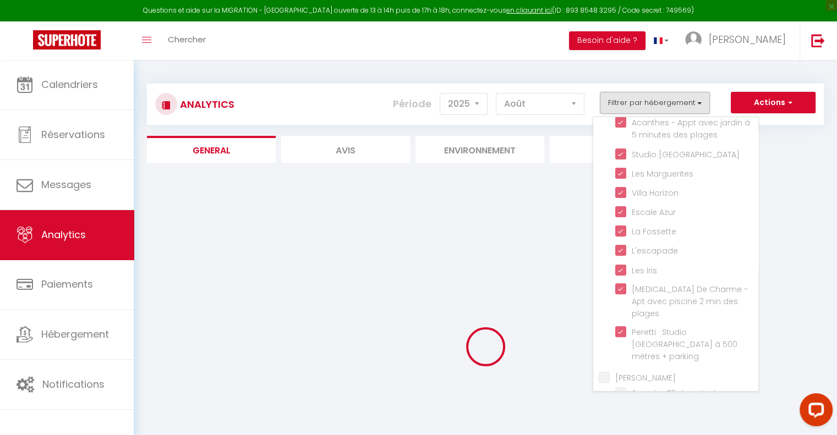
scroll to position [436, 0]
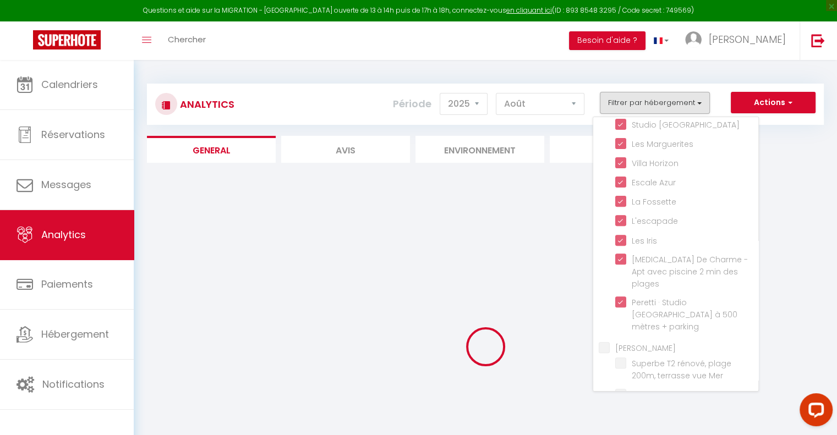
checkbox Mer "false"
checkbox sea "false"
checkbox Clim "false"
checkbox Pinède "false"
checkbox Arbousiers "false"
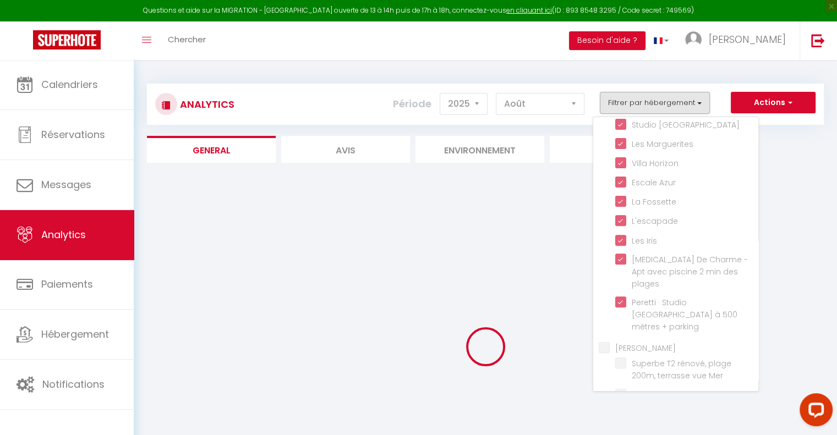
checkbox Bleu "false"
checkbox Soleil "false"
checkbox Bormes "false"
checkbox Clim "false"
checkbox Cabin "false"
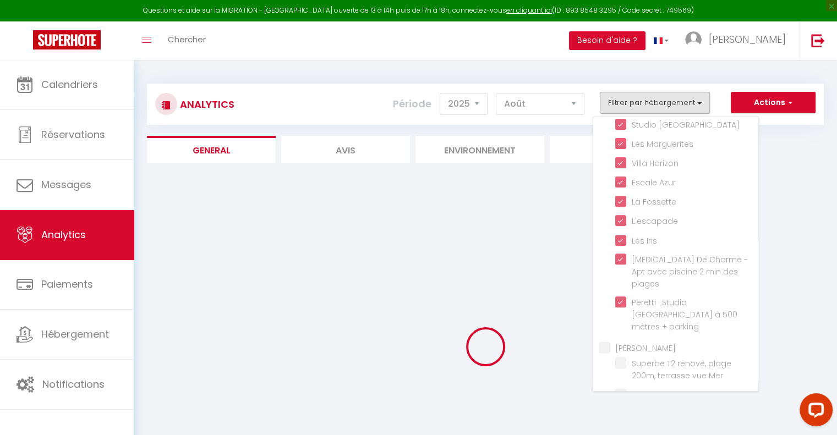
checkbox mer "false"
checkbox Sud "false"
checkbox \! "false"
checkbox Parking "false"
checkbox Terrasse "false"
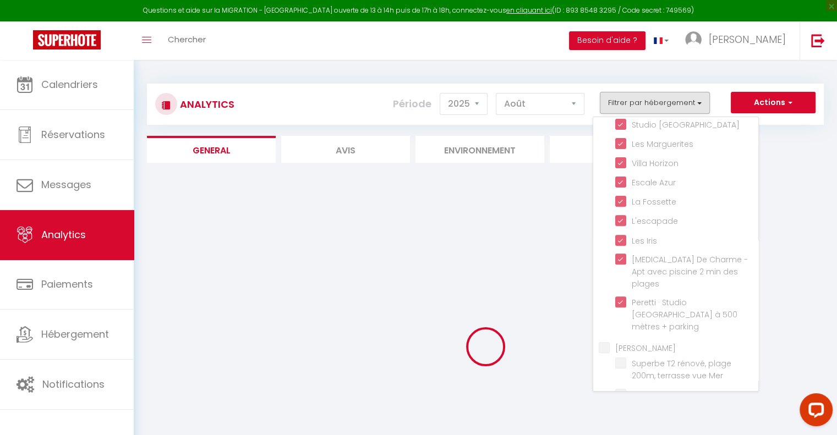
checkbox Mer "false"
checkbox Bergerie "false"
checkbox Sud "false"
checkbox Marine "false"
checkbox Clim "false"
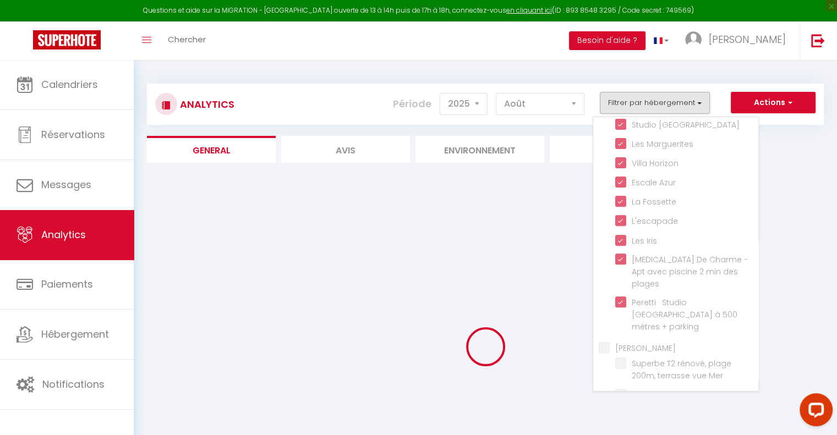
checkbox Parking "false"
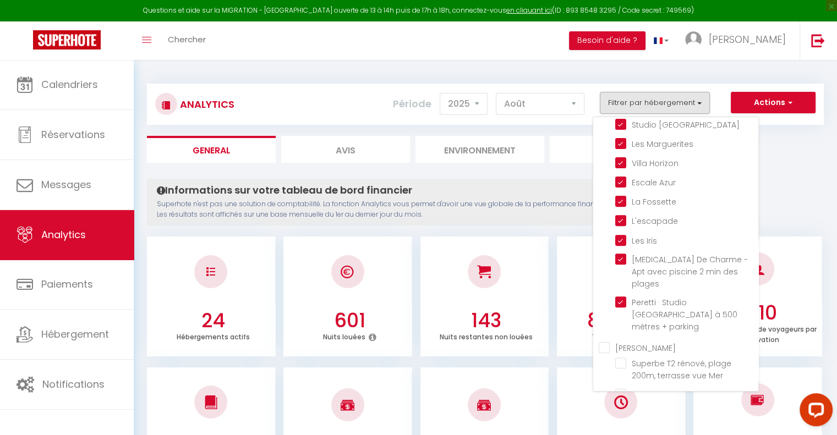
click at [605, 342] on Lavandou "[PERSON_NAME]" at bounding box center [679, 347] width 160 height 11
checkbox Lavandou "true"
checkbox Mer "true"
checkbox sea "true"
checkbox Clim "true"
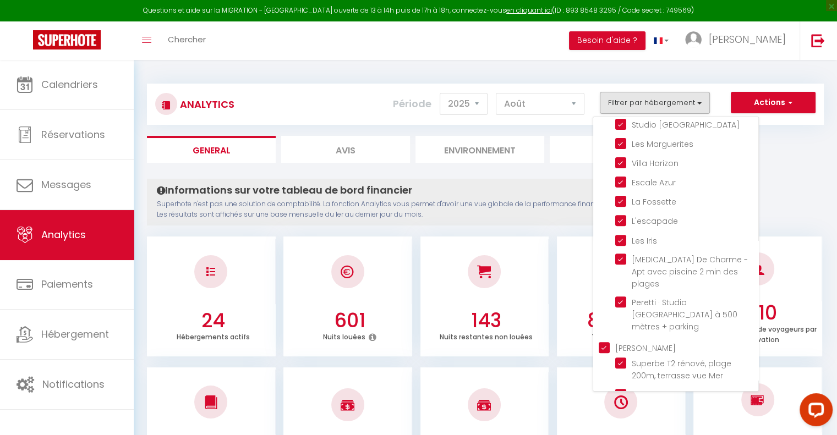
checkbox Pinède "true"
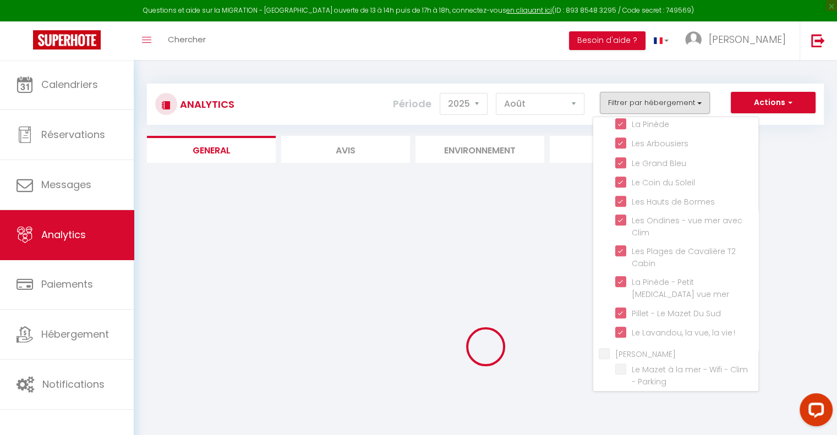
scroll to position [745, 0]
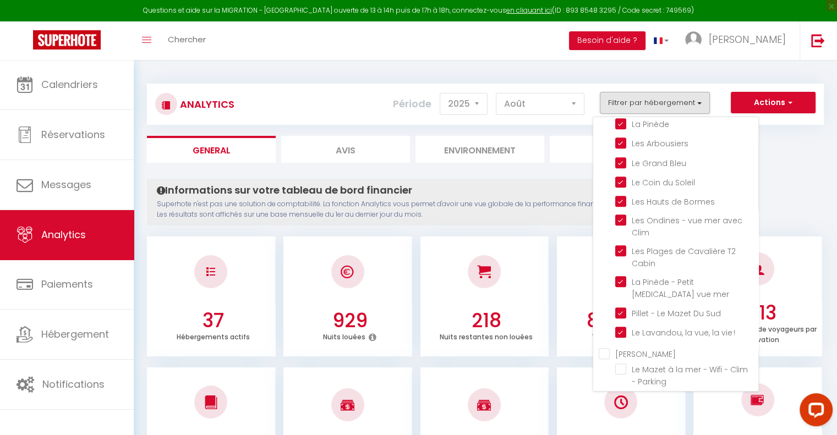
click at [603, 348] on Cavalaire "[PERSON_NAME]" at bounding box center [679, 353] width 160 height 11
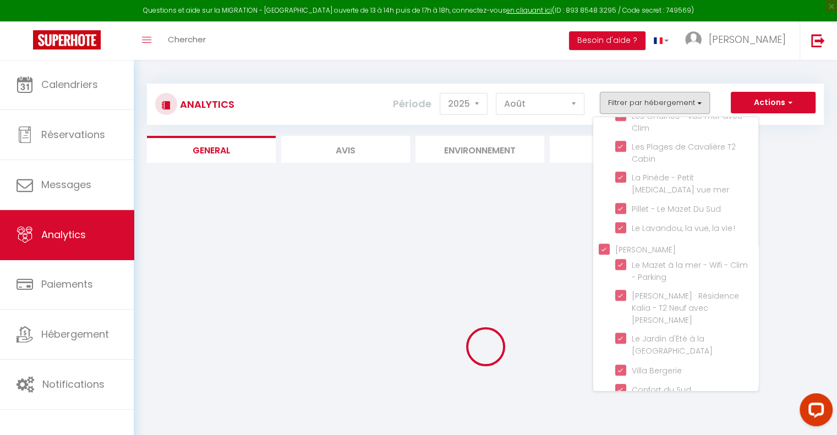
scroll to position [850, 0]
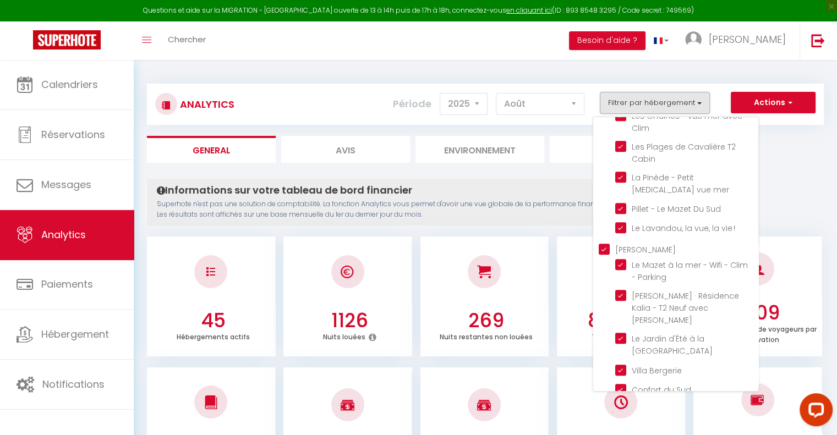
click at [797, 137] on ul "General Avis Environnement Marché" at bounding box center [485, 149] width 677 height 27
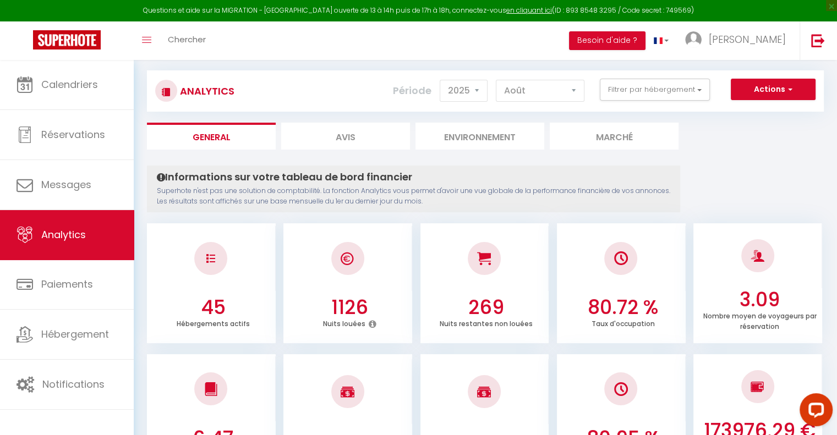
scroll to position [0, 0]
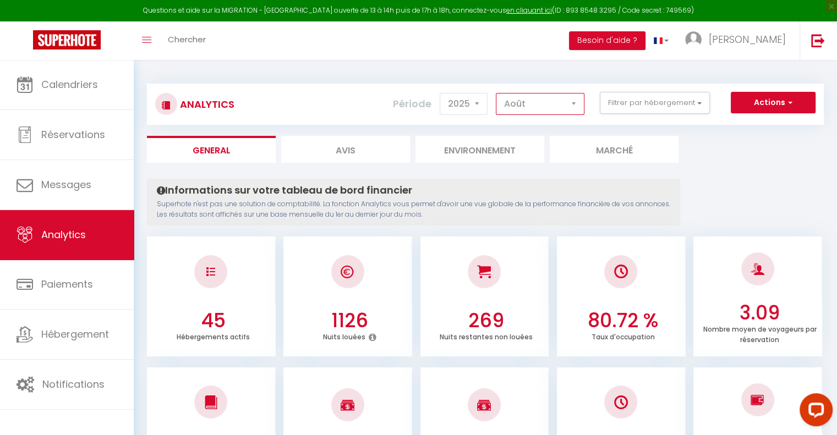
click at [553, 105] on select "Janvier Février Mars Avril Mai Juin Juillet Août Septembre Octobre Novembre Déc…" at bounding box center [540, 104] width 89 height 22
click at [496, 93] on select "Janvier Février Mars Avril Mai Juin Juillet Août Septembre Octobre Novembre Déc…" at bounding box center [540, 104] width 89 height 22
